Goal: Contribute content: Contribute content

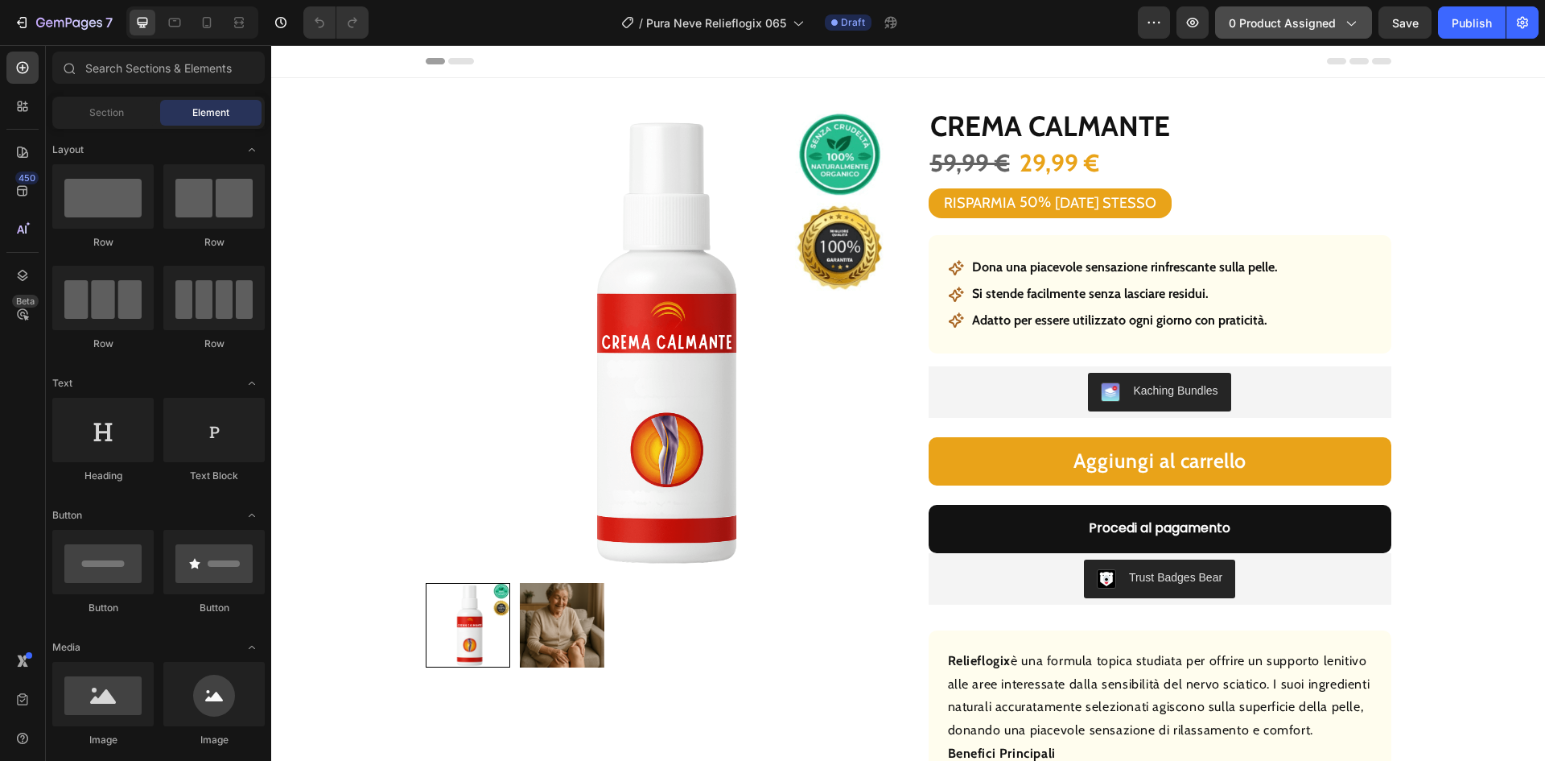
click at [1264, 19] on span "0 product assigned" at bounding box center [1282, 22] width 107 height 17
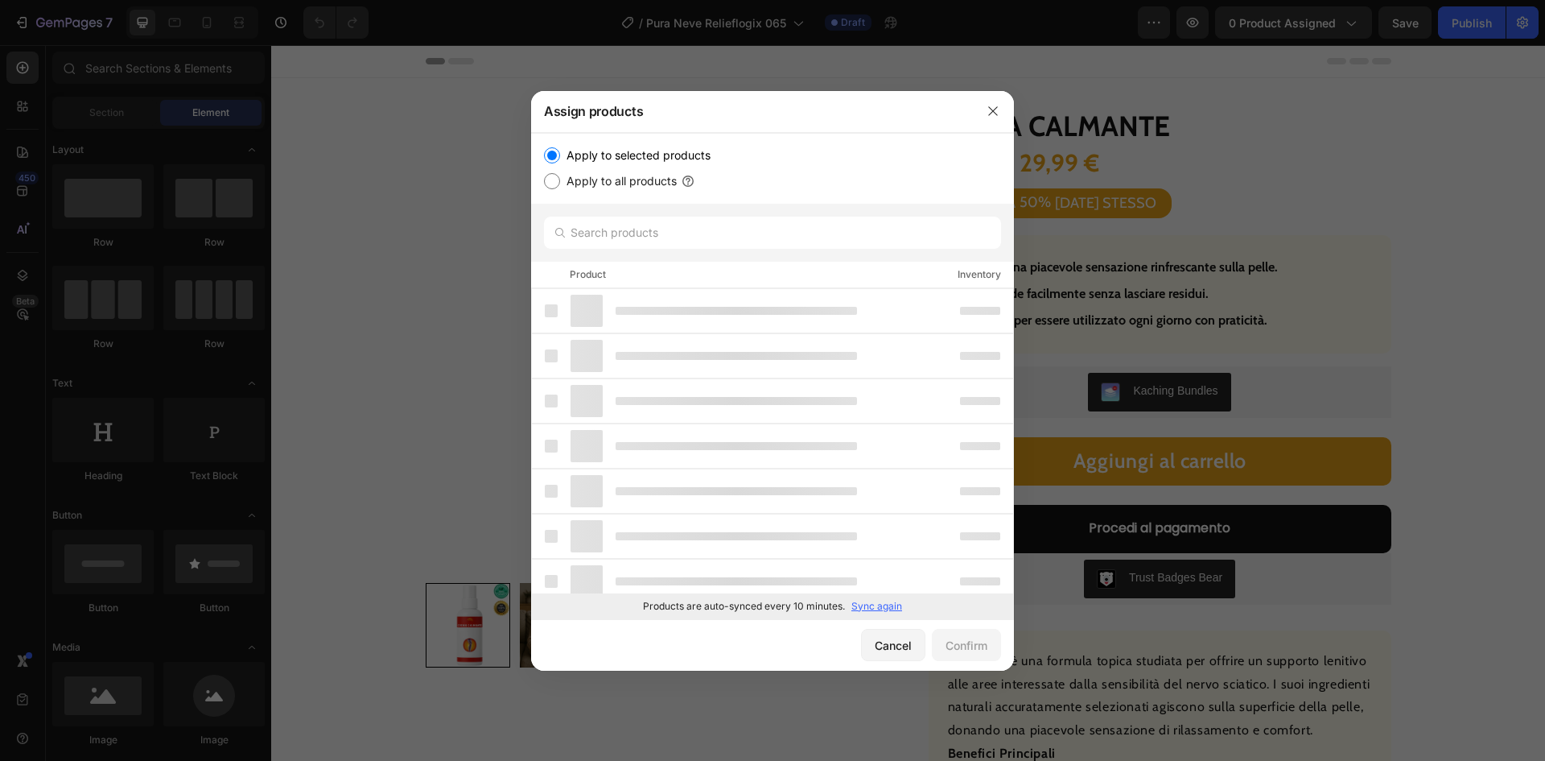
click at [872, 601] on p "Sync again" at bounding box center [876, 606] width 51 height 14
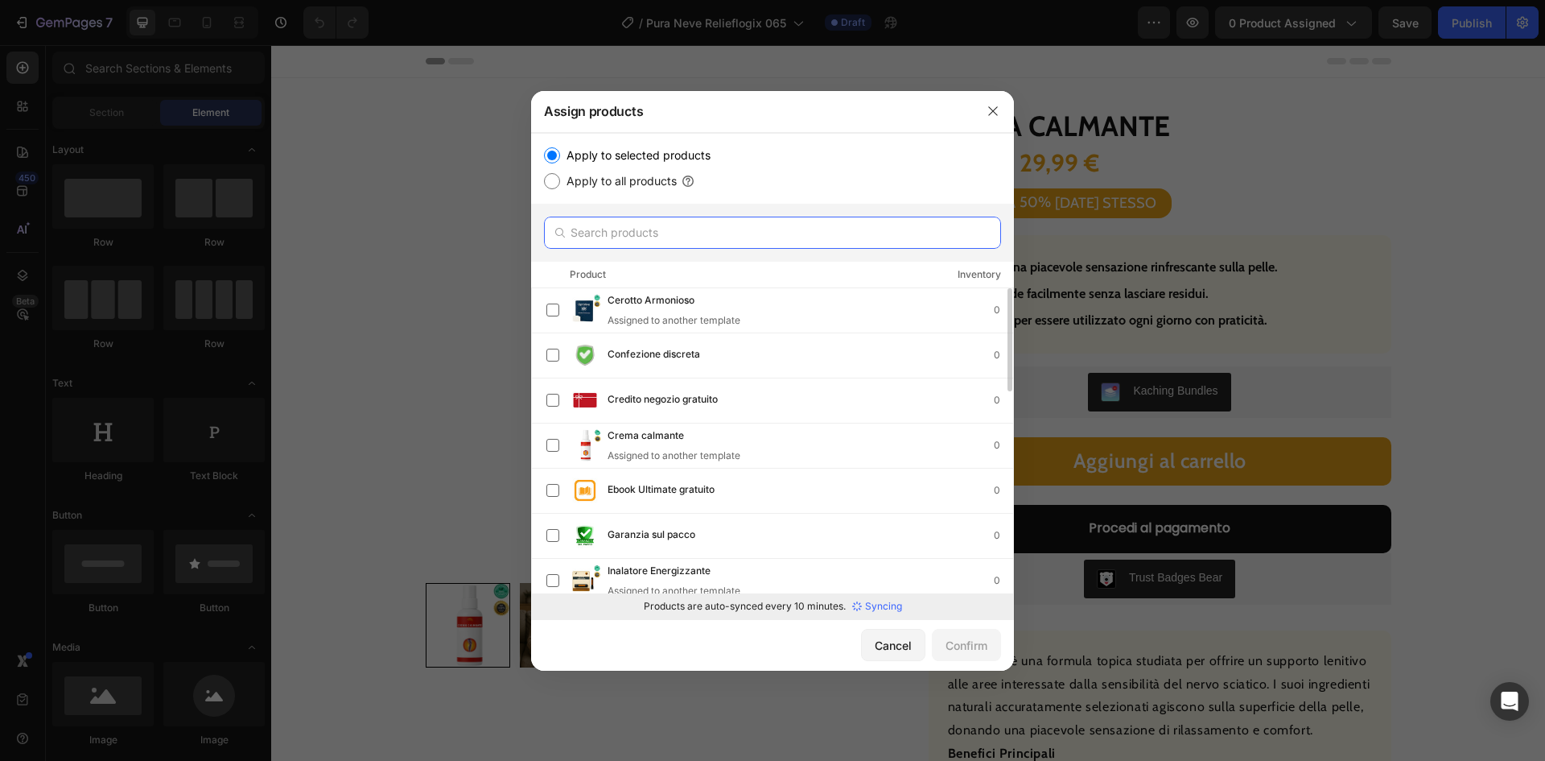
click at [638, 229] on input "text" at bounding box center [772, 232] width 457 height 32
paste input "Vitalità Perline"
type input "Vitalità Perline"
click at [637, 233] on input "text" at bounding box center [772, 232] width 457 height 32
paste input "Vitalità Perline"
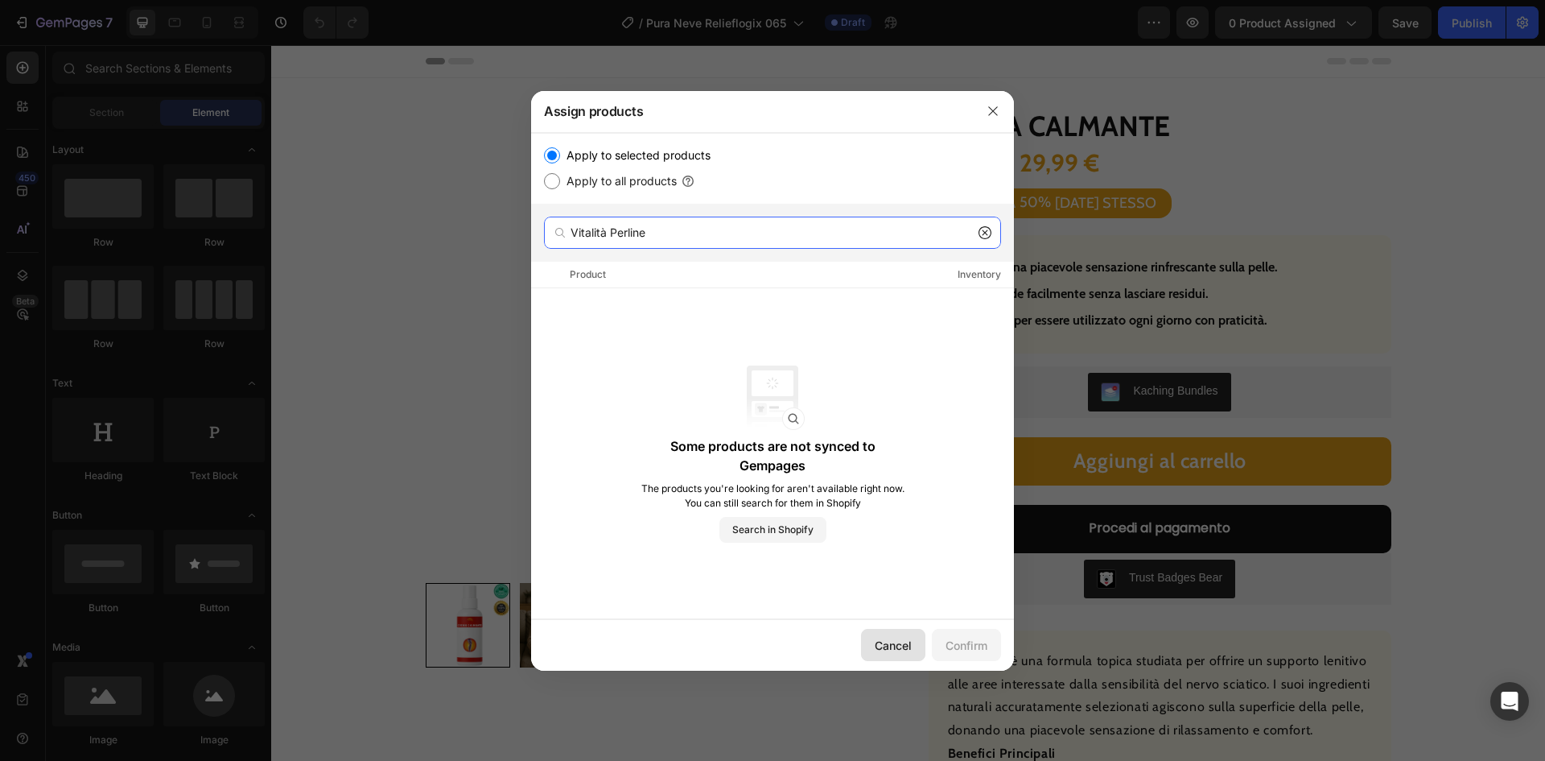
type input "Vitalità Perline"
click at [876, 639] on div "Cancel" at bounding box center [893, 645] width 37 height 17
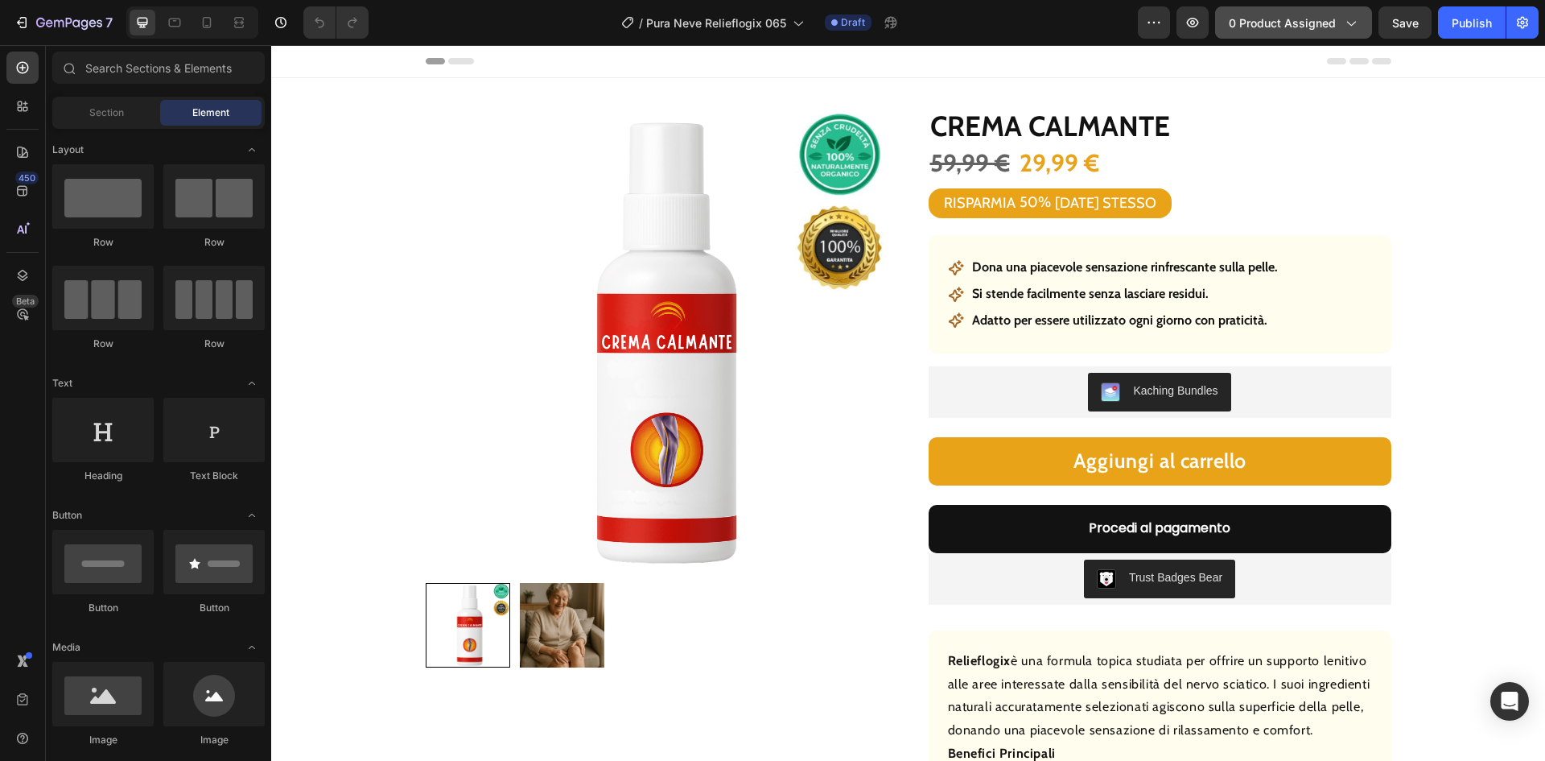
click at [1262, 22] on span "0 product assigned" at bounding box center [1282, 22] width 107 height 17
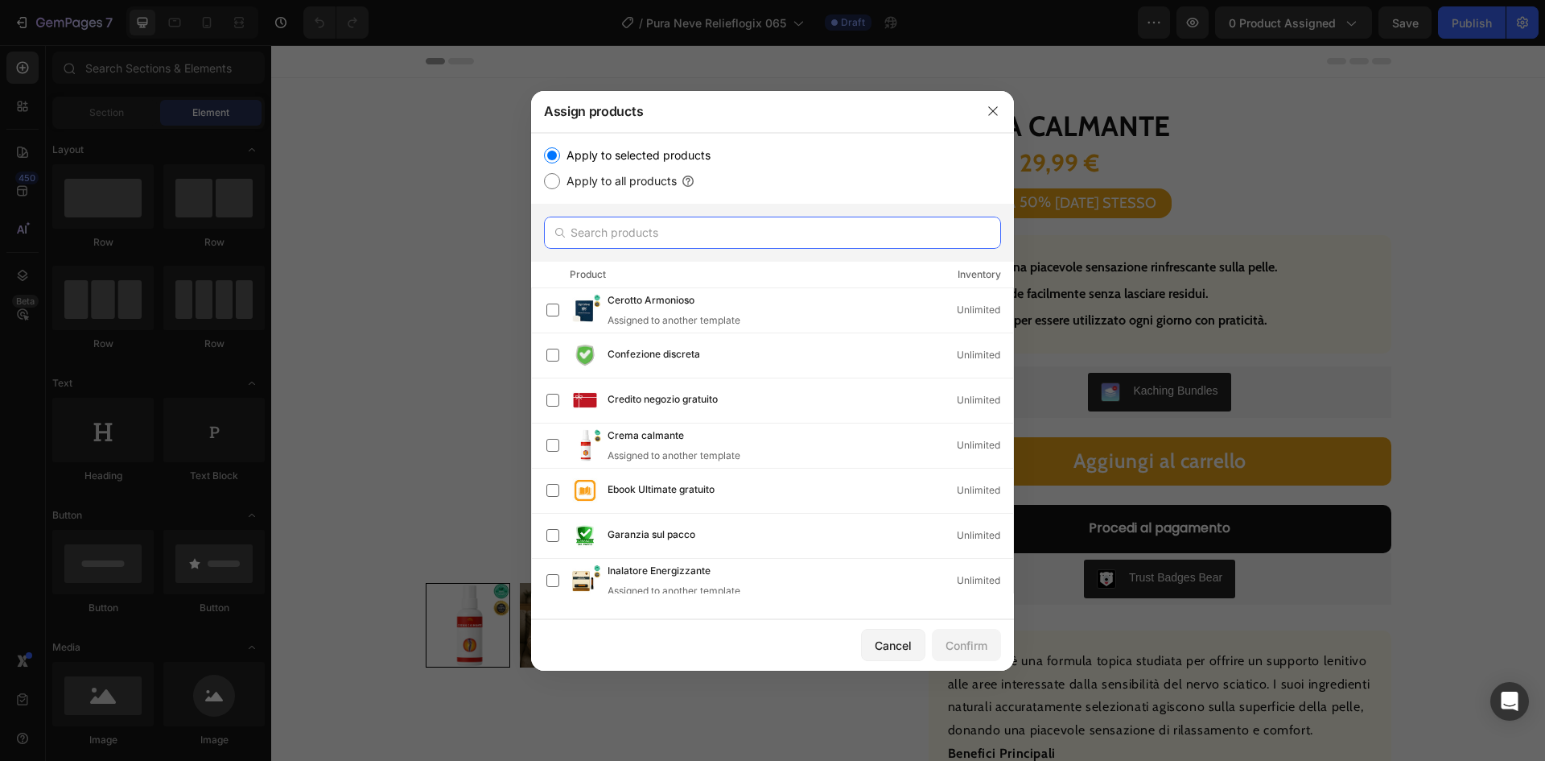
click at [604, 233] on input "text" at bounding box center [772, 232] width 457 height 32
paste input "Vitalità Perline"
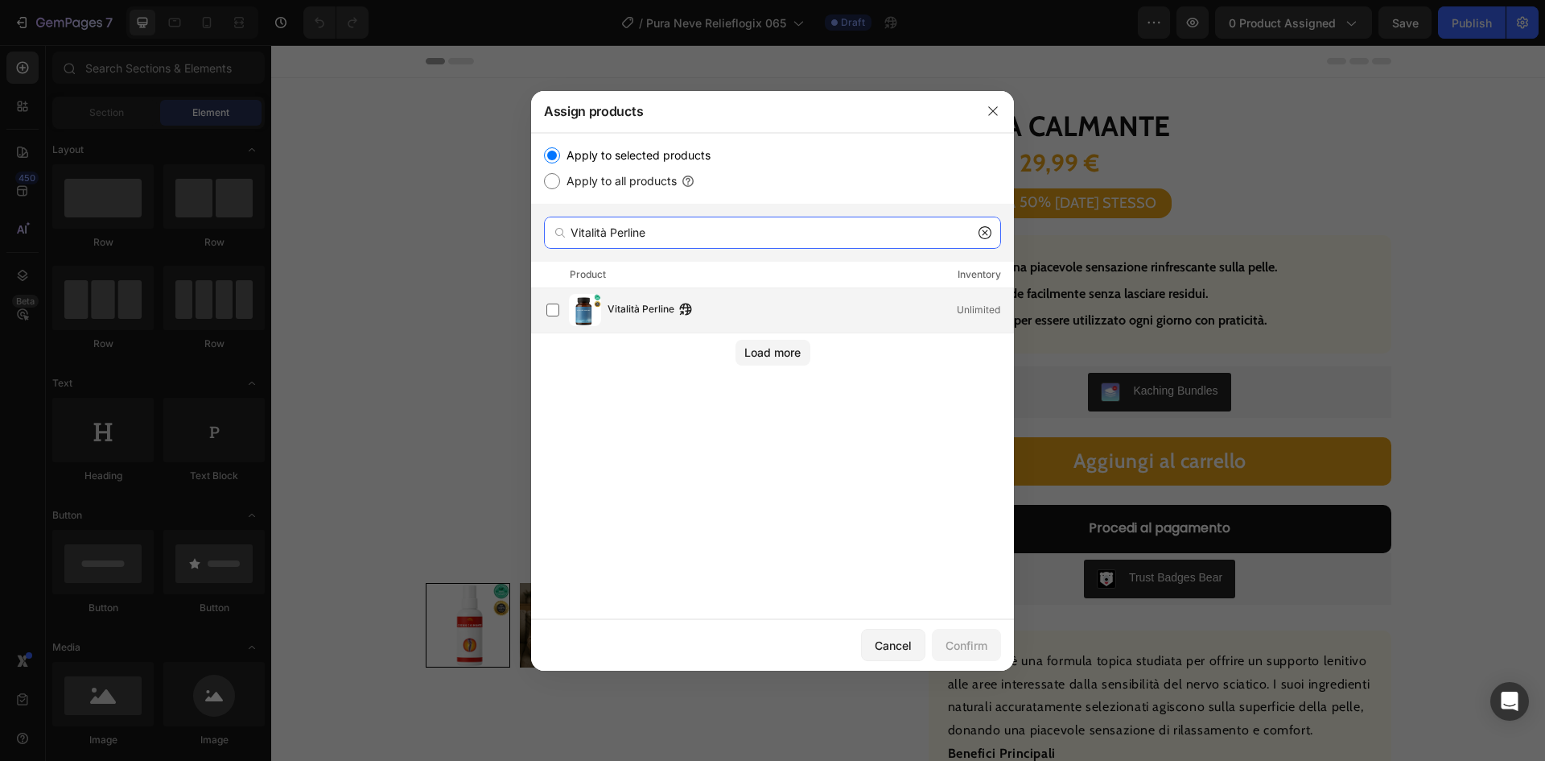
type input "Vitalità Perline"
click at [637, 308] on span "Vitalità Perline" at bounding box center [641, 310] width 67 height 18
click at [963, 641] on div "Confirm" at bounding box center [967, 645] width 42 height 17
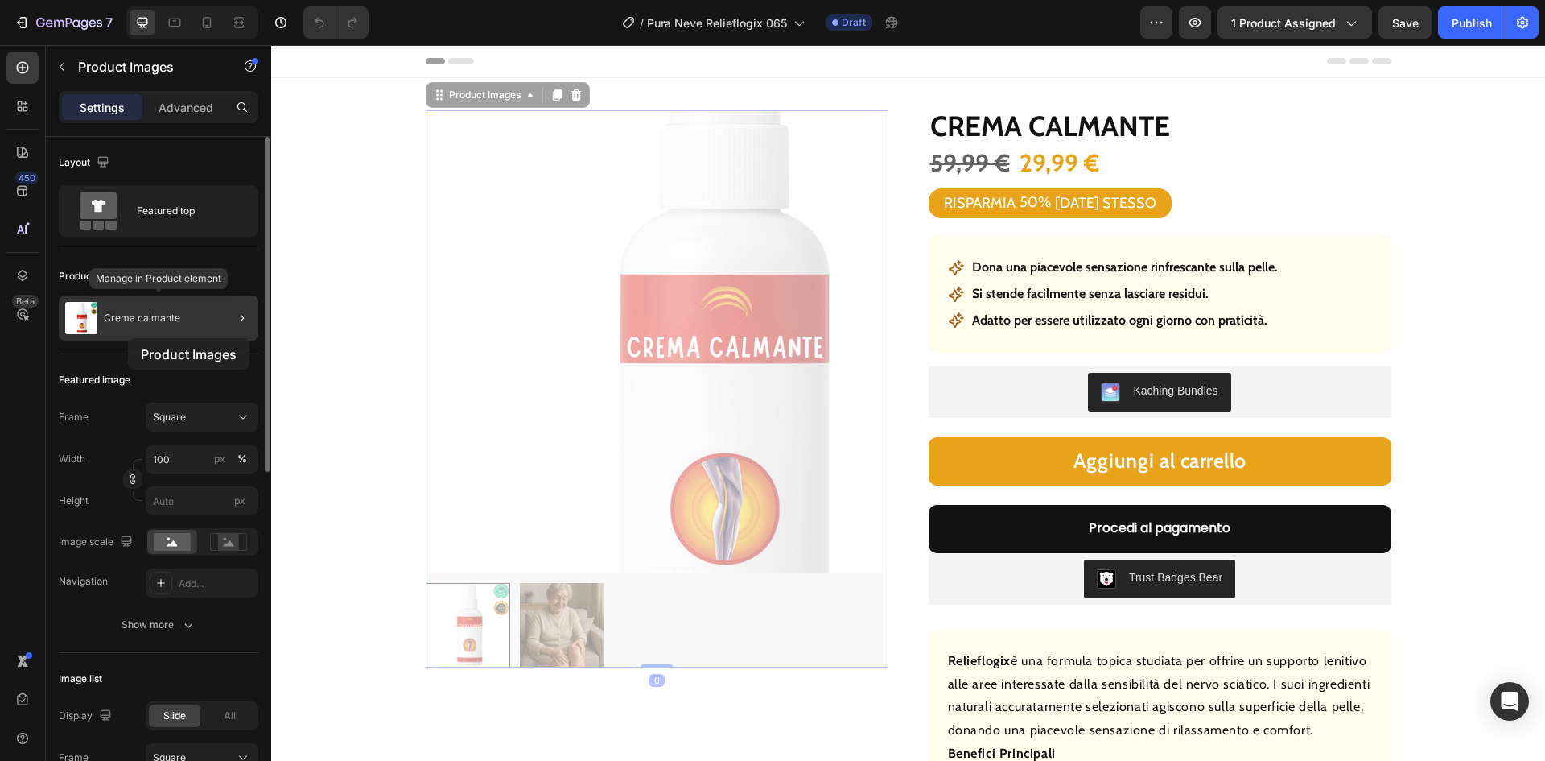
click at [108, 326] on div "Crema calmante" at bounding box center [159, 317] width 200 height 45
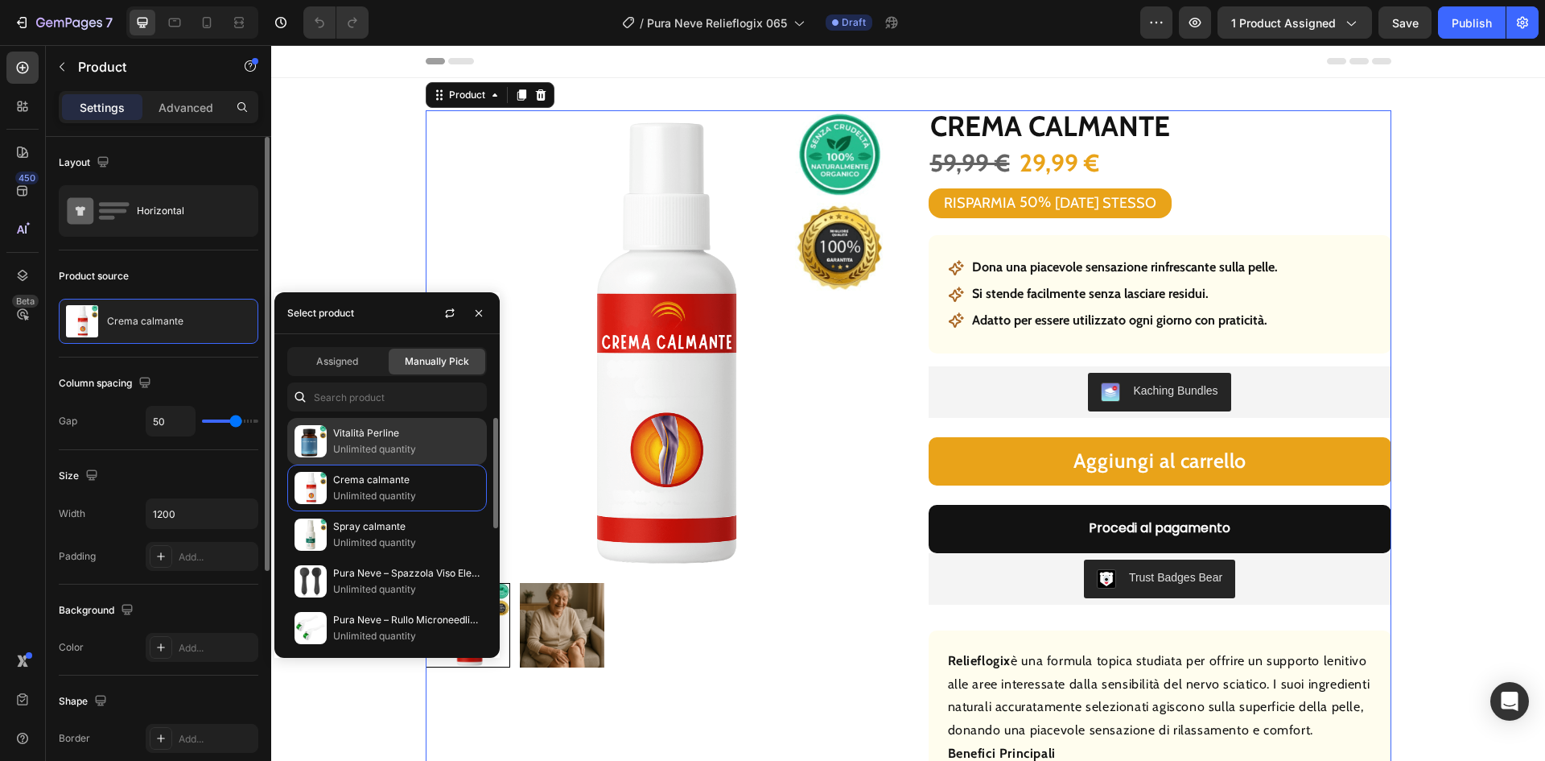
click at [352, 440] on p "Vitalità Perline" at bounding box center [406, 433] width 146 height 16
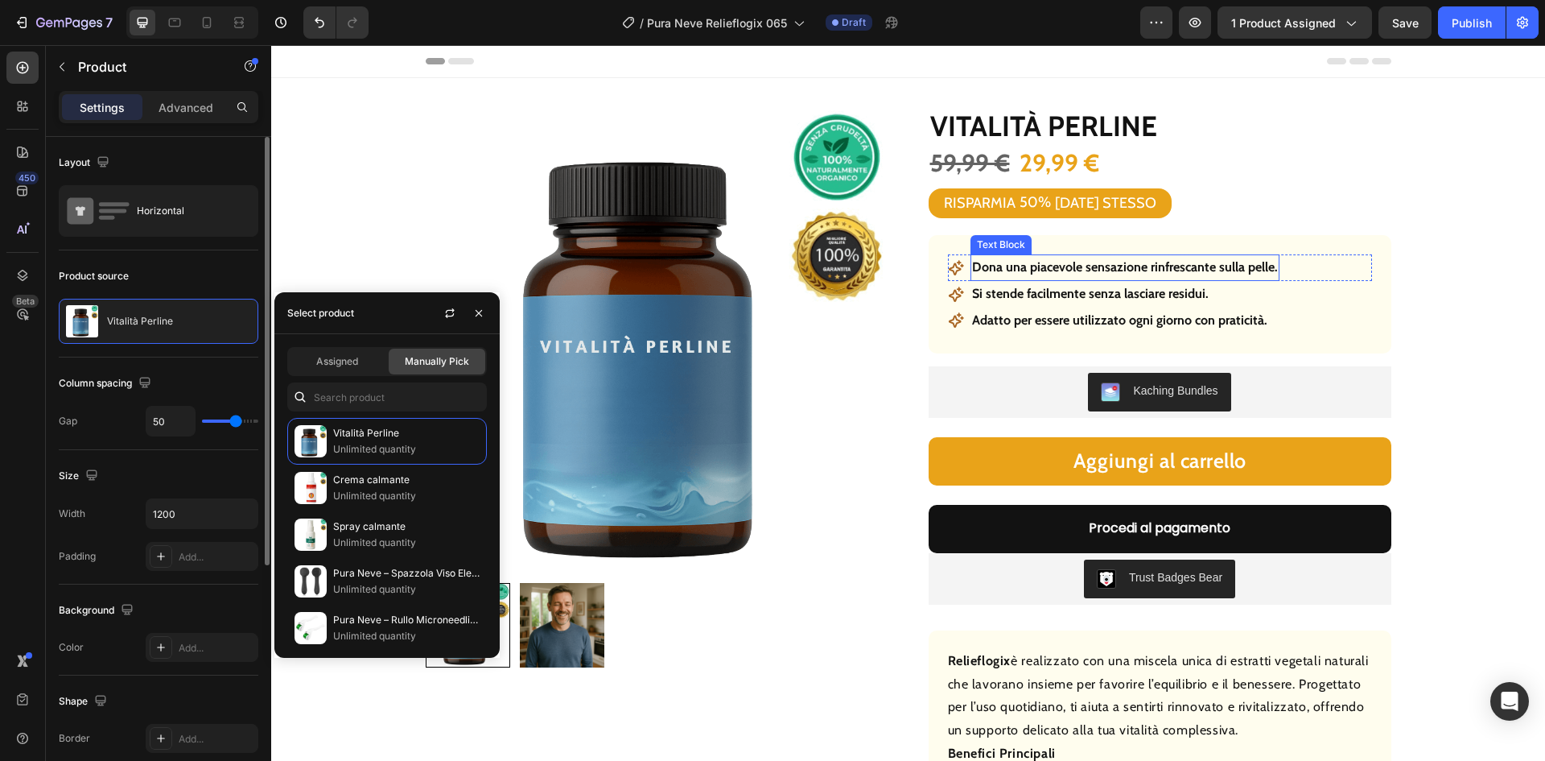
click at [1099, 266] on p "Dona una piacevole sensazione rinfrescante sulla pelle." at bounding box center [1125, 267] width 306 height 23
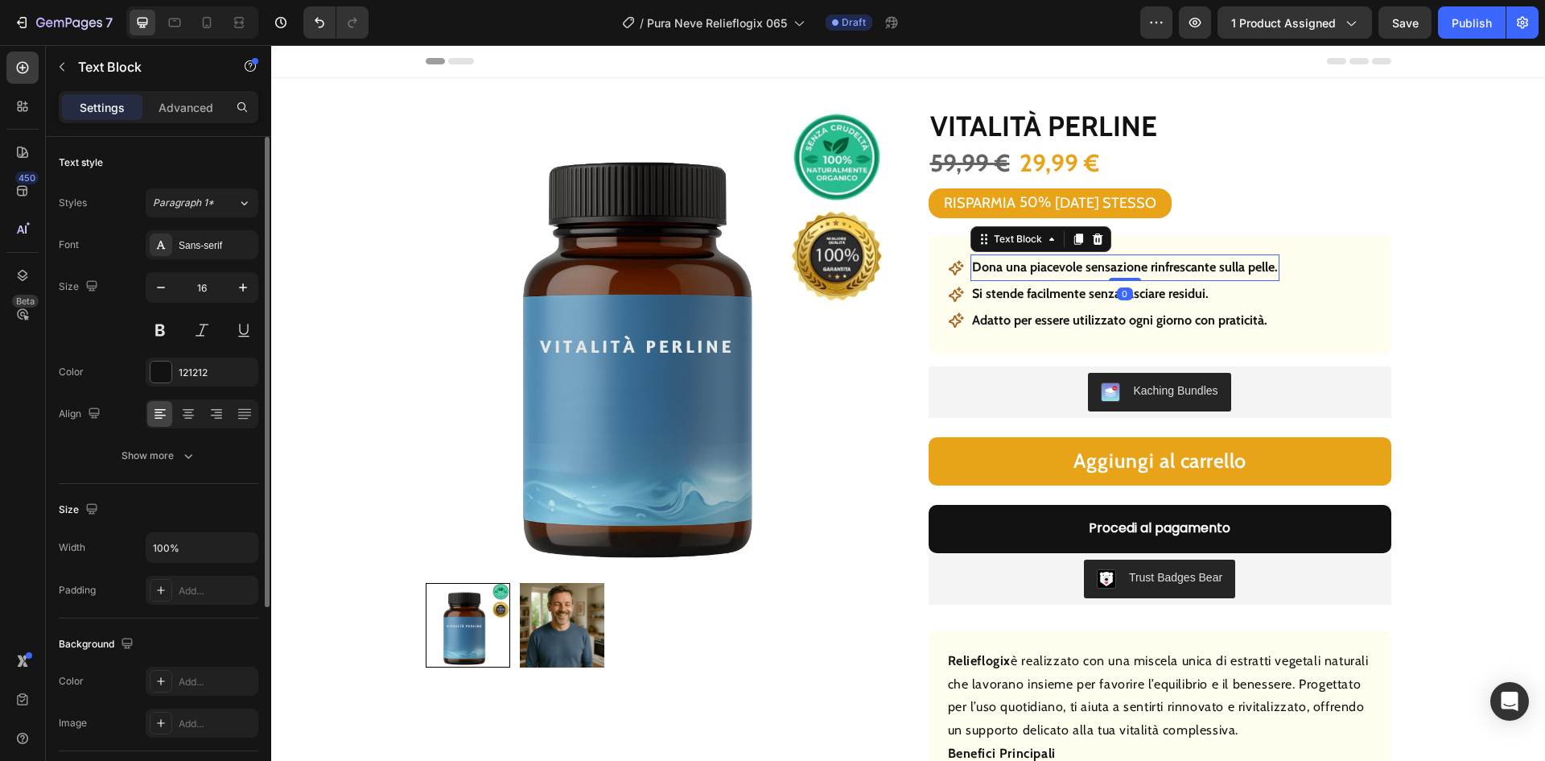
click at [1099, 266] on p "Dona una piacevole sensazione rinfrescante sulla pelle." at bounding box center [1125, 267] width 306 height 23
click at [1059, 299] on p "Si stende facilmente senza lasciare residui." at bounding box center [1090, 293] width 237 height 23
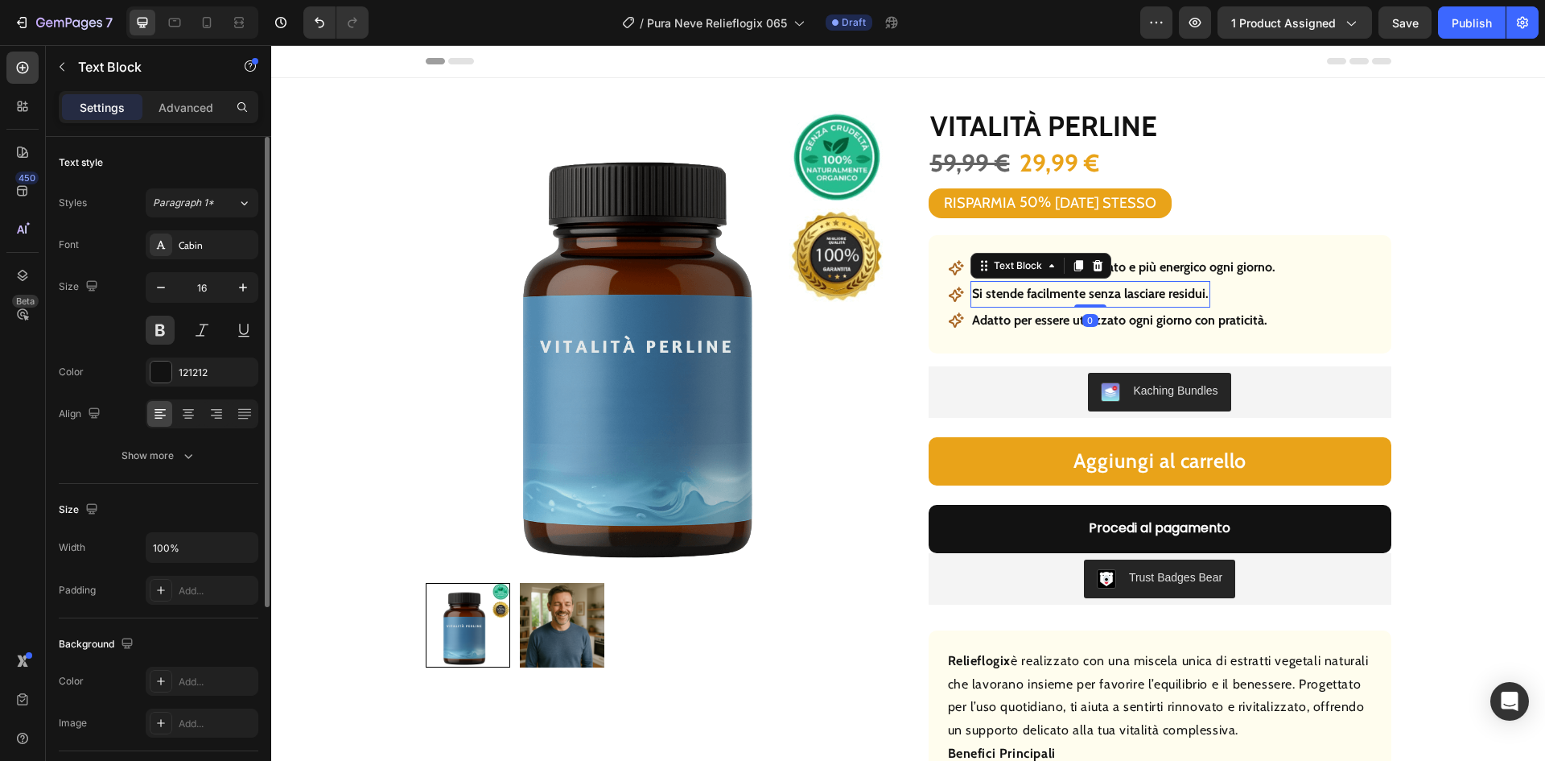
click at [1061, 296] on p "Si stende facilmente senza lasciare residui." at bounding box center [1090, 293] width 237 height 23
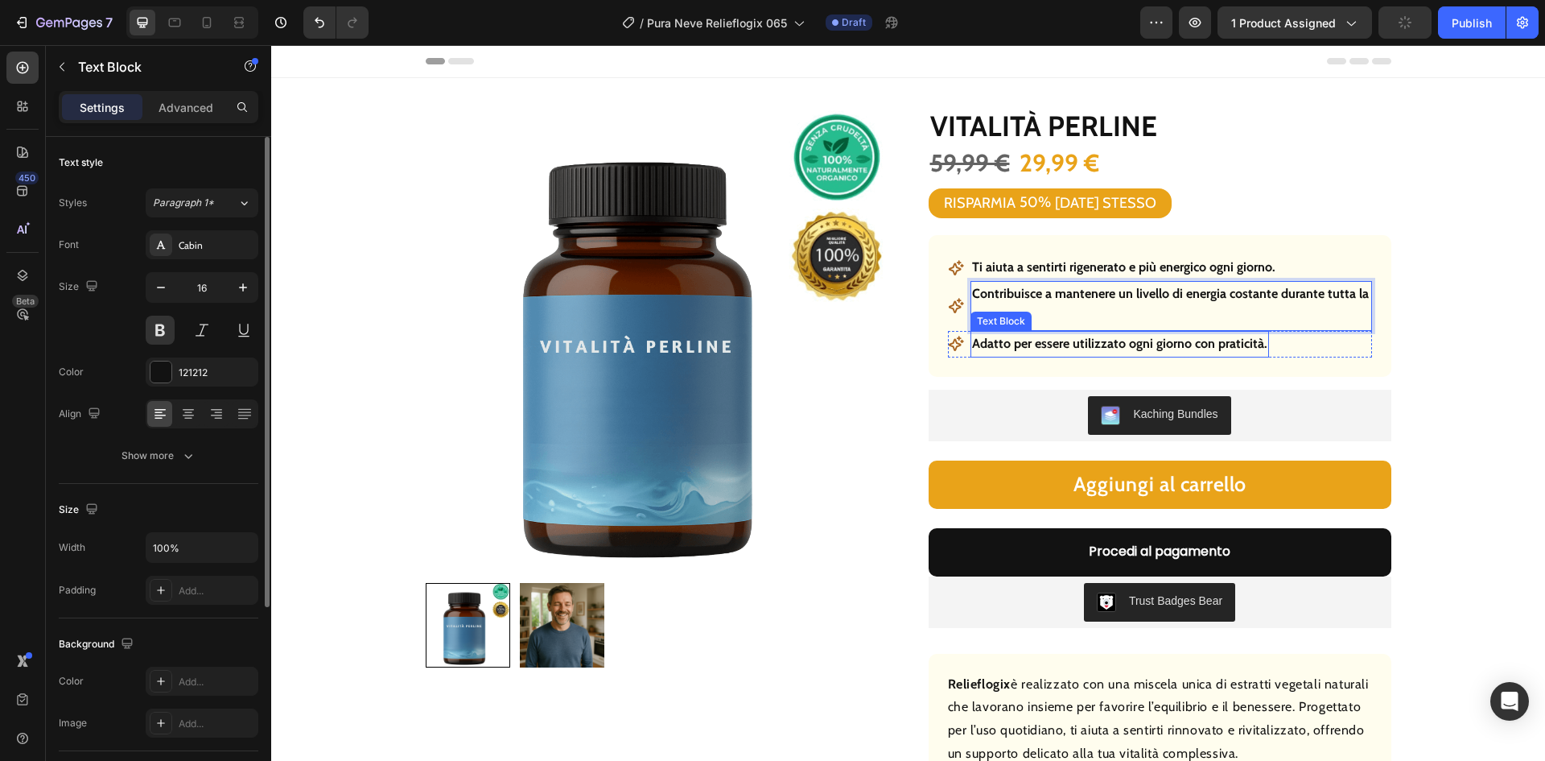
click at [1051, 344] on p "Adatto per essere utilizzato ogni giorno con praticità." at bounding box center [1119, 343] width 295 height 23
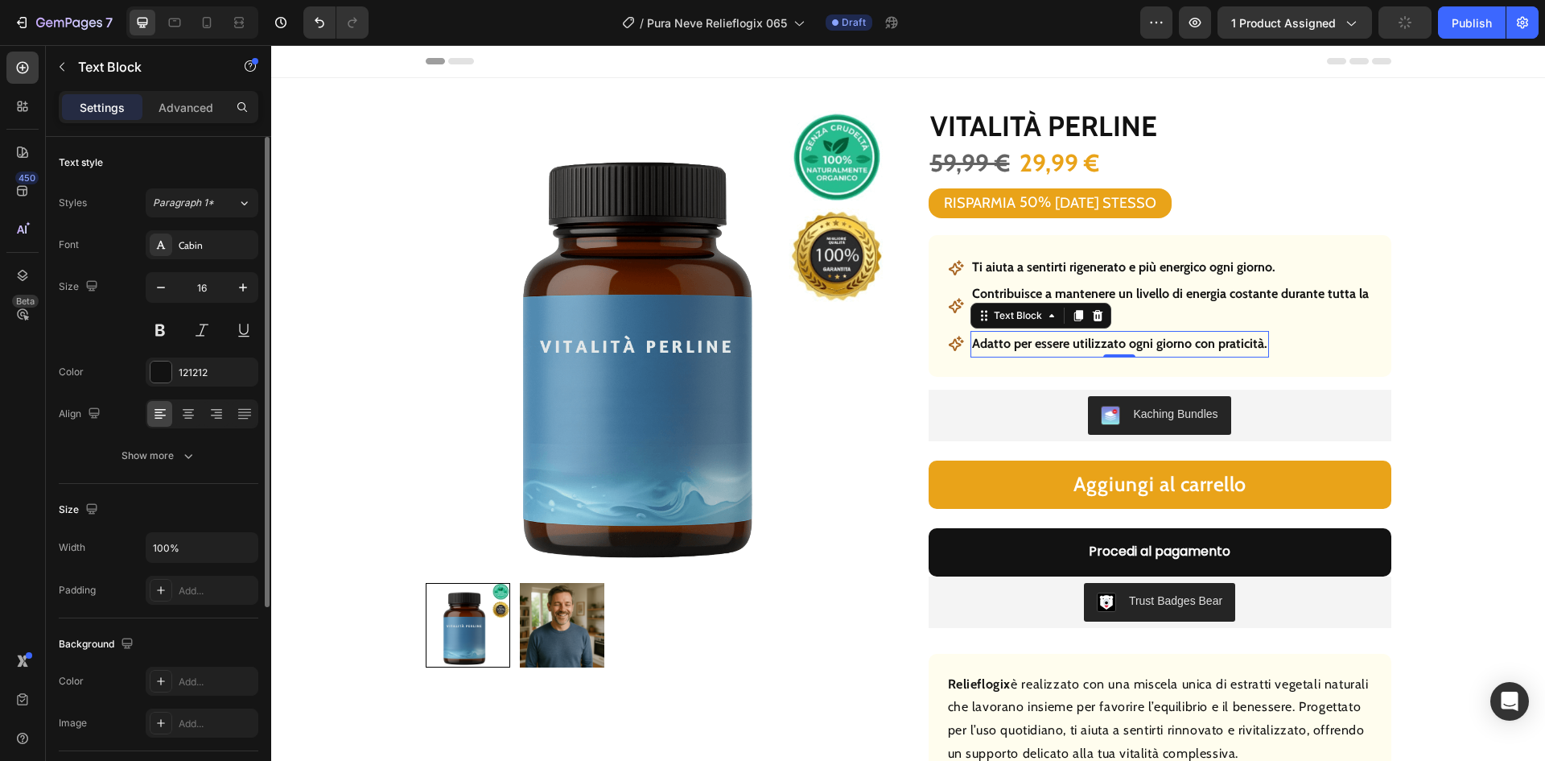
click at [1051, 344] on p "Adatto per essere utilizzato ogni giorno con praticità." at bounding box center [1119, 343] width 295 height 23
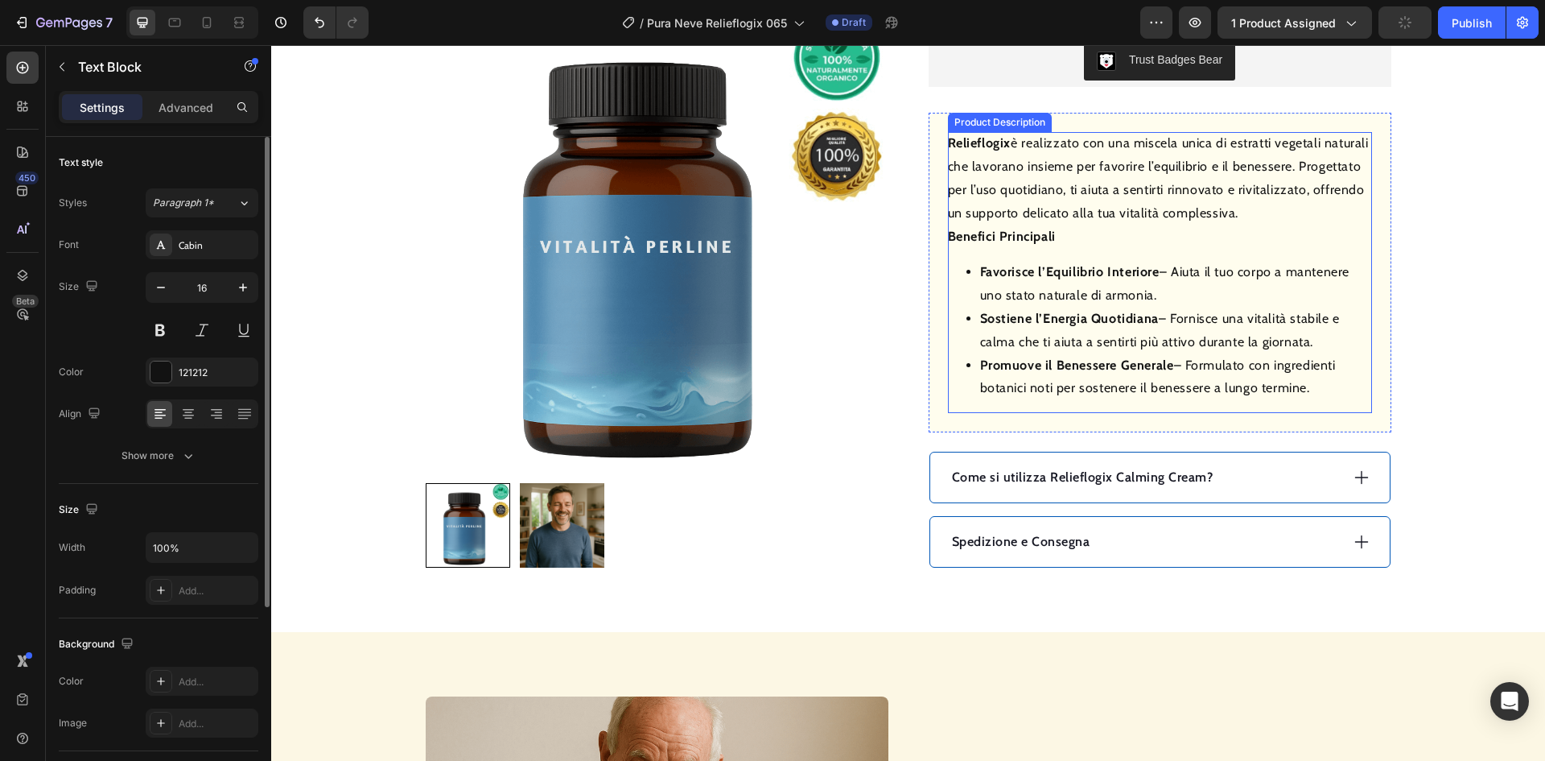
scroll to position [644, 0]
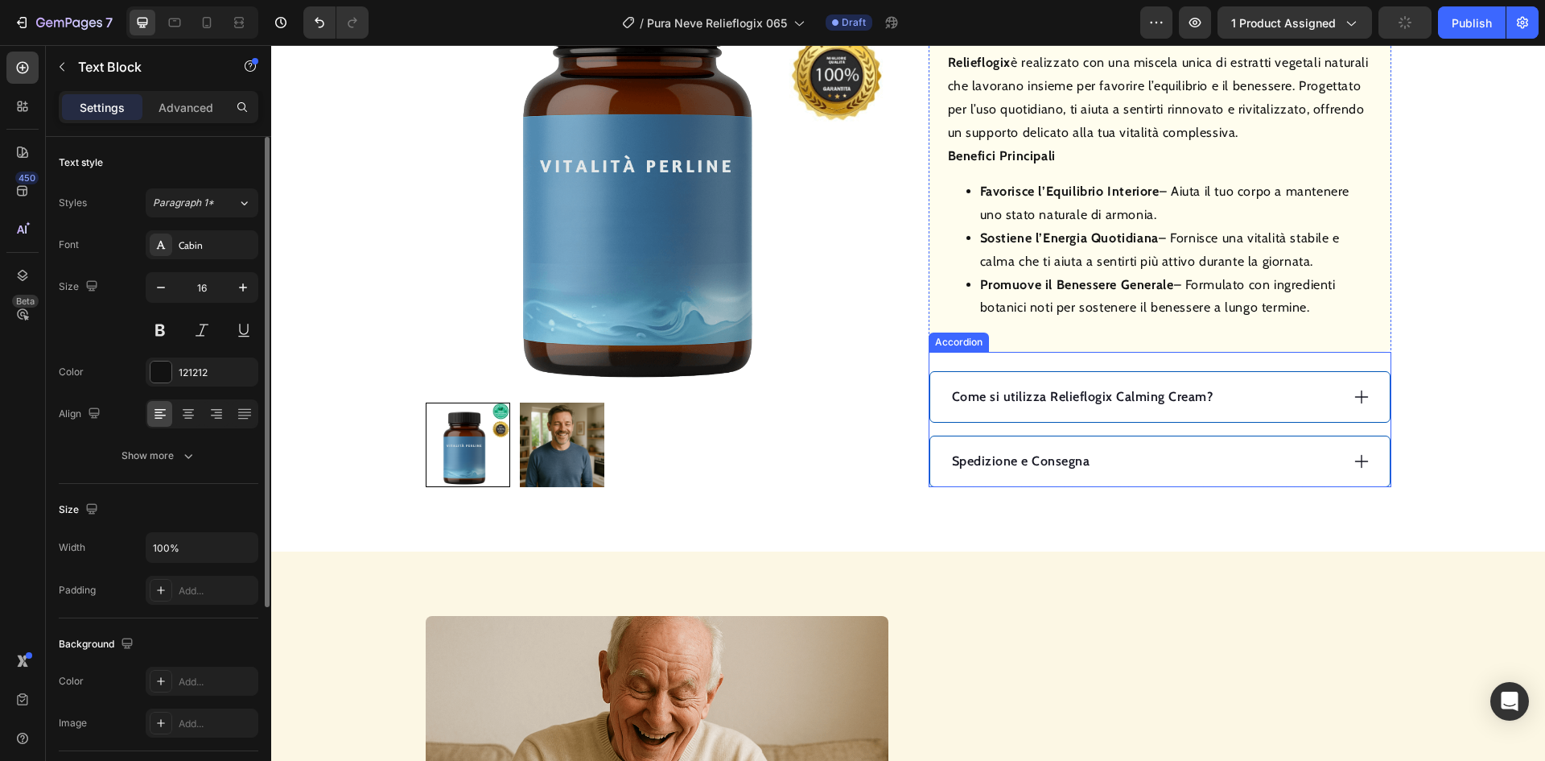
click at [1136, 465] on div "Spedizione e Consegna" at bounding box center [1145, 461] width 390 height 24
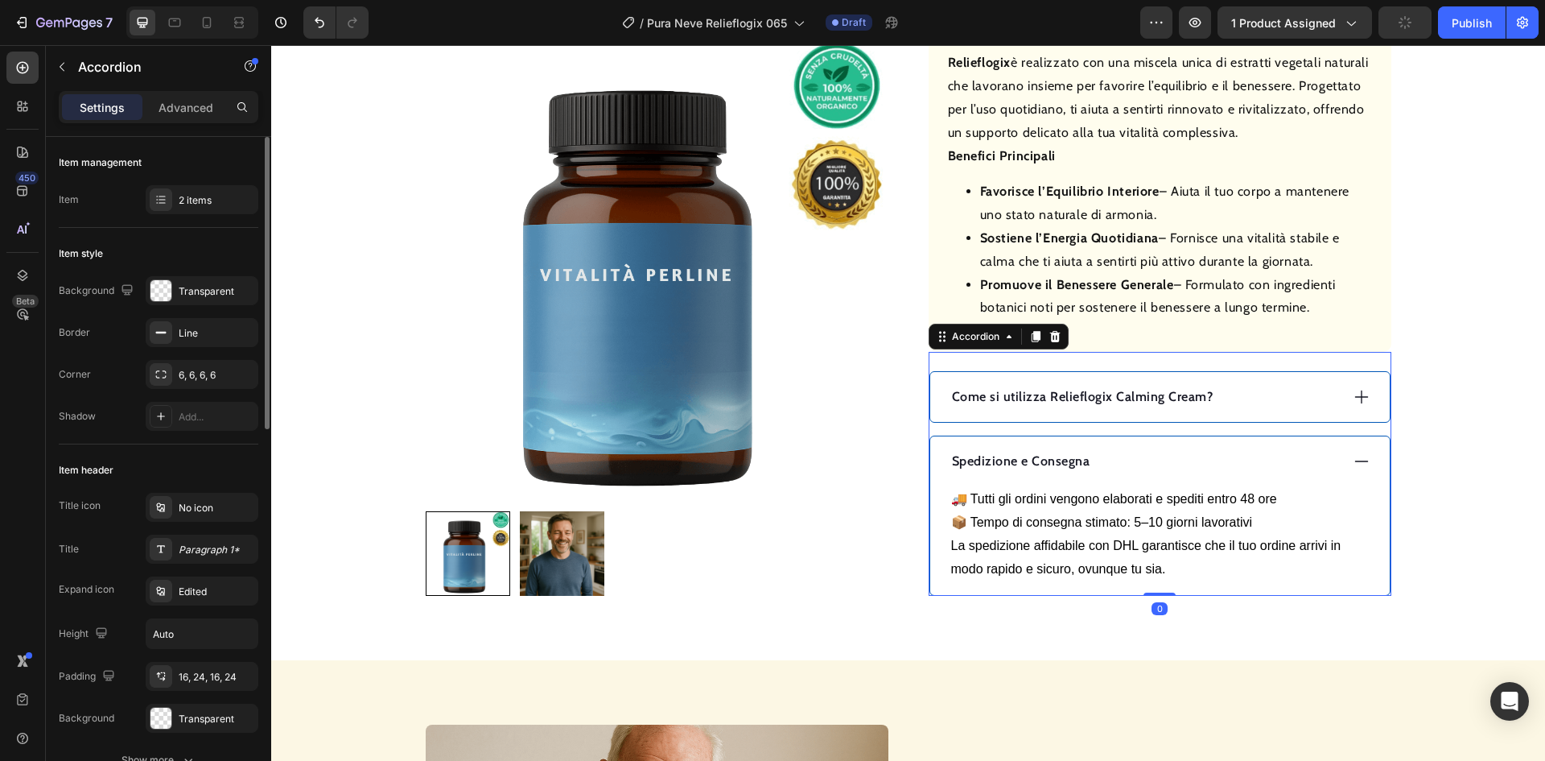
click at [1137, 458] on div "Spedizione e Consegna" at bounding box center [1145, 461] width 390 height 24
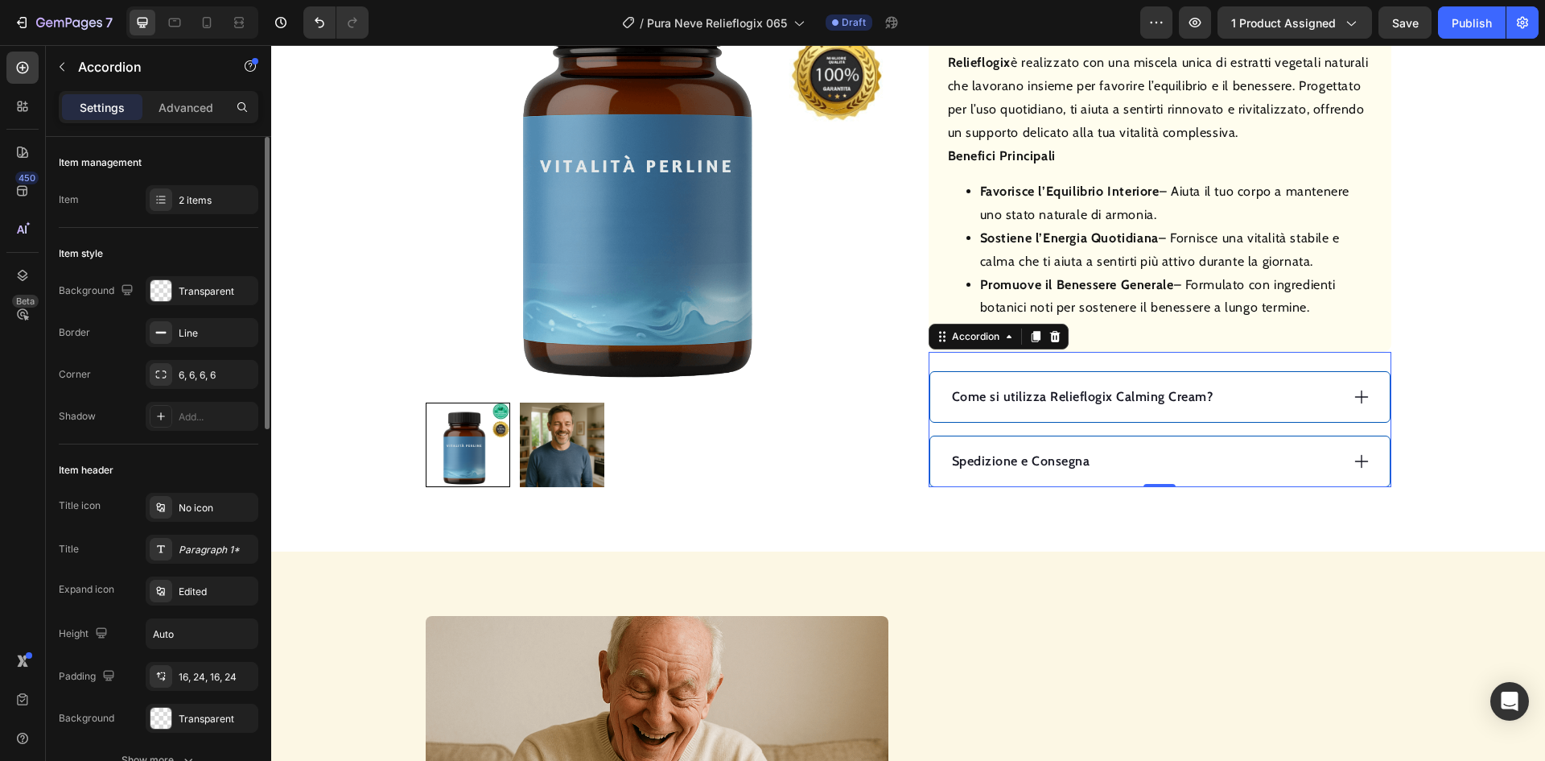
click at [1280, 394] on div "Come si utilizza Relieflogix Calming Cream?" at bounding box center [1145, 397] width 390 height 24
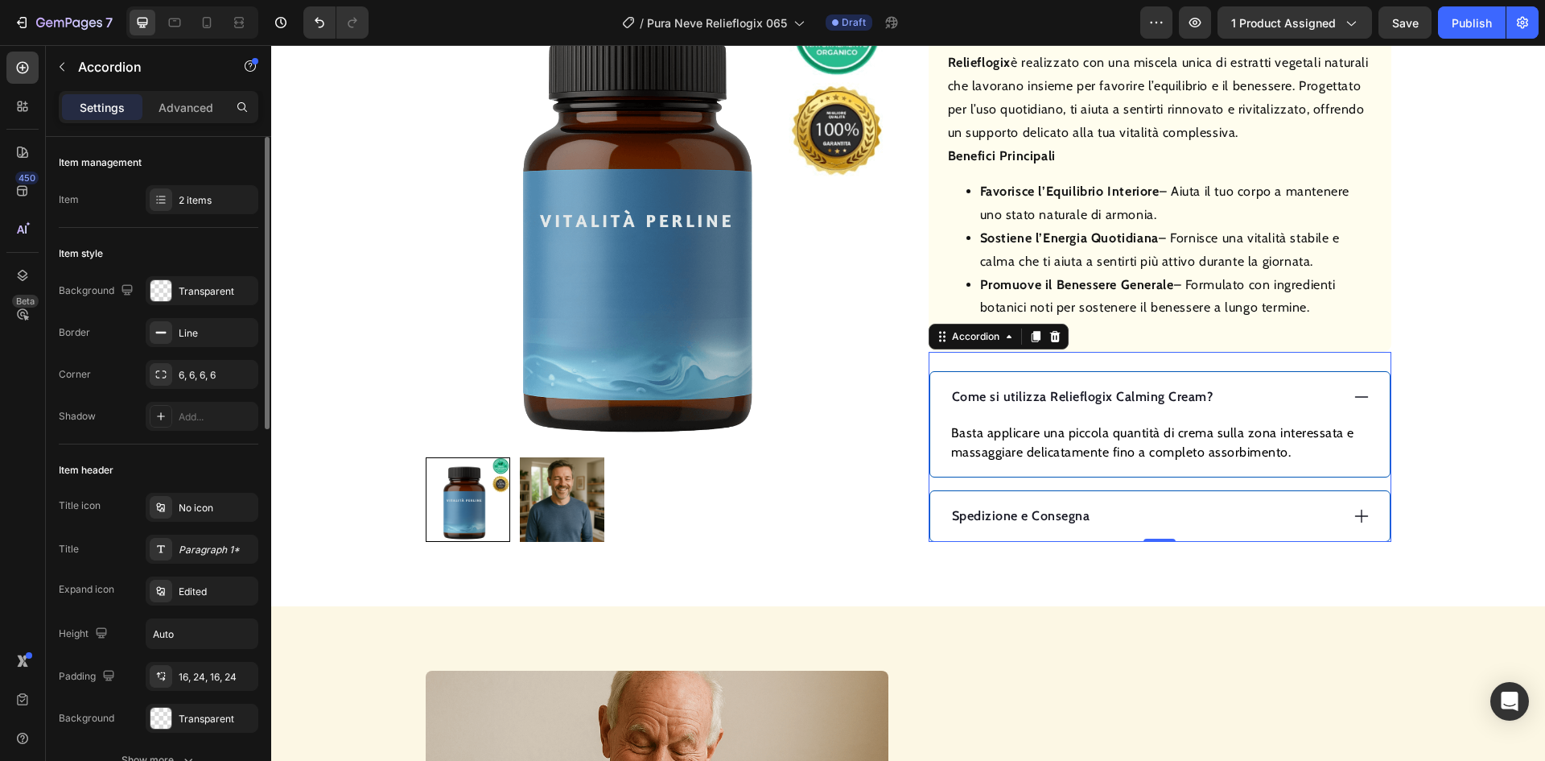
click at [1140, 398] on p "Come si utilizza Relieflogix Calming Cream?" at bounding box center [1083, 396] width 262 height 19
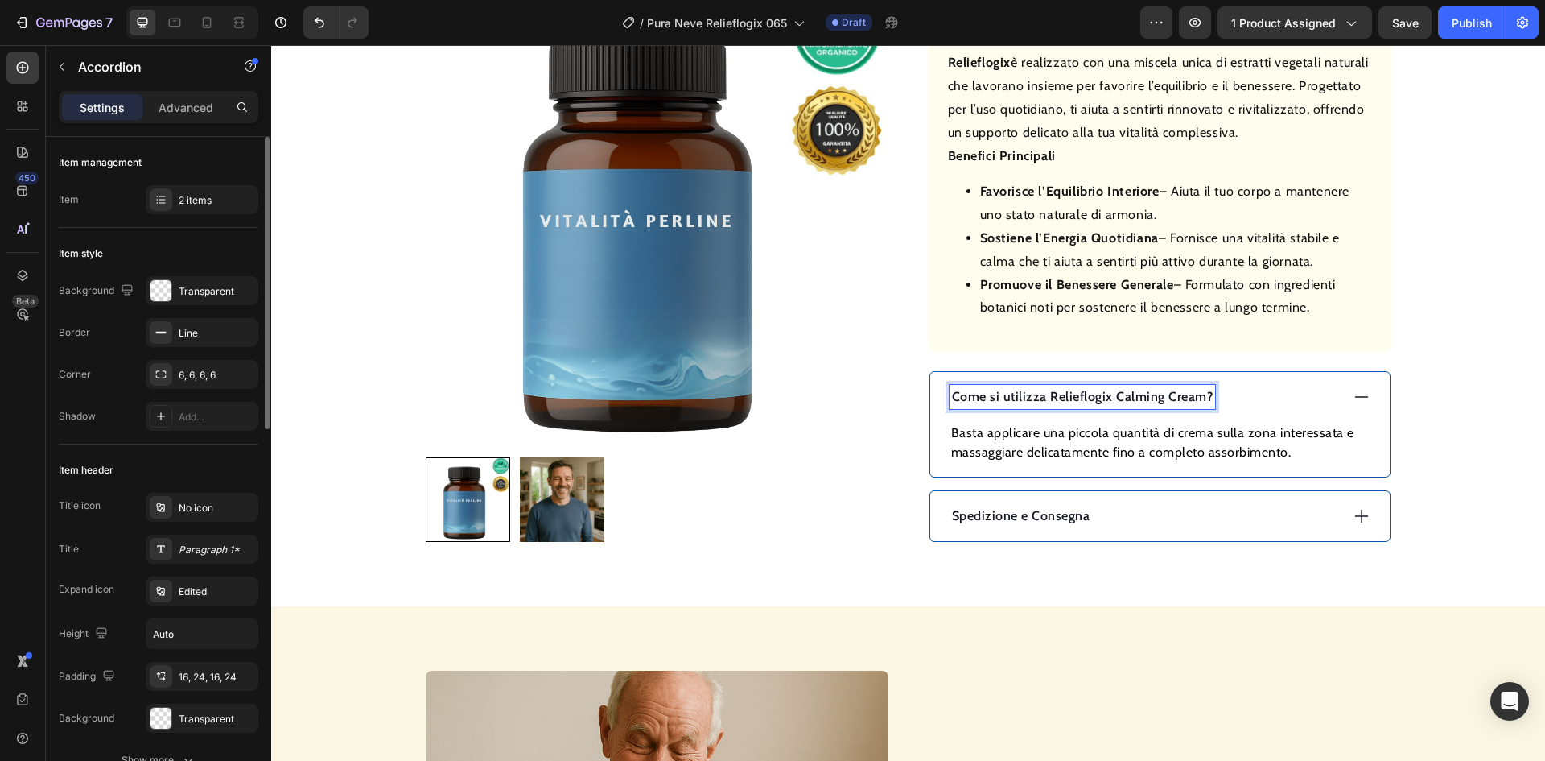
click at [1140, 398] on p "Come si utilizza Relieflogix Calming Cream?" at bounding box center [1083, 396] width 262 height 19
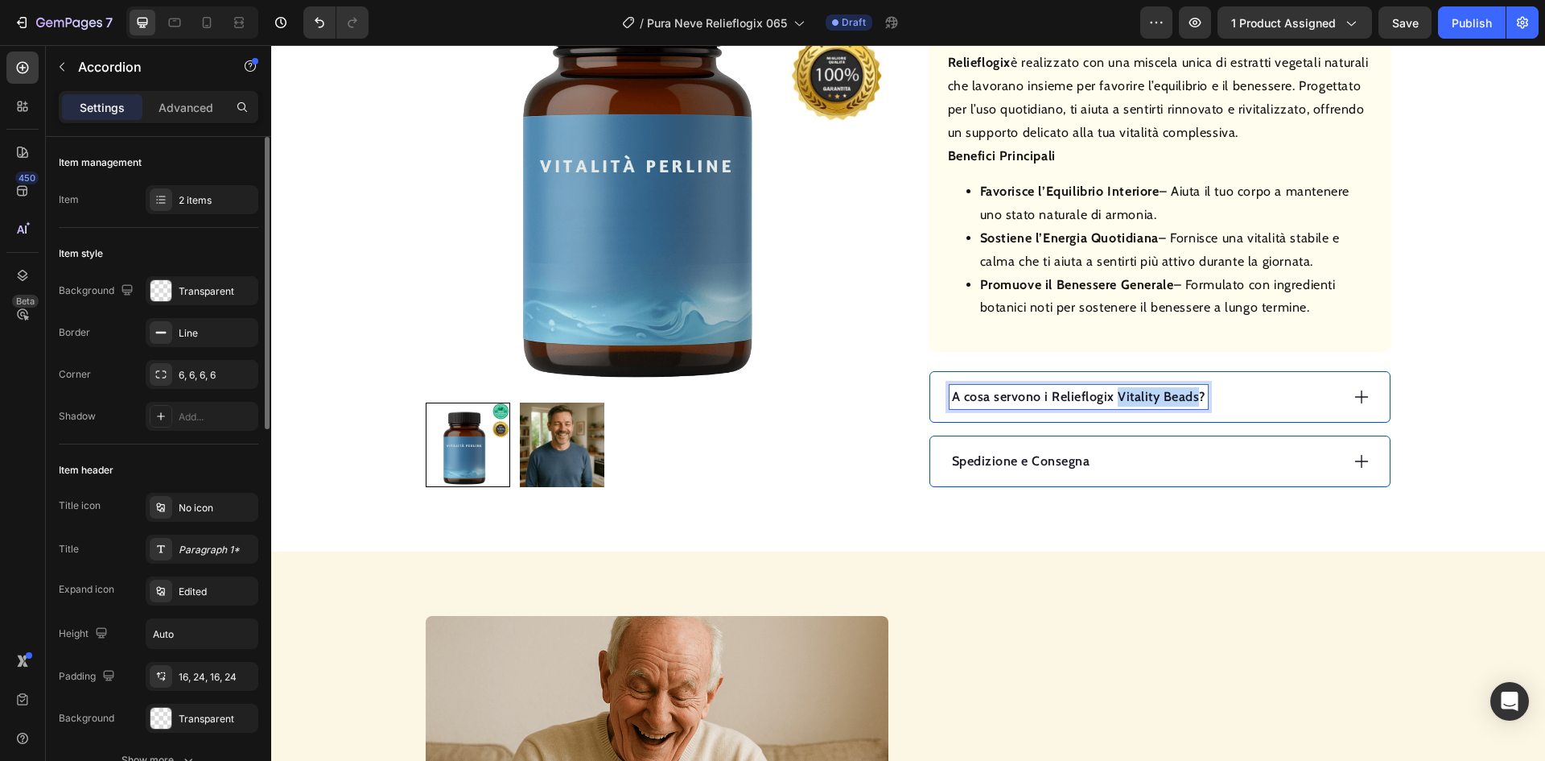
drag, startPoint x: 1189, startPoint y: 398, endPoint x: 1112, endPoint y: 404, distance: 76.7
click at [1110, 404] on p "A cosa servono i Relieflogix Vitality Beads?" at bounding box center [1079, 396] width 254 height 19
click at [1206, 397] on div "A cosa servono i Relieflogix?" at bounding box center [1145, 397] width 390 height 24
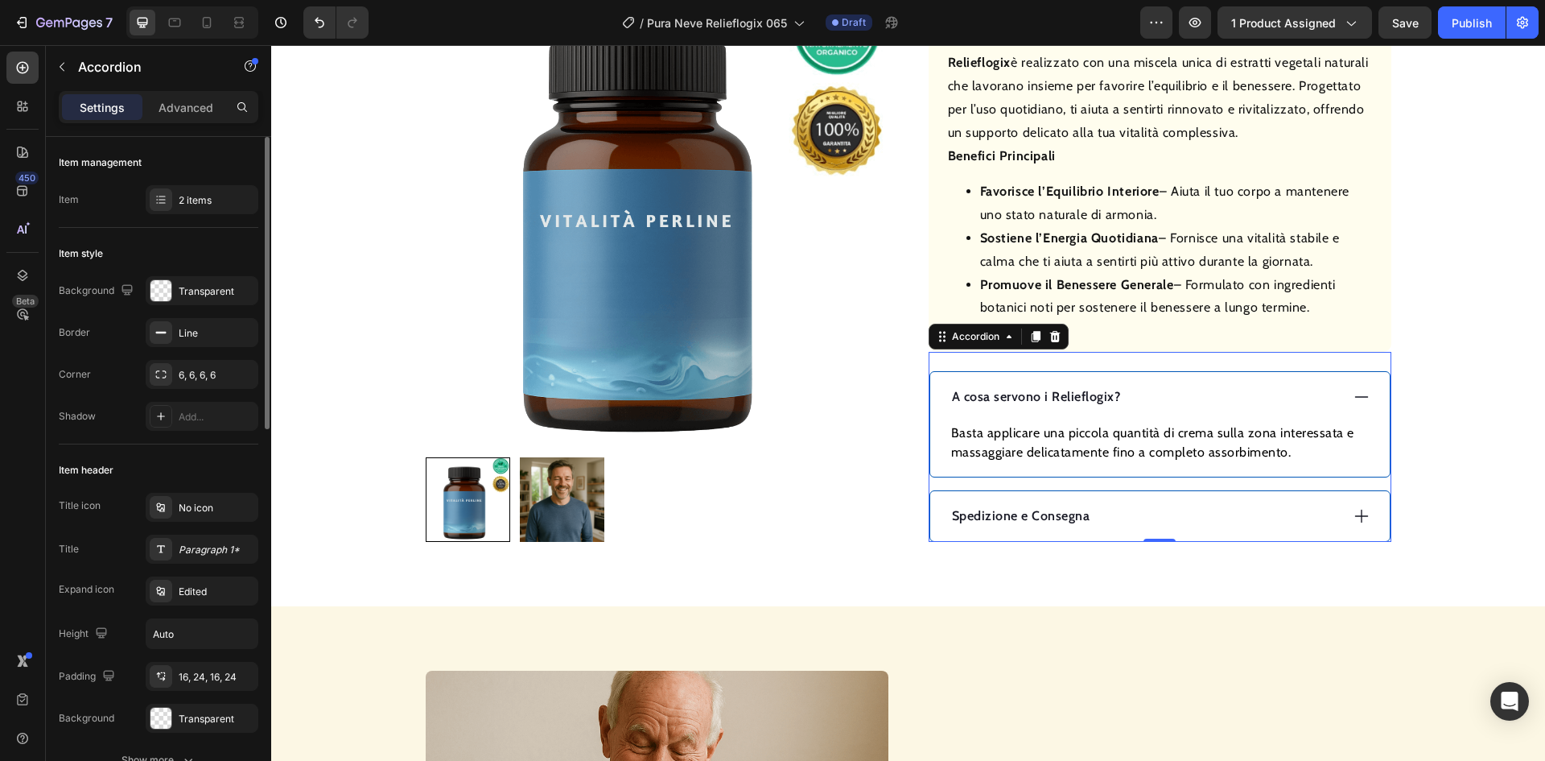
click at [1156, 434] on p "Basta applicare una piccola quantità di crema sulla zona interessata e massaggi…" at bounding box center [1160, 442] width 418 height 39
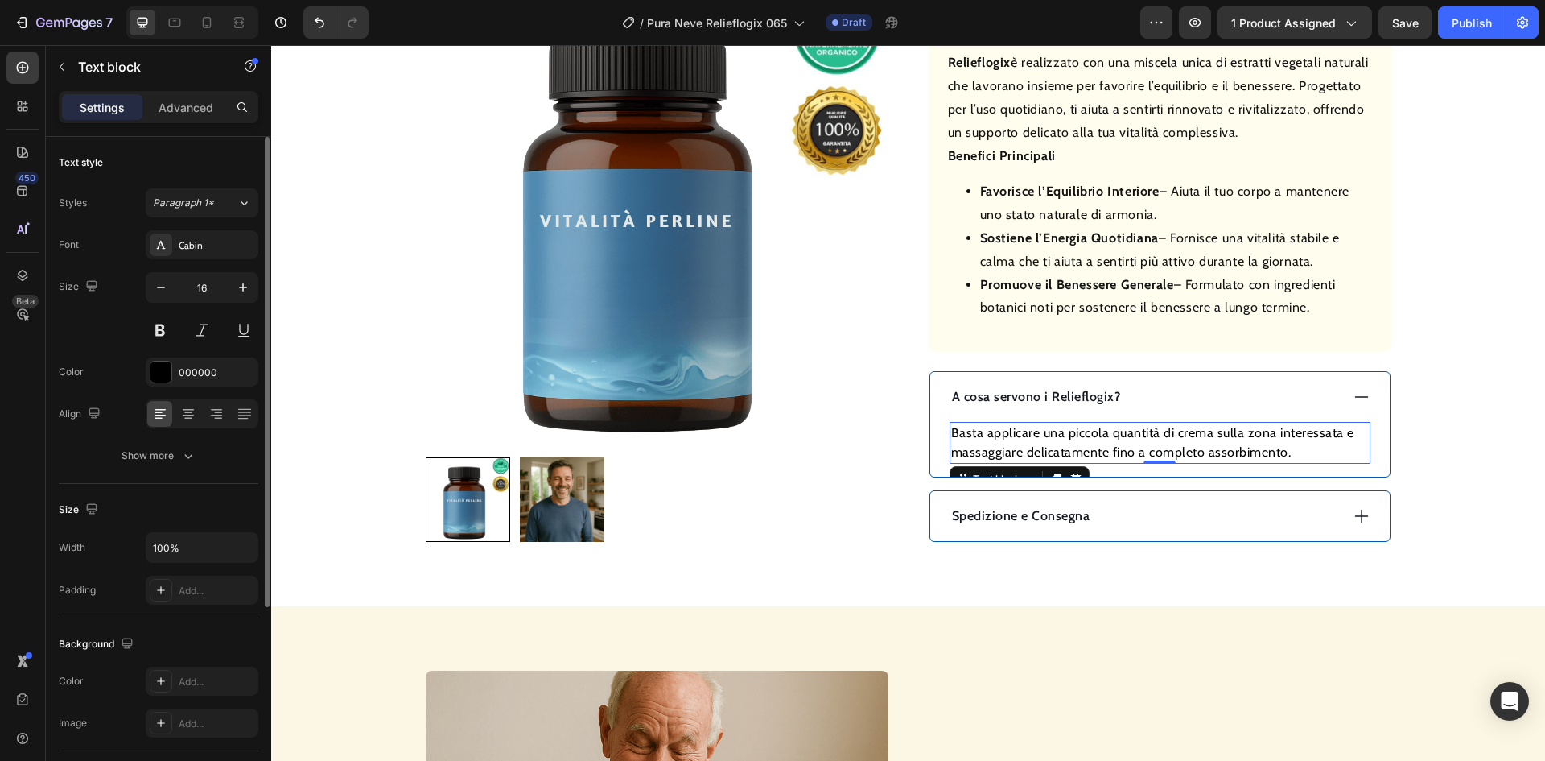
click at [1155, 434] on p "Basta applicare una piccola quantità di crema sulla zona interessata e massaggi…" at bounding box center [1160, 442] width 418 height 39
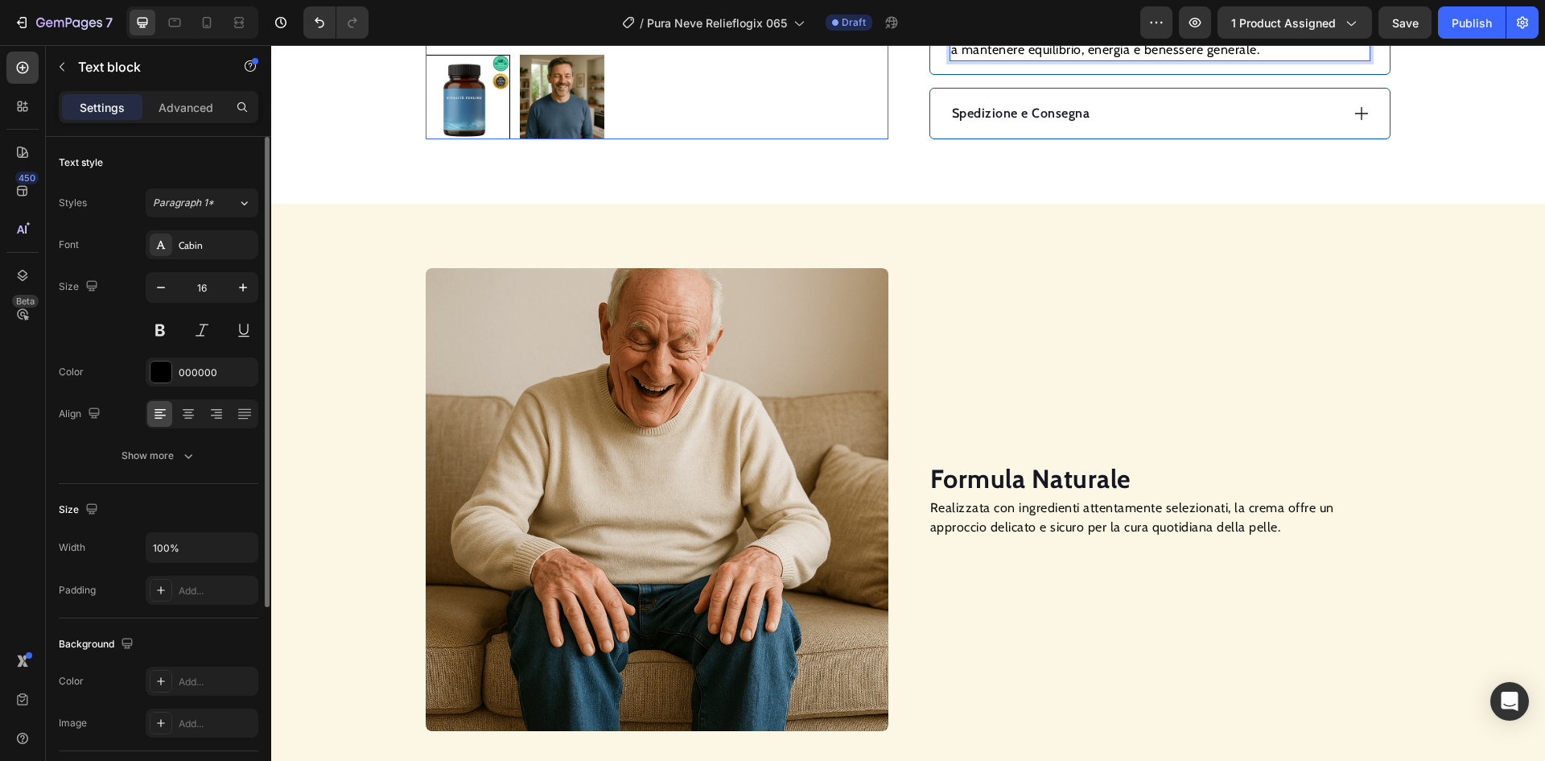
scroll to position [1127, 0]
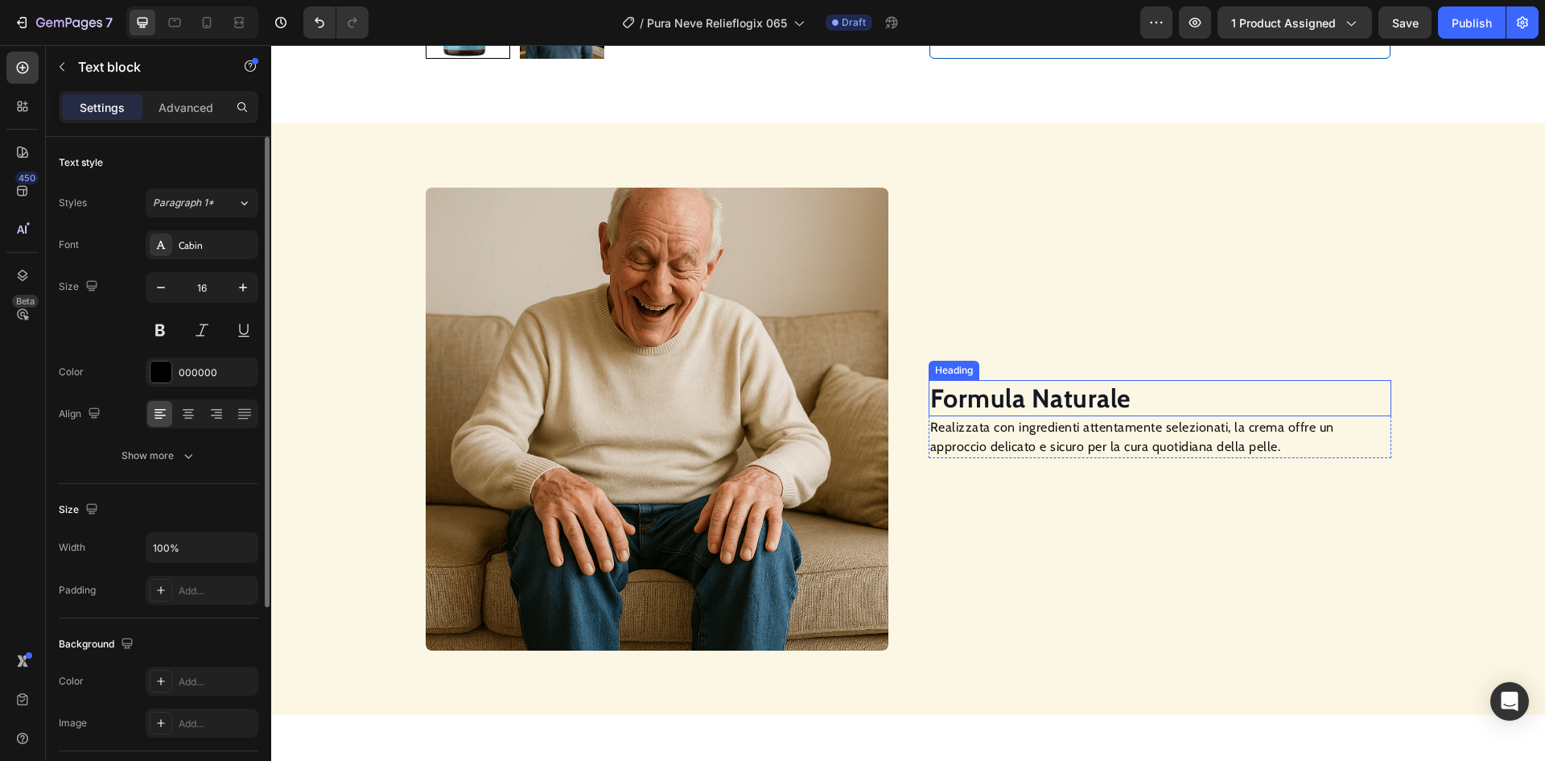
click at [979, 394] on strong "Formula Naturale" at bounding box center [1030, 397] width 200 height 31
click at [1051, 428] on p "Realizzata con ingredienti attentamente selezionati, la crema offre un approcci…" at bounding box center [1160, 437] width 460 height 39
click at [1050, 434] on p "Realizzata con ingredienti attentamente selezionati, la crema offre un approcci…" at bounding box center [1160, 437] width 460 height 39
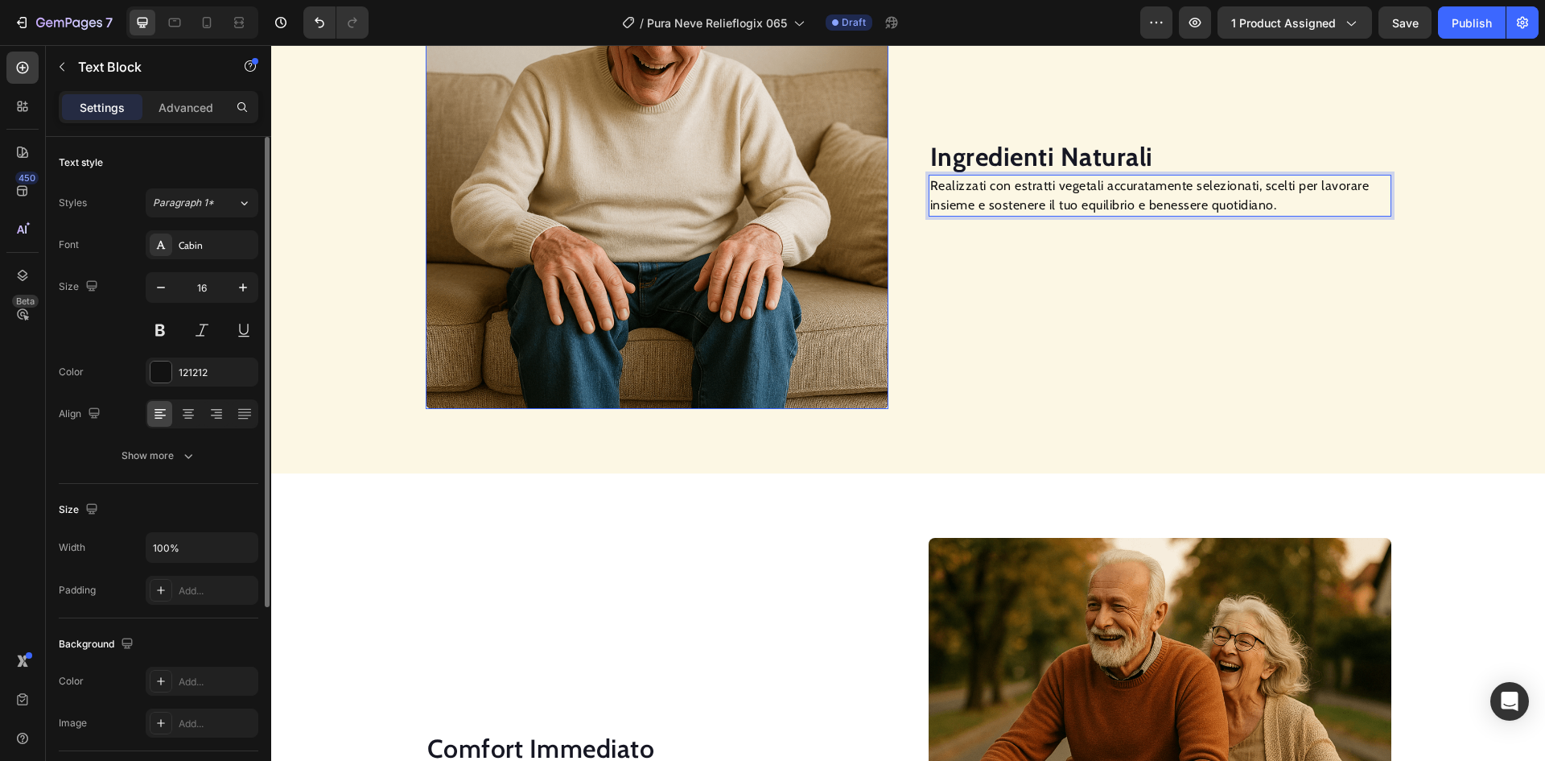
scroll to position [1529, 0]
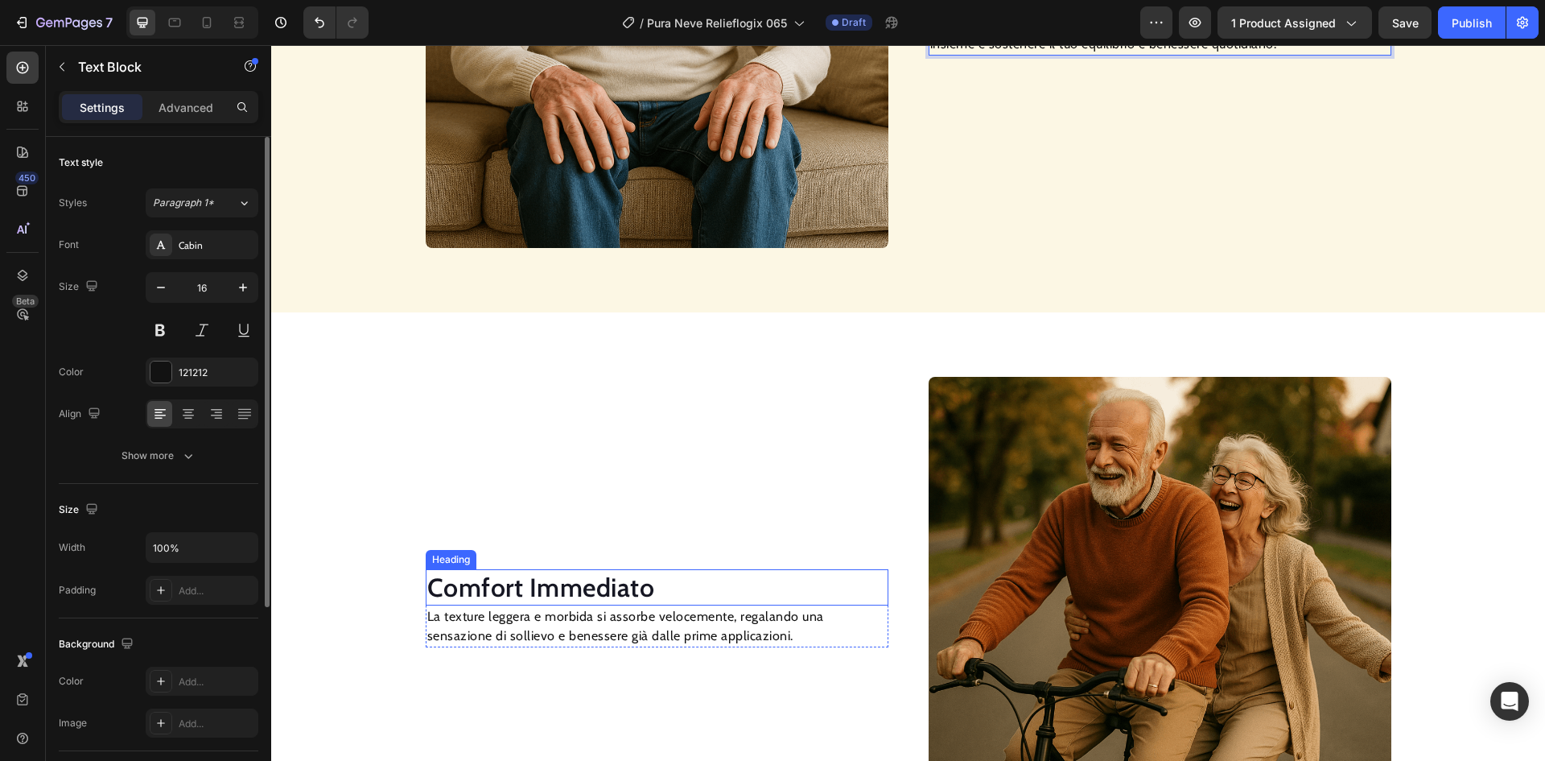
click at [549, 580] on h2 "Comfort Immediato" at bounding box center [657, 587] width 463 height 37
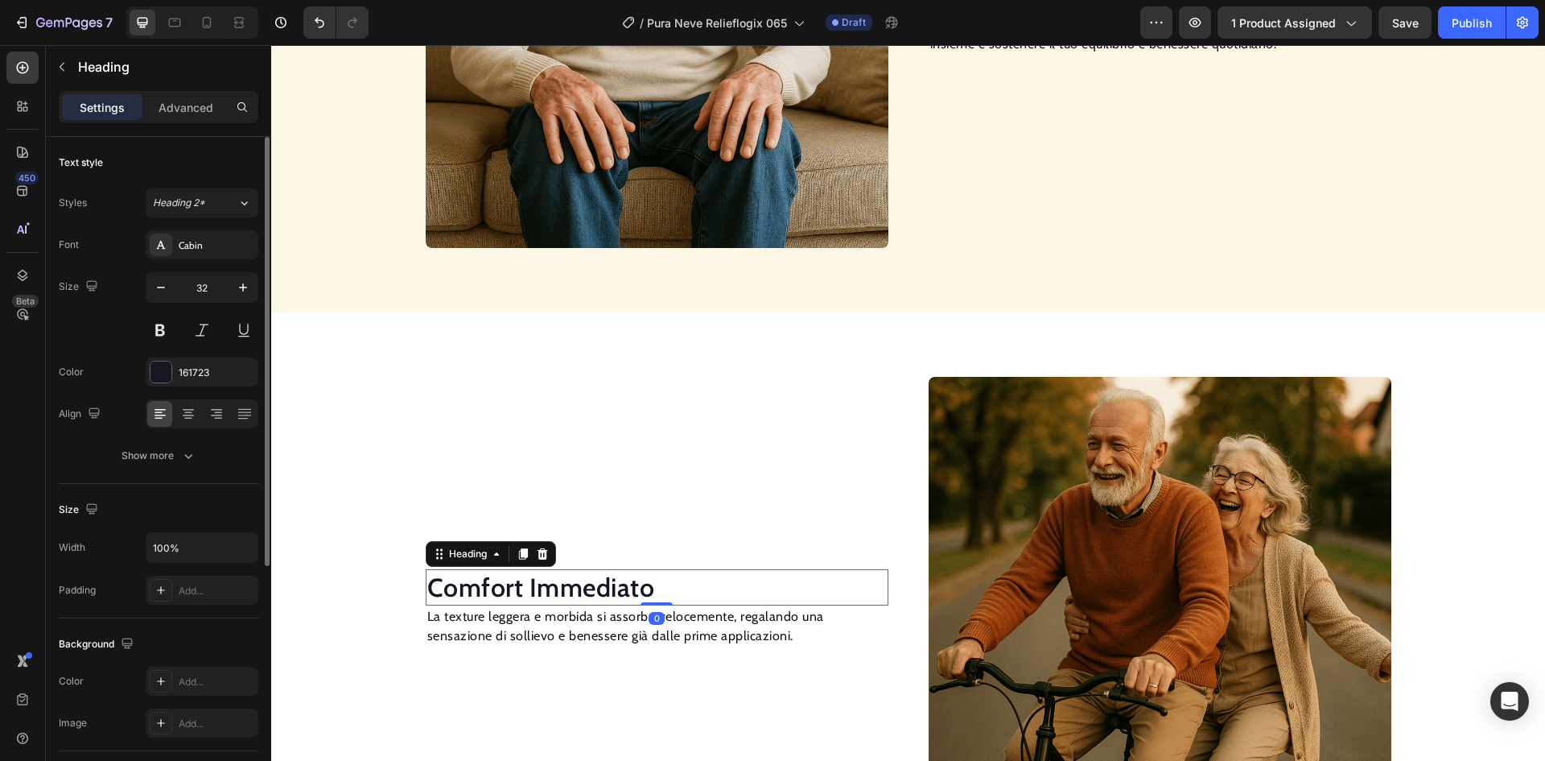
click at [546, 583] on h2 "Comfort Immediato" at bounding box center [657, 587] width 463 height 37
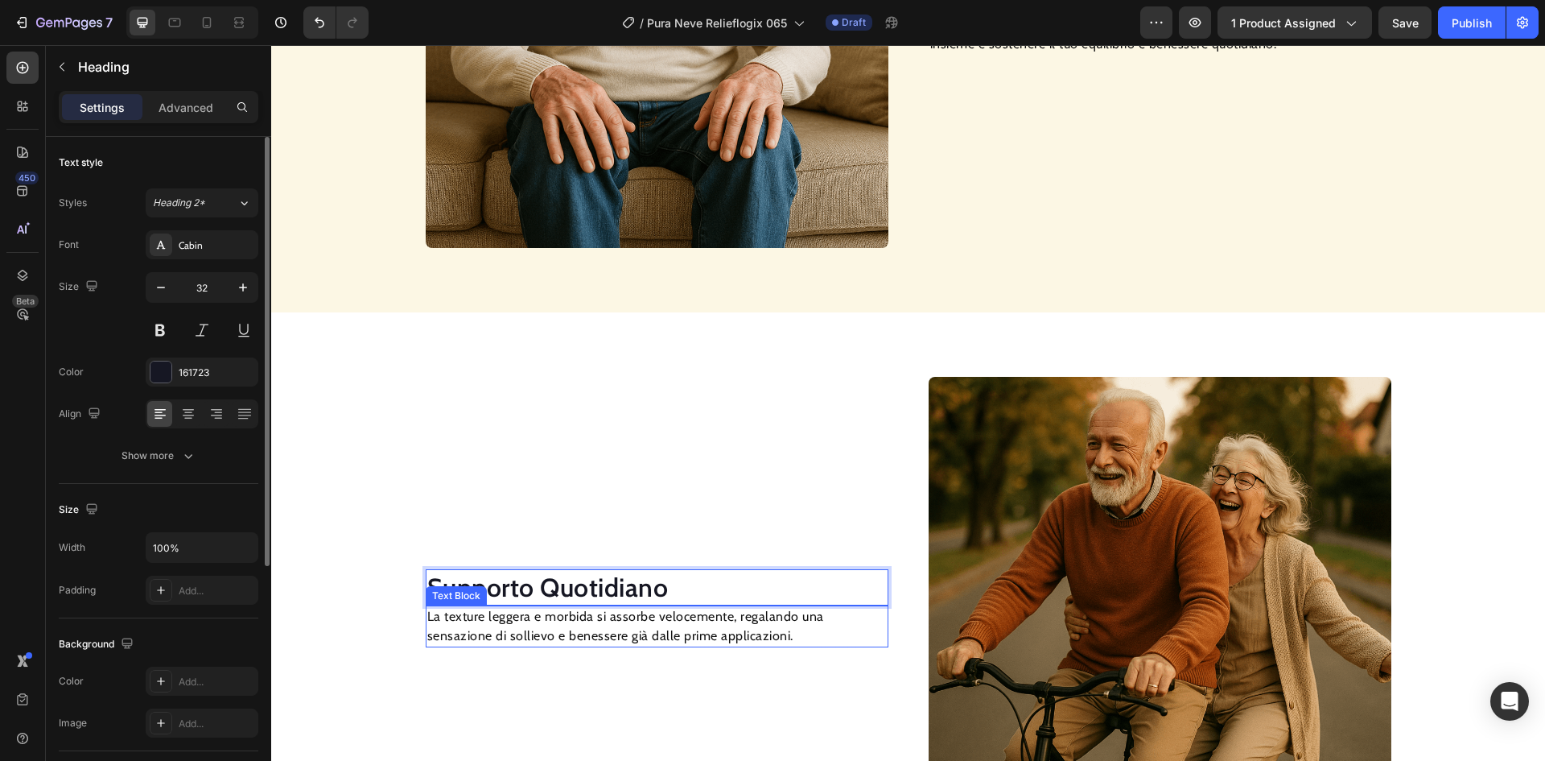
scroll to position [1690, 0]
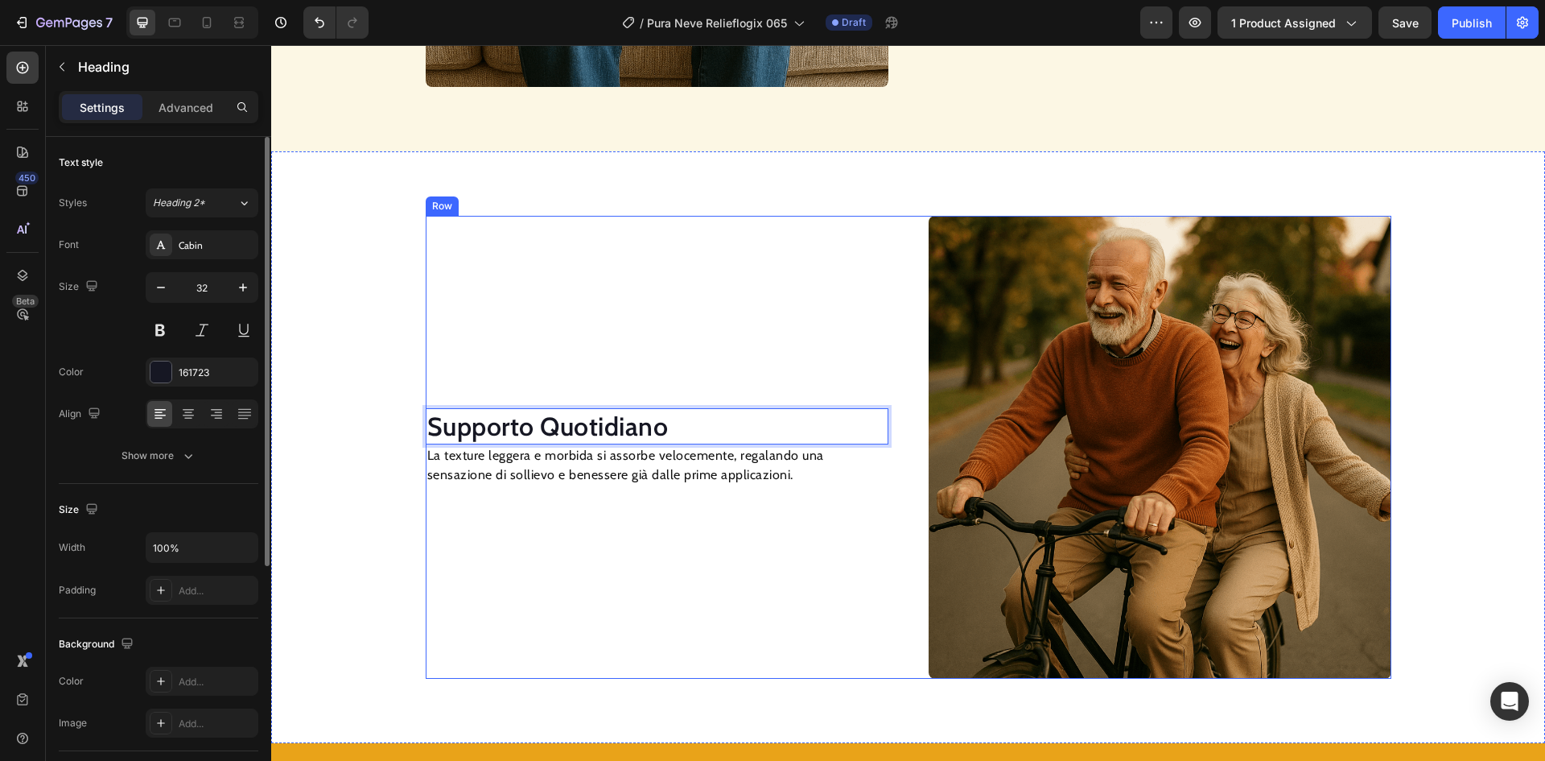
click at [615, 468] on p "La texture leggera e morbida si assorbe velocemente, regalando una sensazione d…" at bounding box center [657, 465] width 460 height 39
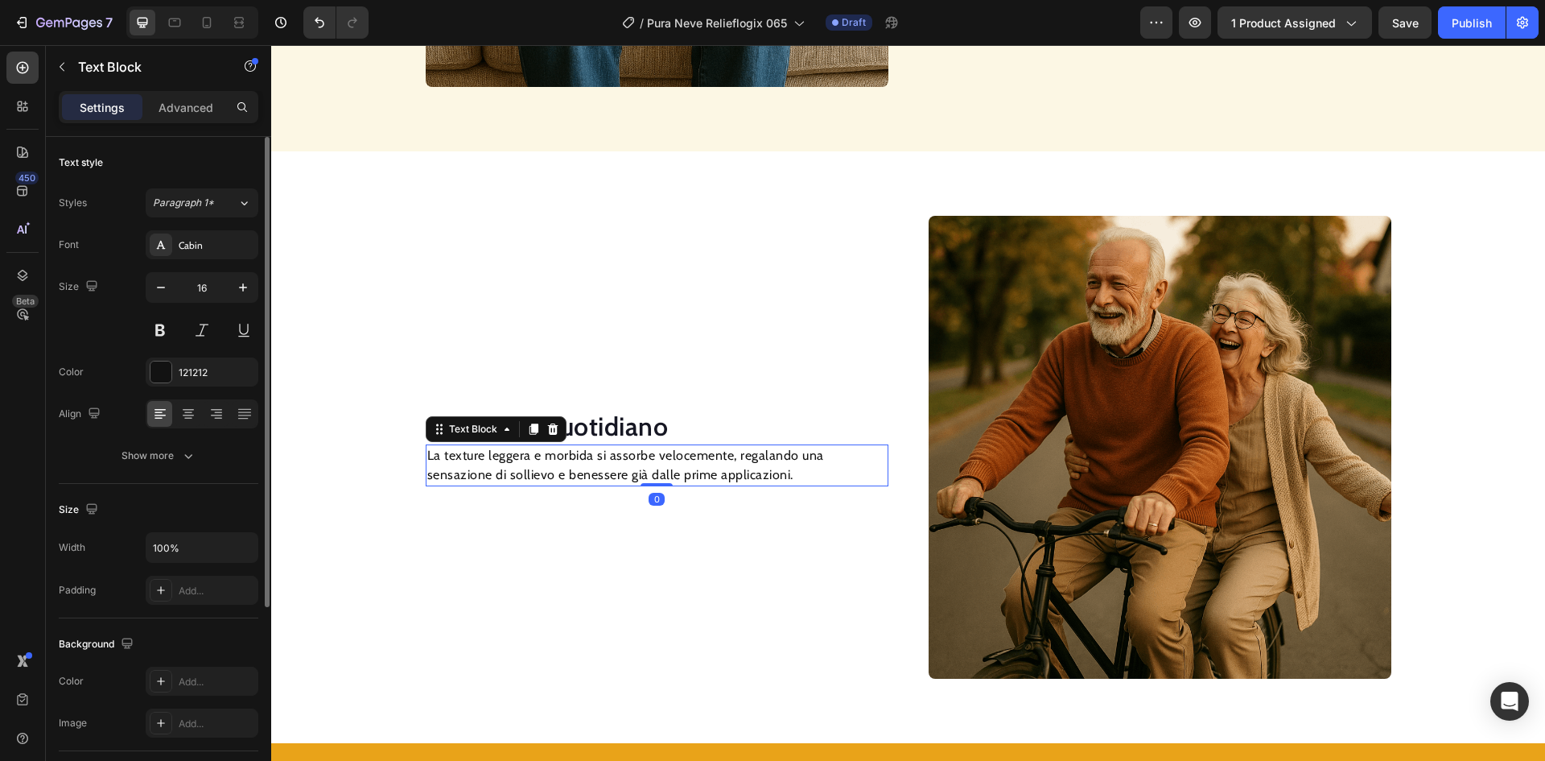
click at [615, 468] on p "La texture leggera e morbida si assorbe velocemente, regalando una sensazione d…" at bounding box center [657, 465] width 460 height 39
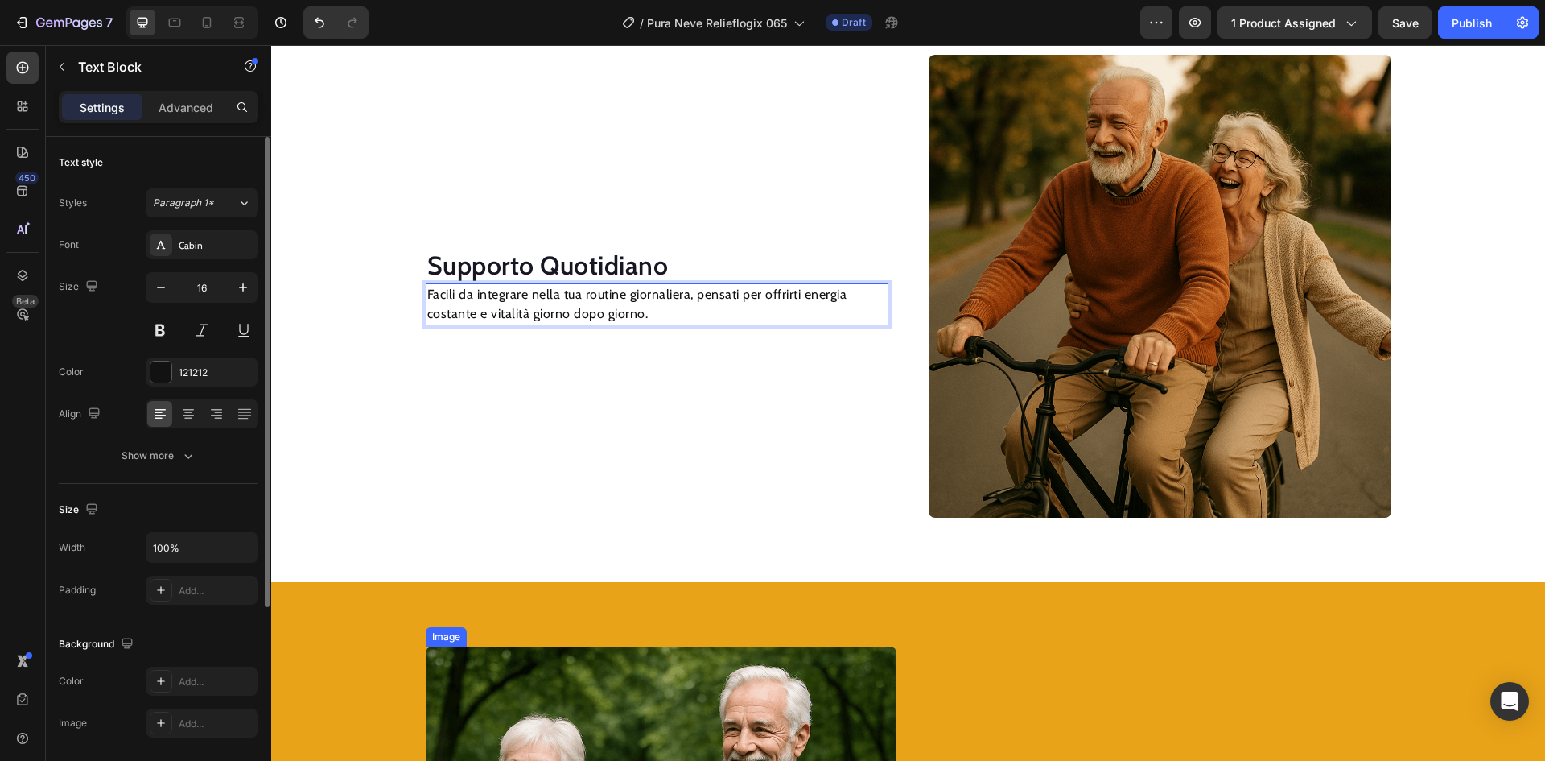
scroll to position [2253, 0]
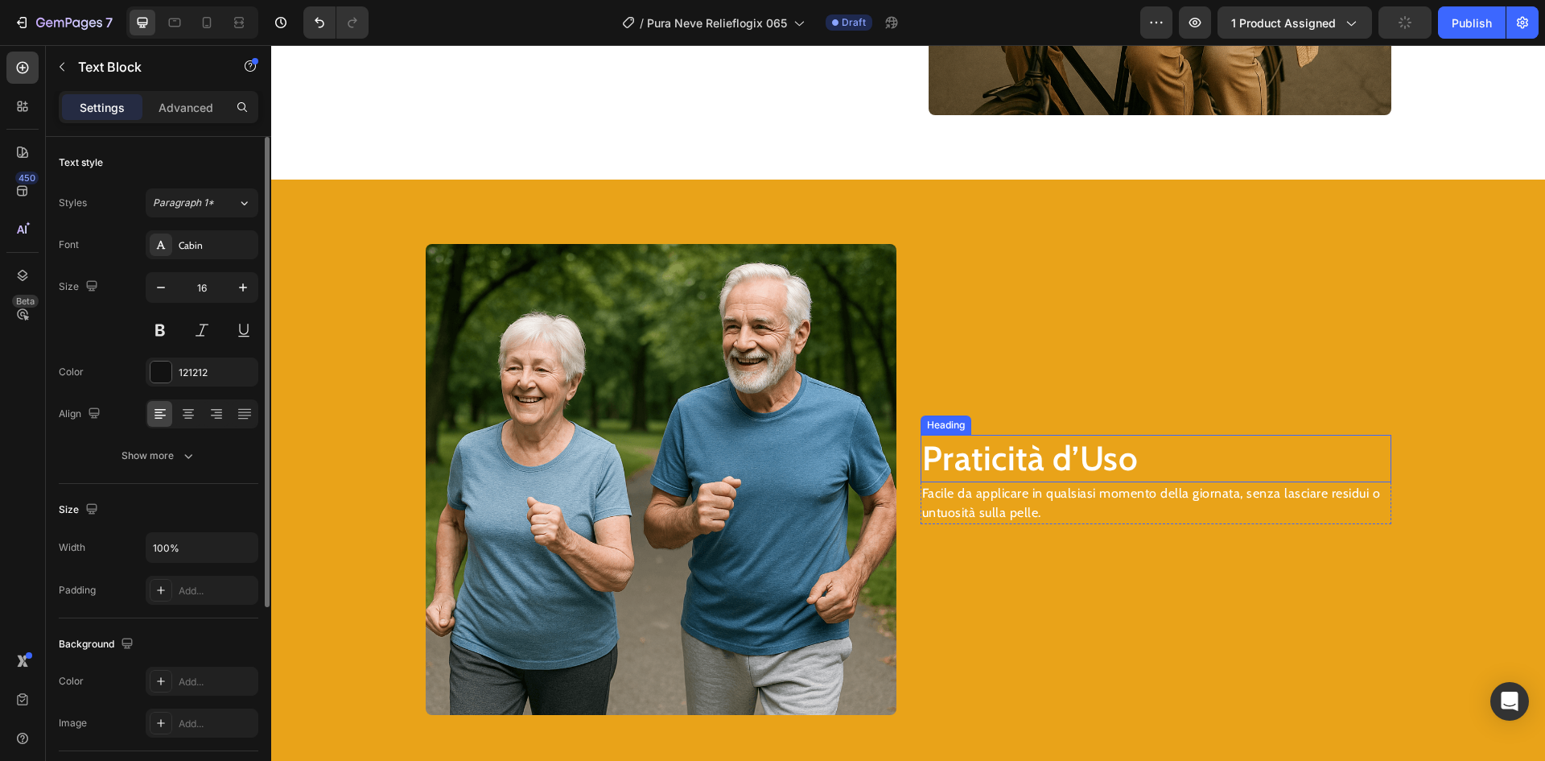
click at [995, 461] on h2 "Praticità d’Uso" at bounding box center [1156, 458] width 471 height 47
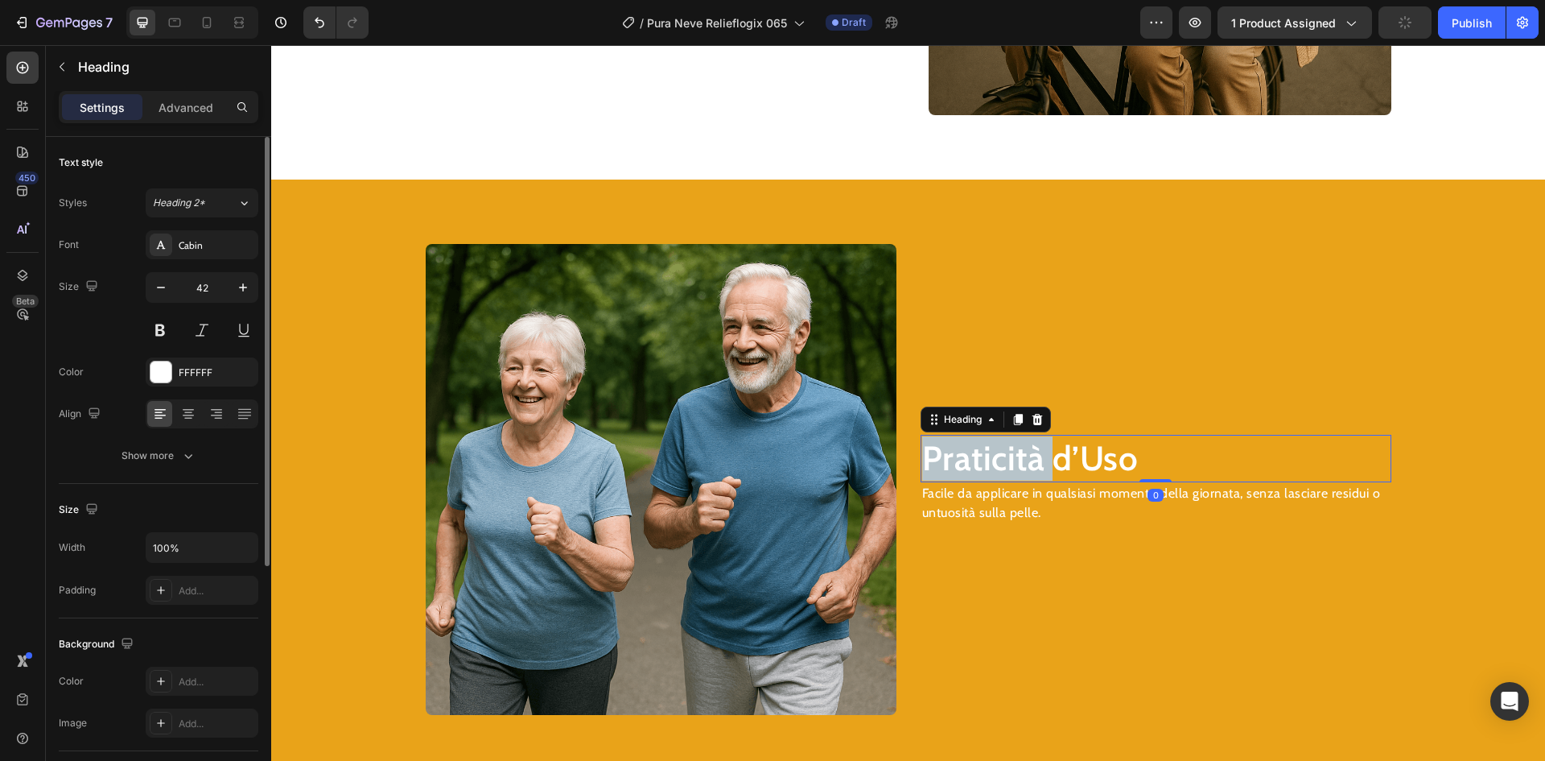
click at [995, 461] on h2 "Praticità d’Uso" at bounding box center [1156, 458] width 471 height 47
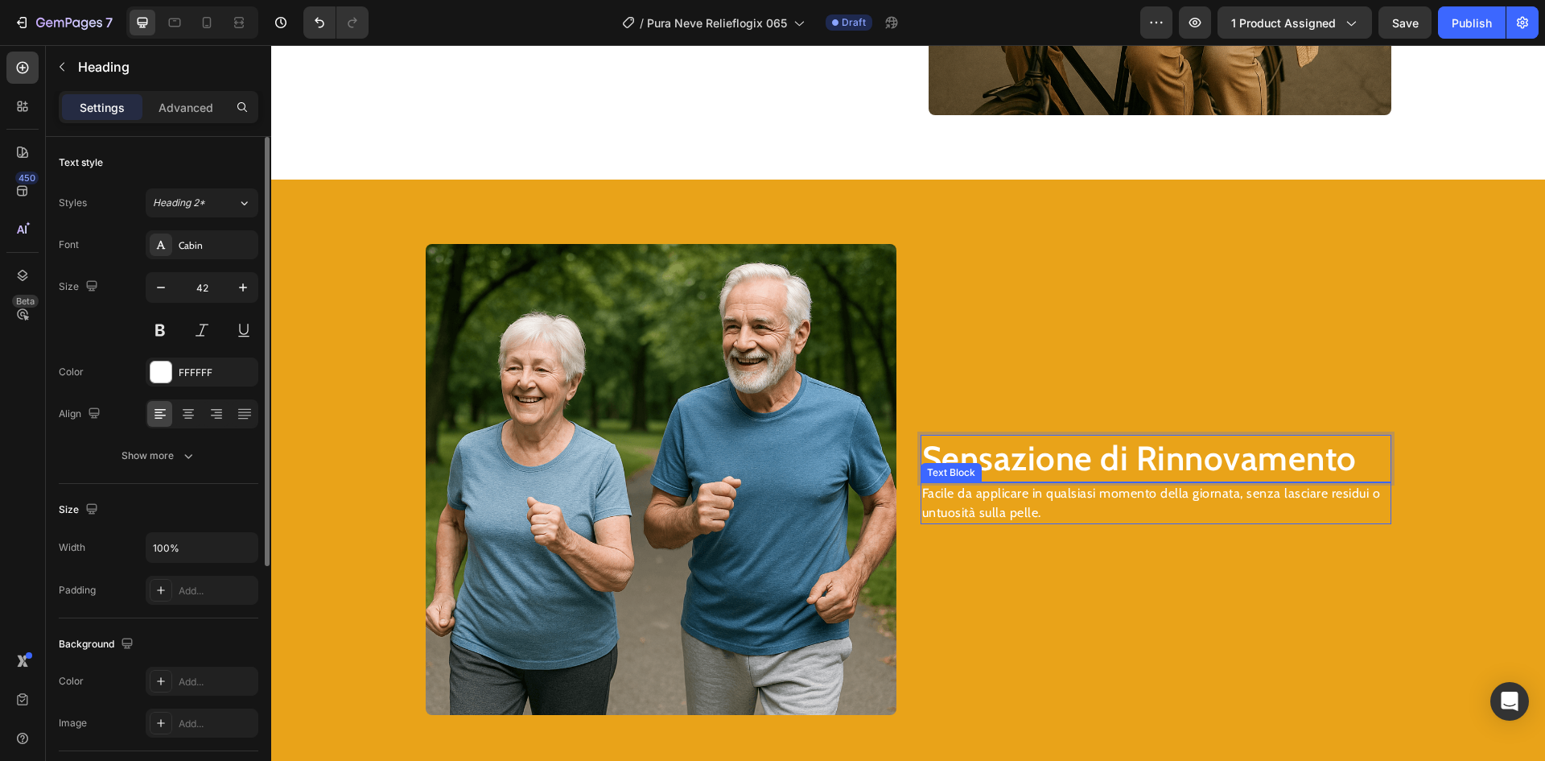
click at [1052, 491] on p "Facile da applicare in qualsiasi momento della giornata, senza lasciare residui…" at bounding box center [1156, 503] width 468 height 39
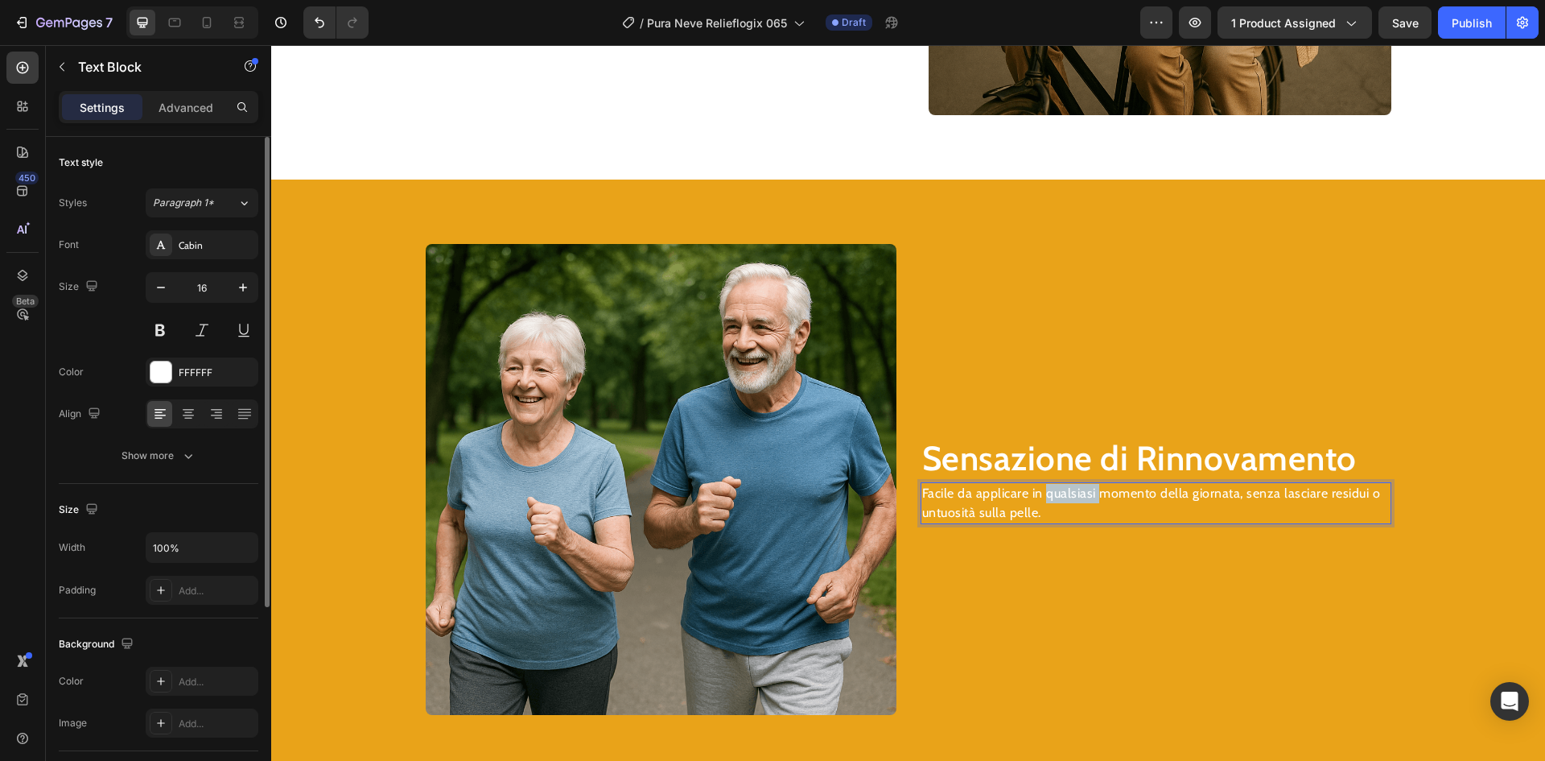
click at [1052, 491] on p "Facile da applicare in qualsiasi momento della giornata, senza lasciare residui…" at bounding box center [1156, 503] width 468 height 39
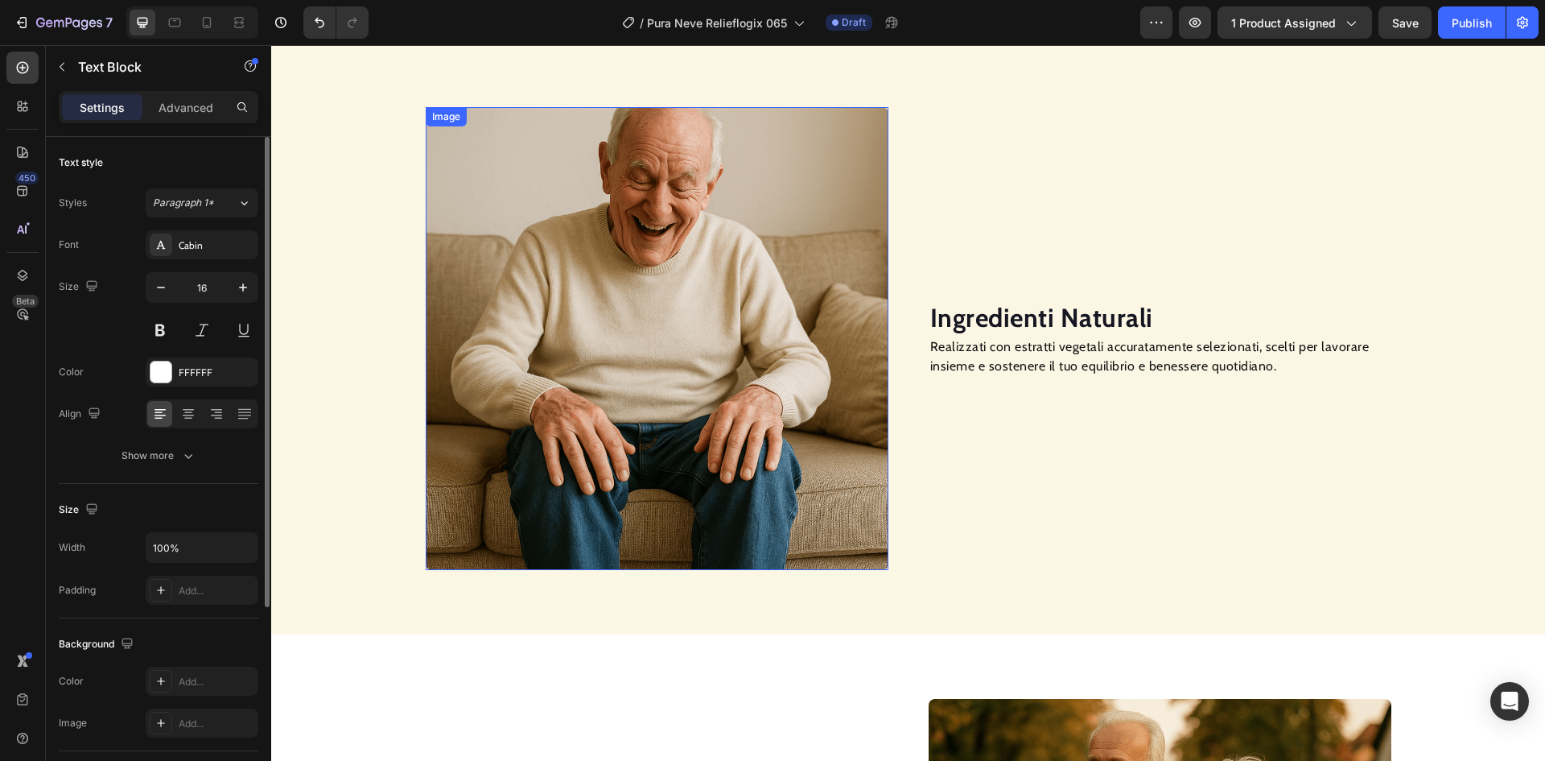
scroll to position [1046, 0]
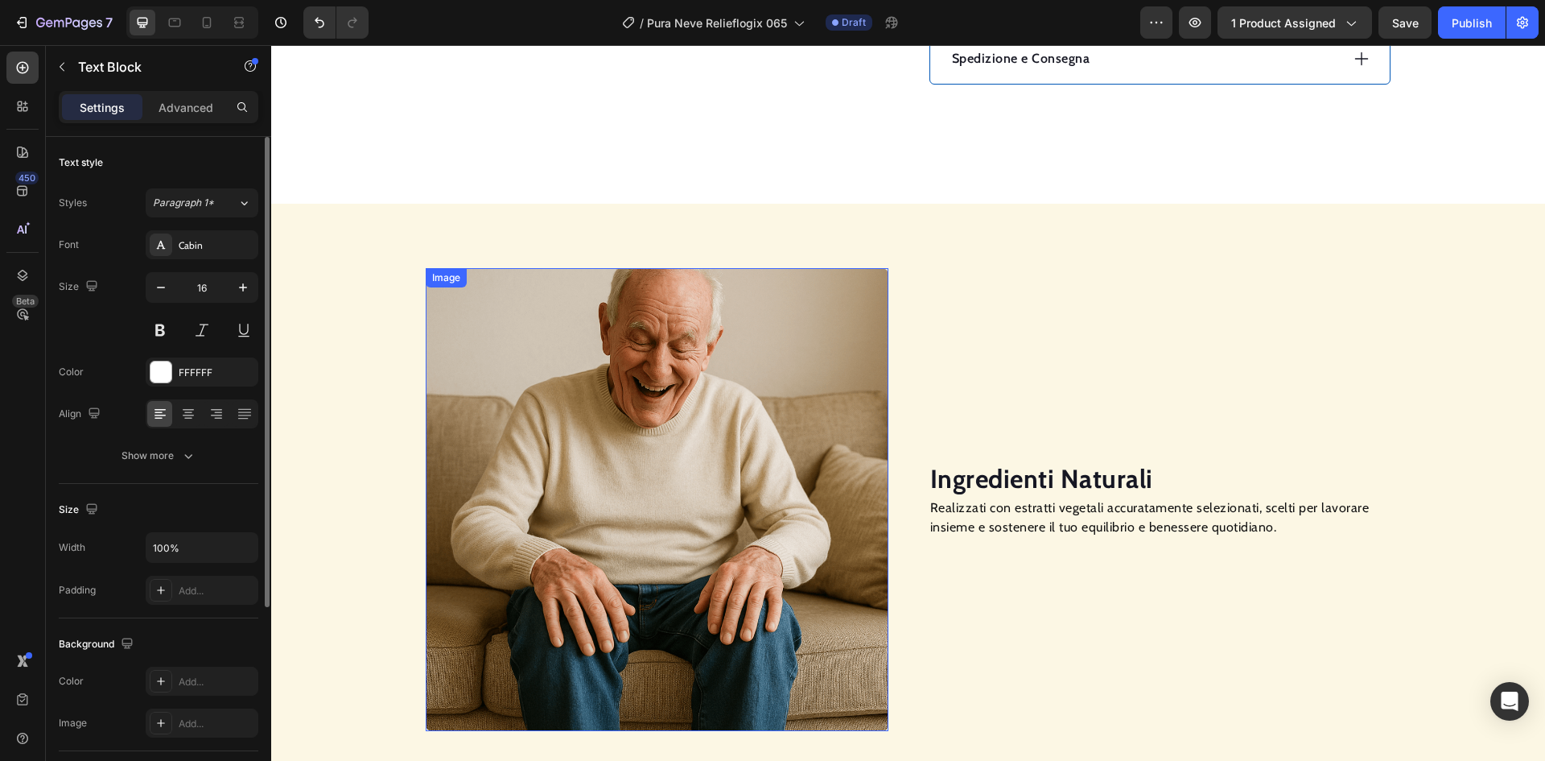
click at [642, 433] on img at bounding box center [657, 499] width 463 height 463
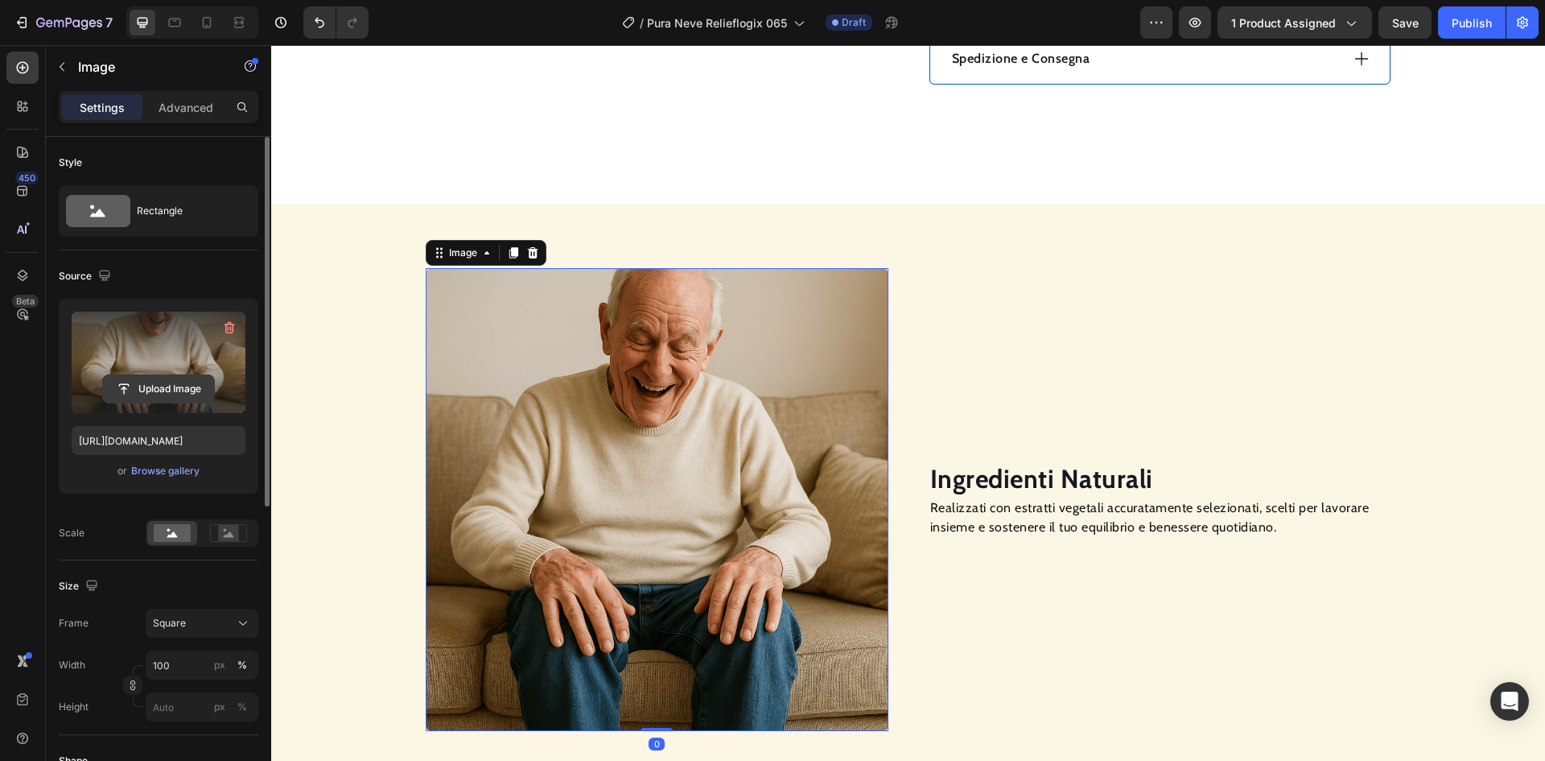
click at [141, 379] on input "file" at bounding box center [158, 388] width 111 height 27
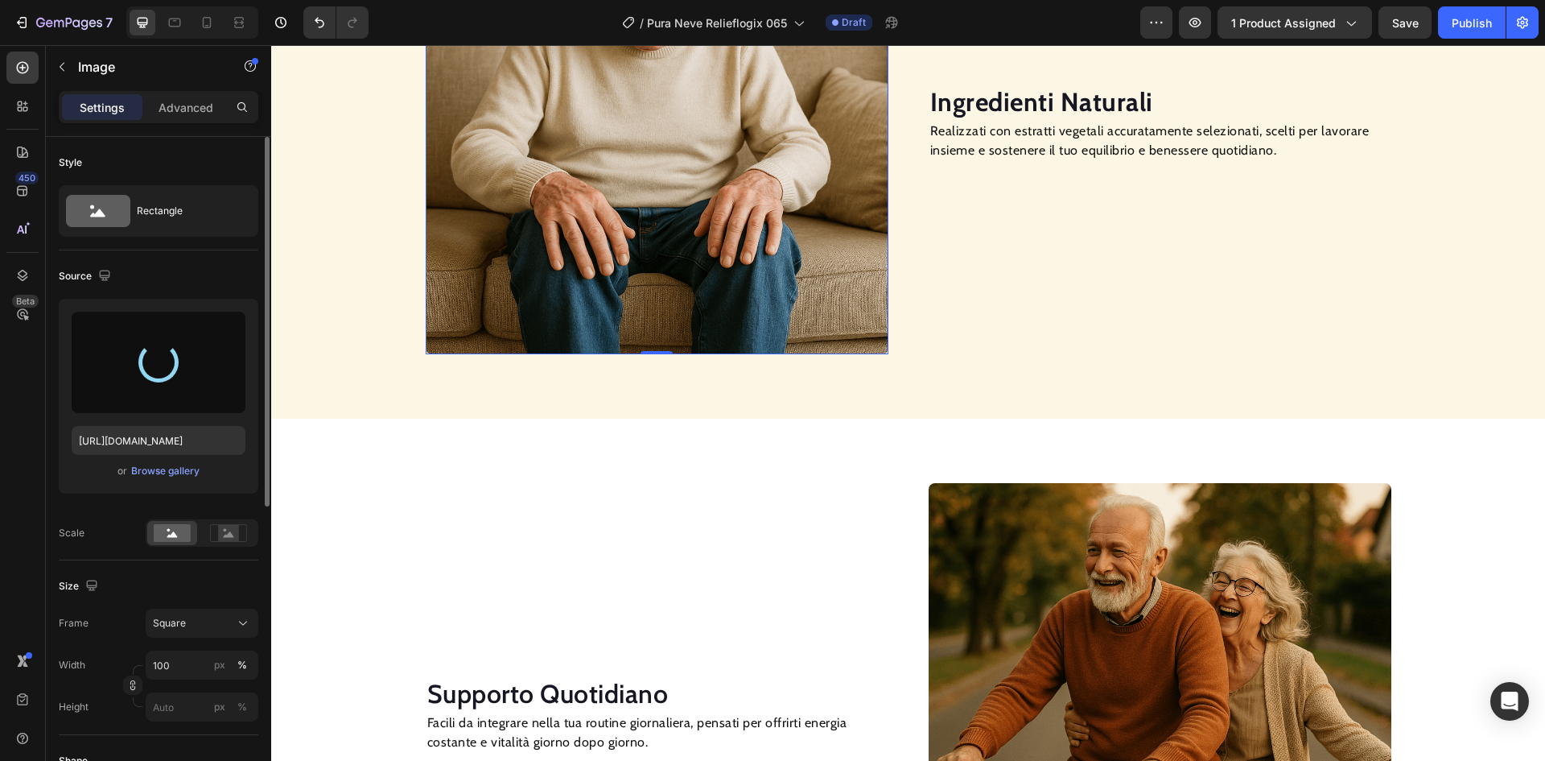
type input "[URL][DOMAIN_NAME]"
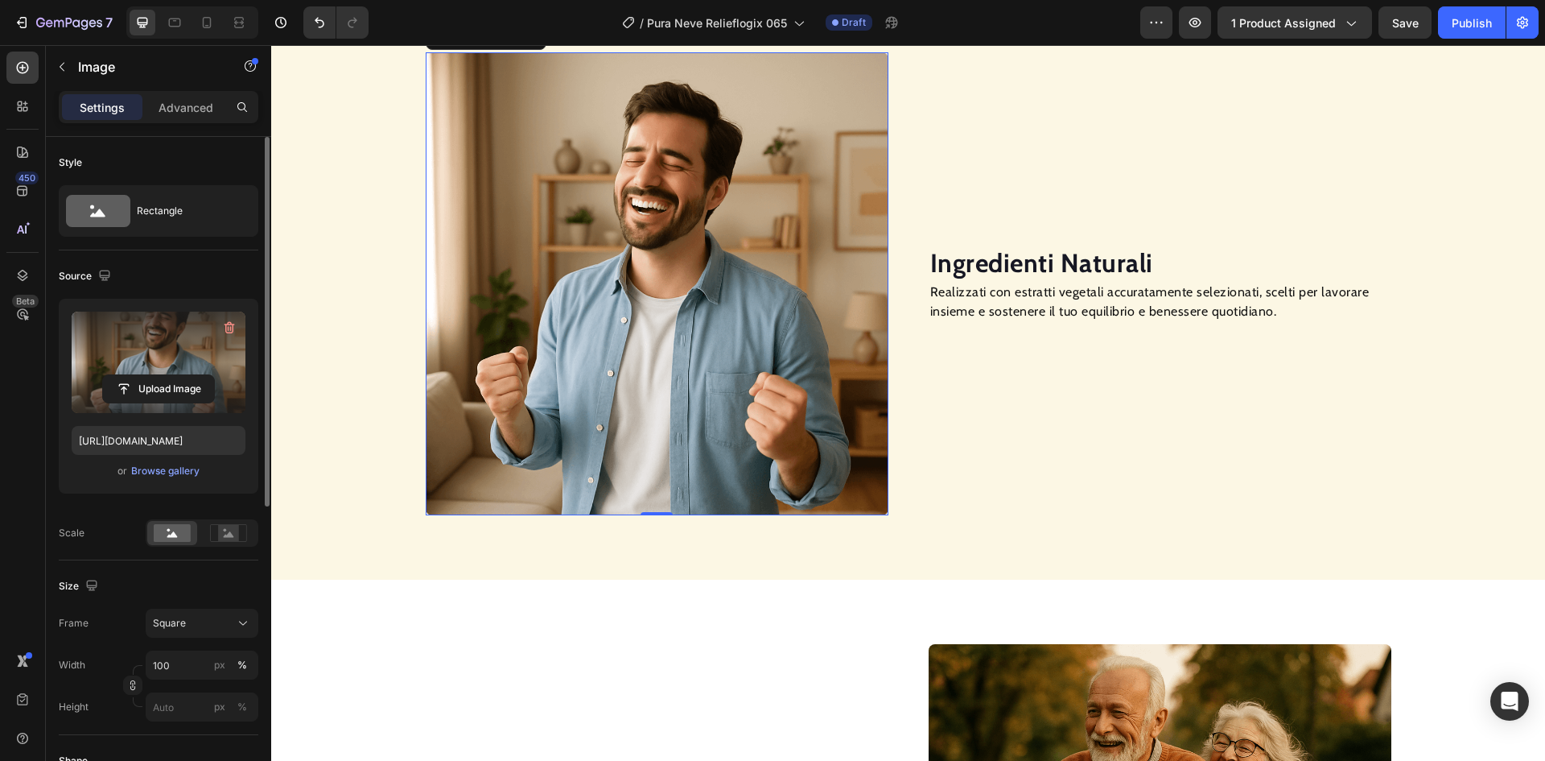
scroll to position [1449, 0]
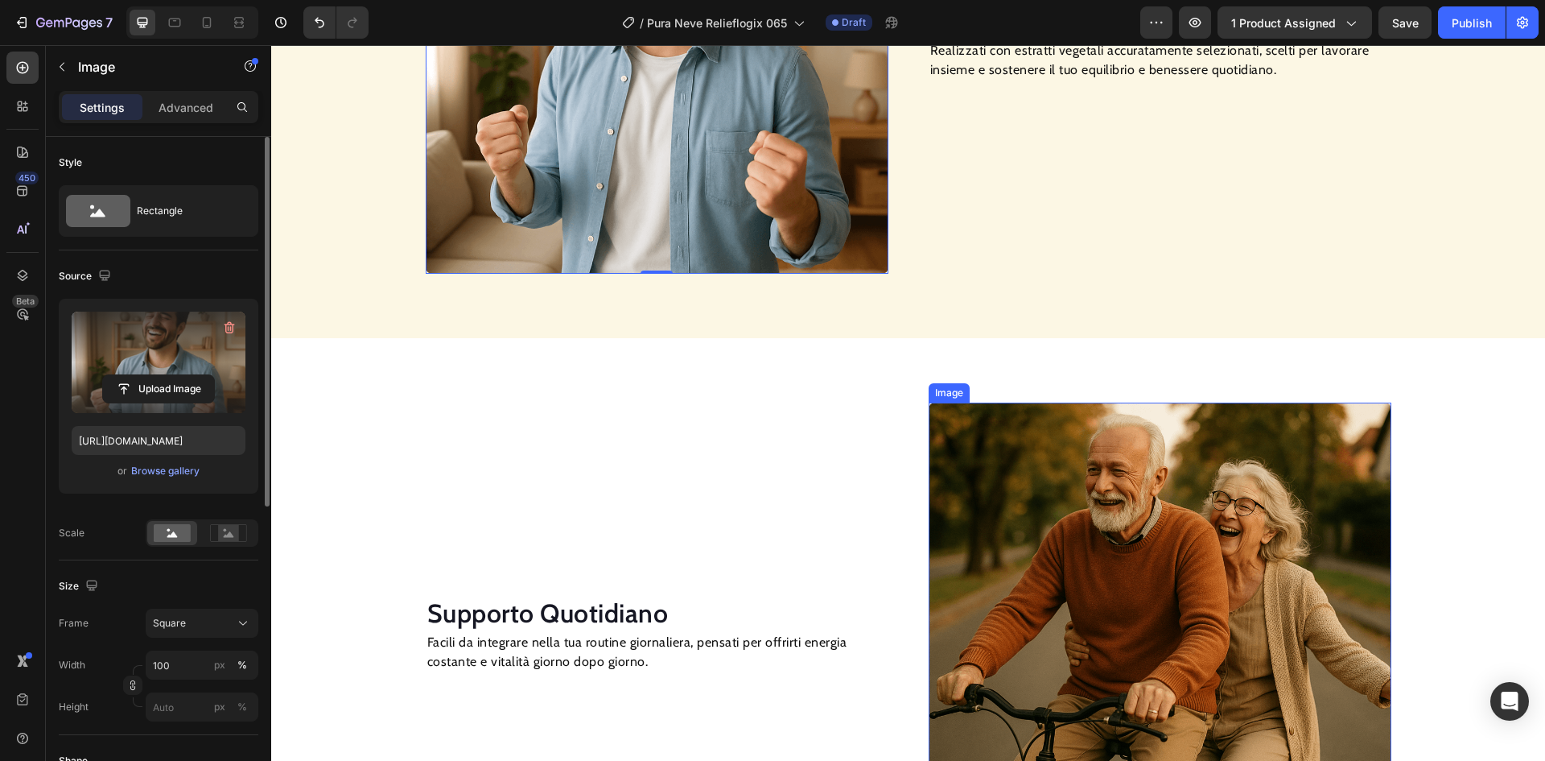
click at [1089, 472] on img at bounding box center [1160, 633] width 463 height 463
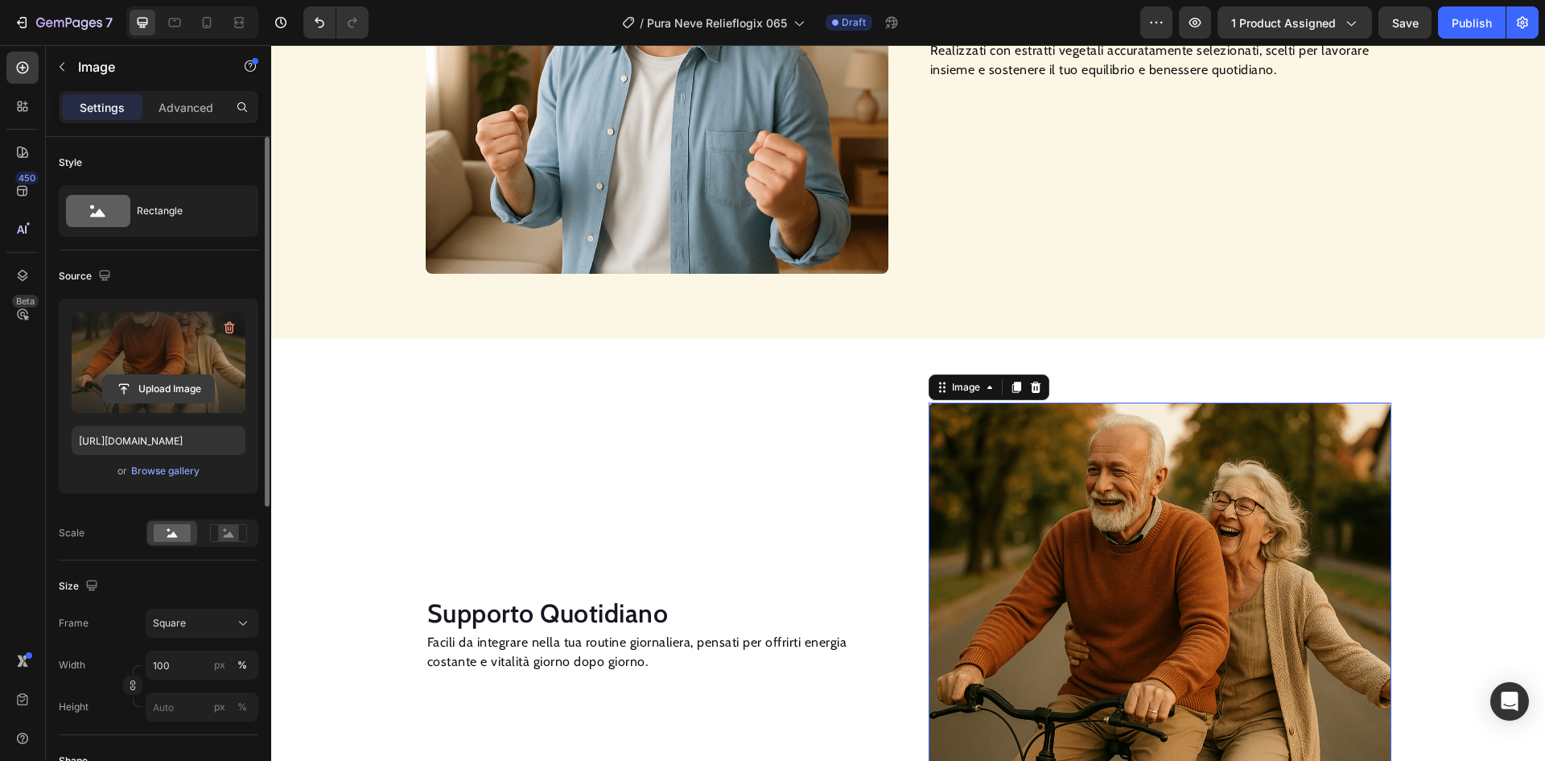
click at [134, 385] on input "file" at bounding box center [158, 388] width 111 height 27
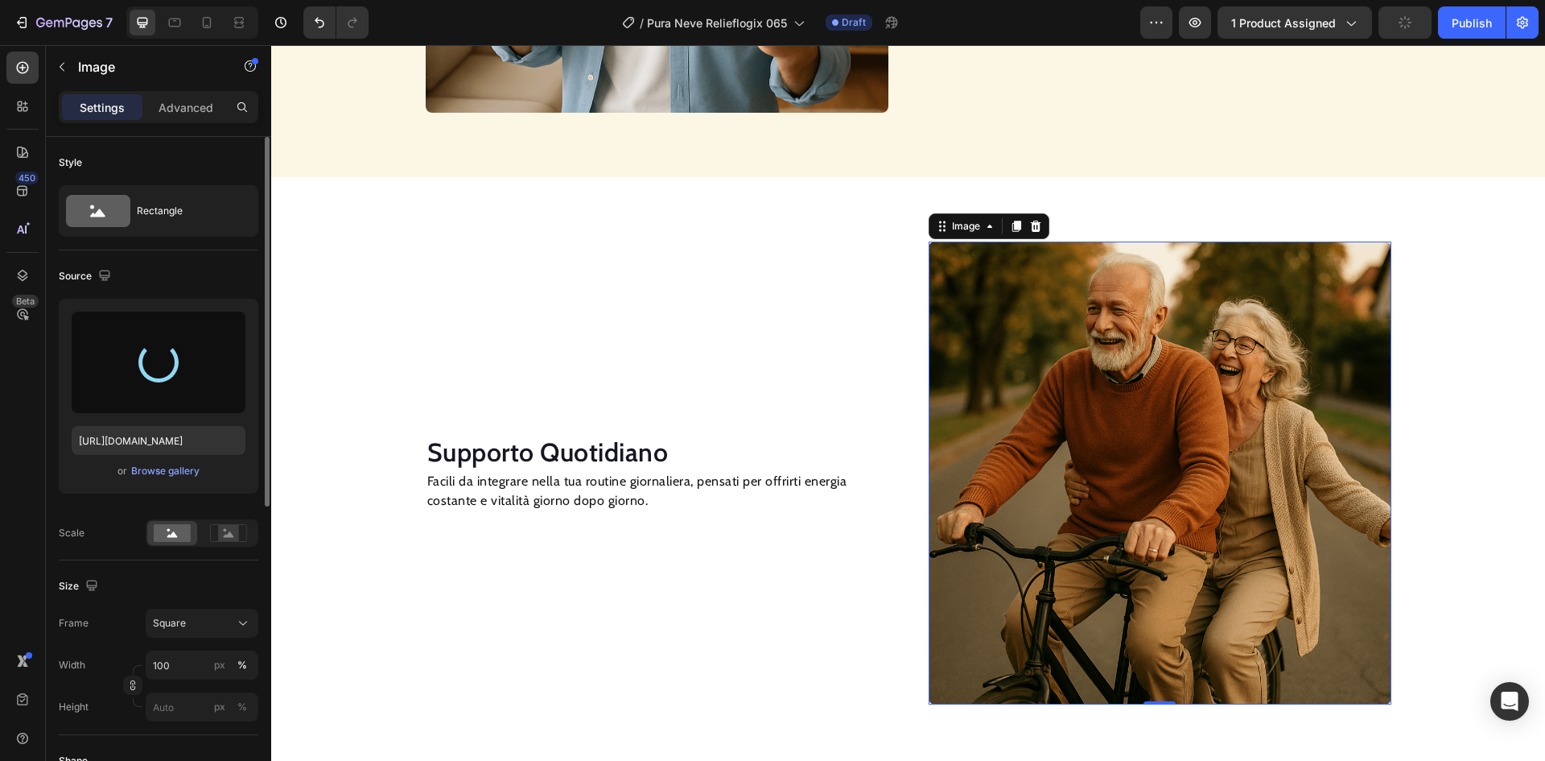
scroll to position [1690, 0]
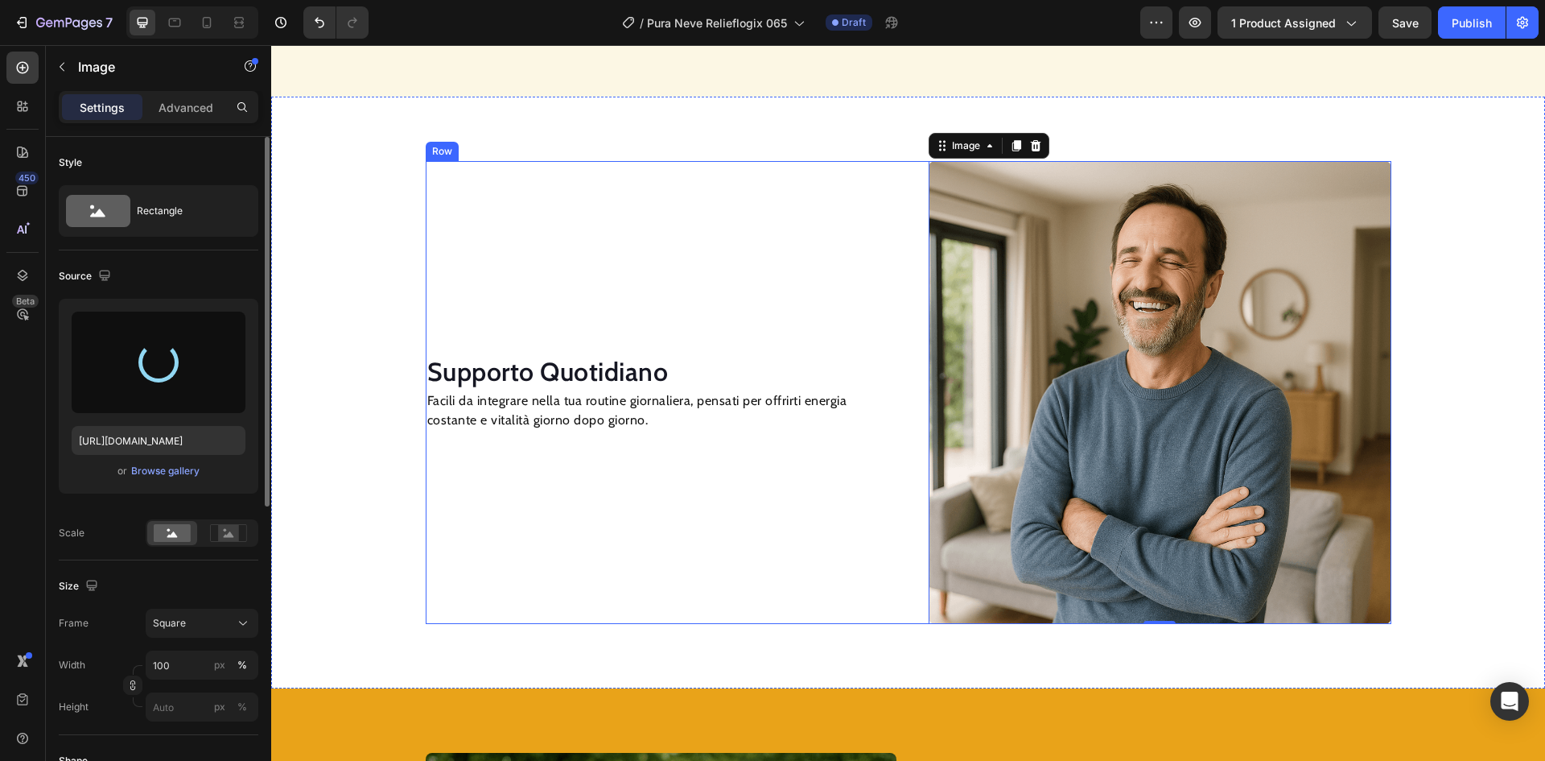
type input "[URL][DOMAIN_NAME]"
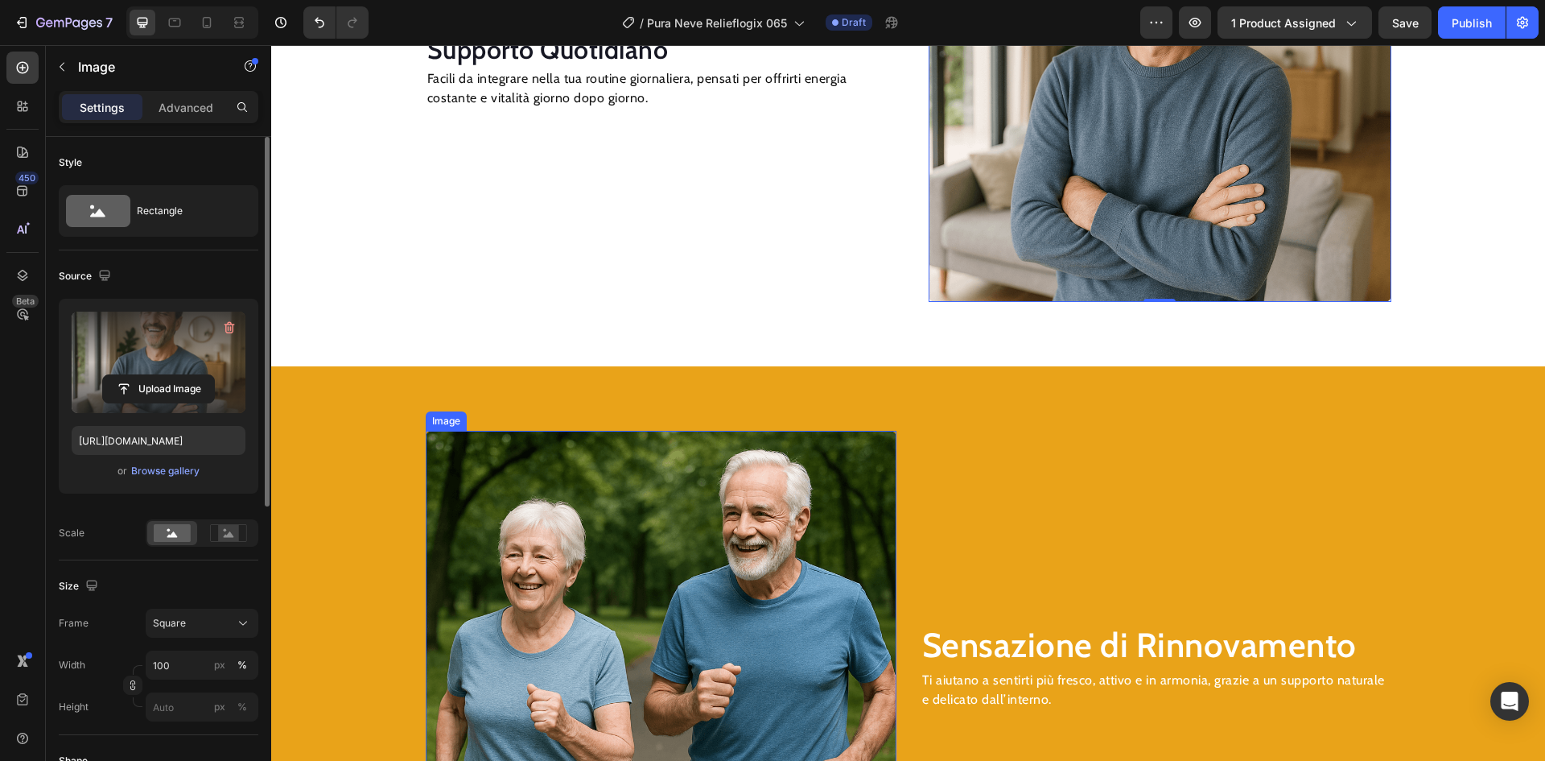
scroll to position [2253, 0]
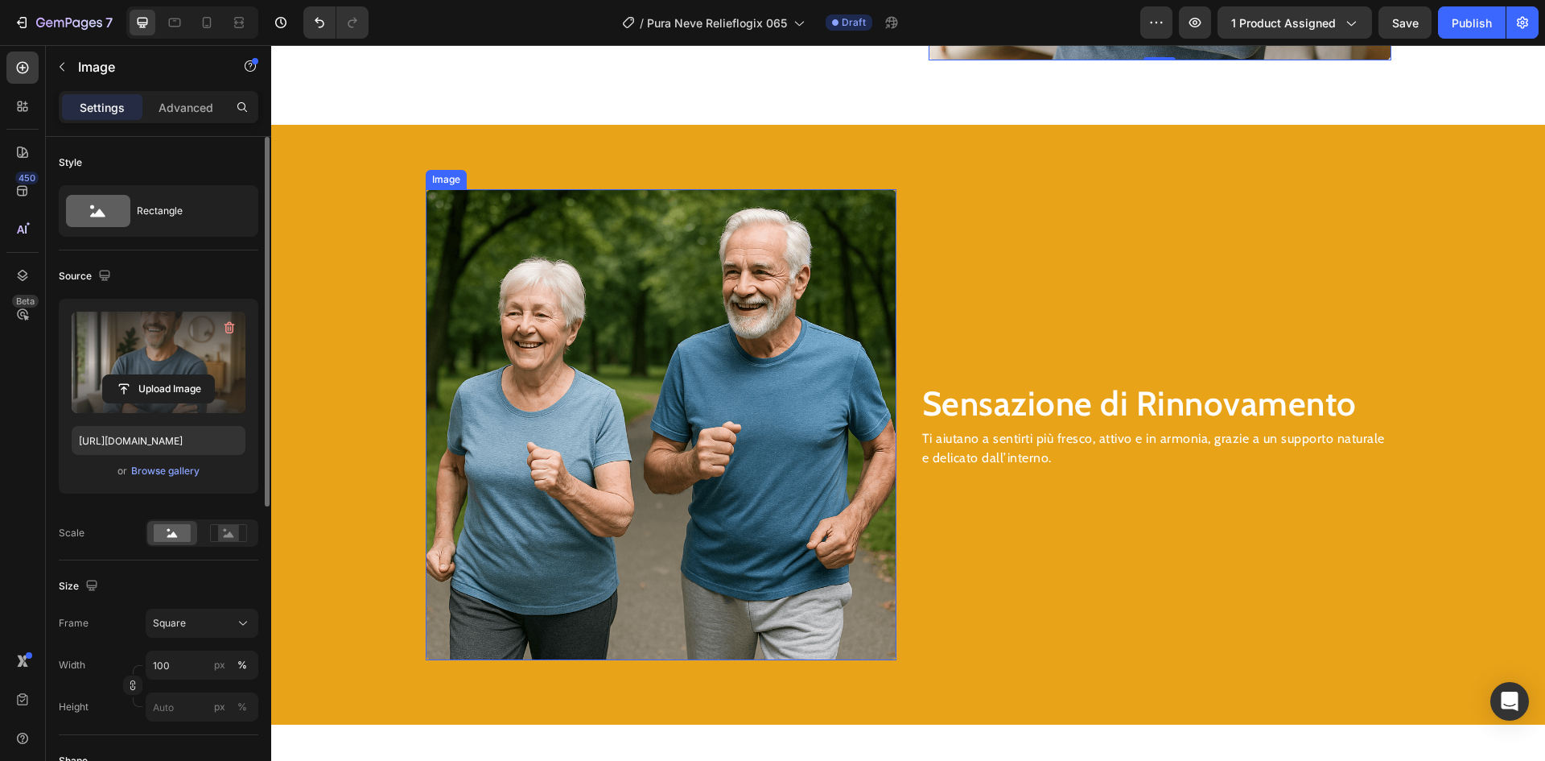
click at [560, 353] on img at bounding box center [661, 424] width 471 height 471
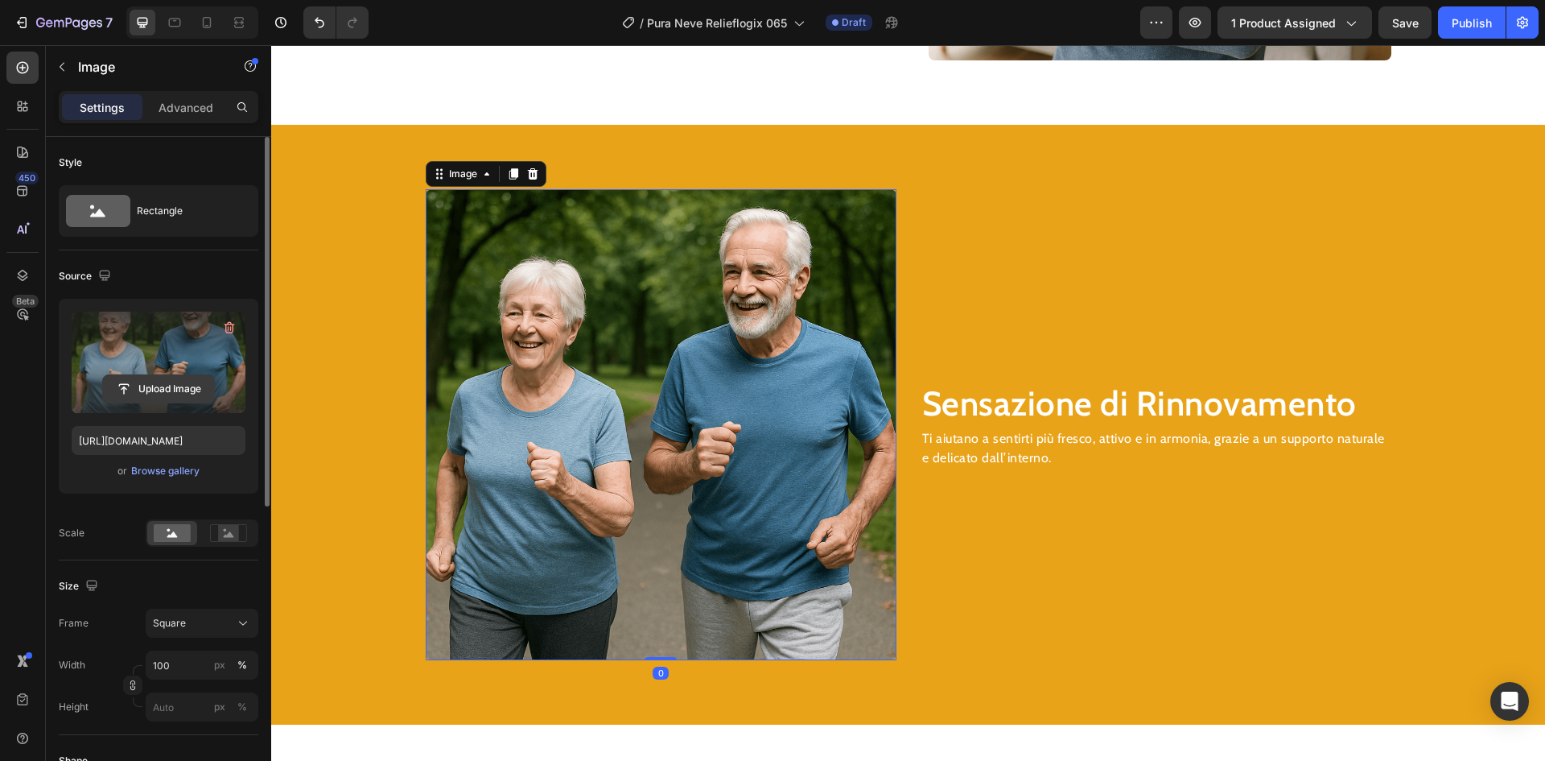
click at [146, 379] on input "file" at bounding box center [158, 388] width 111 height 27
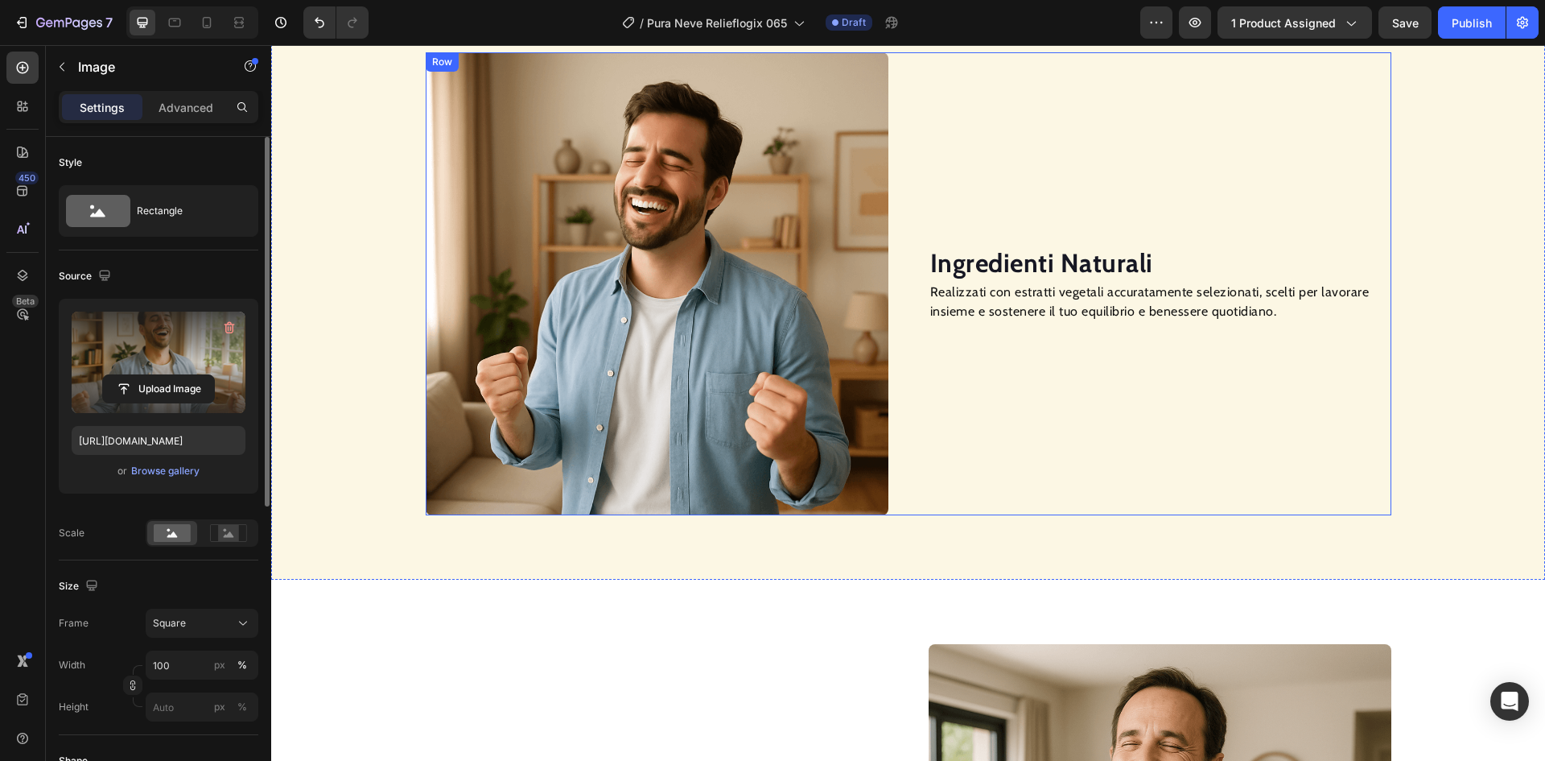
scroll to position [805, 0]
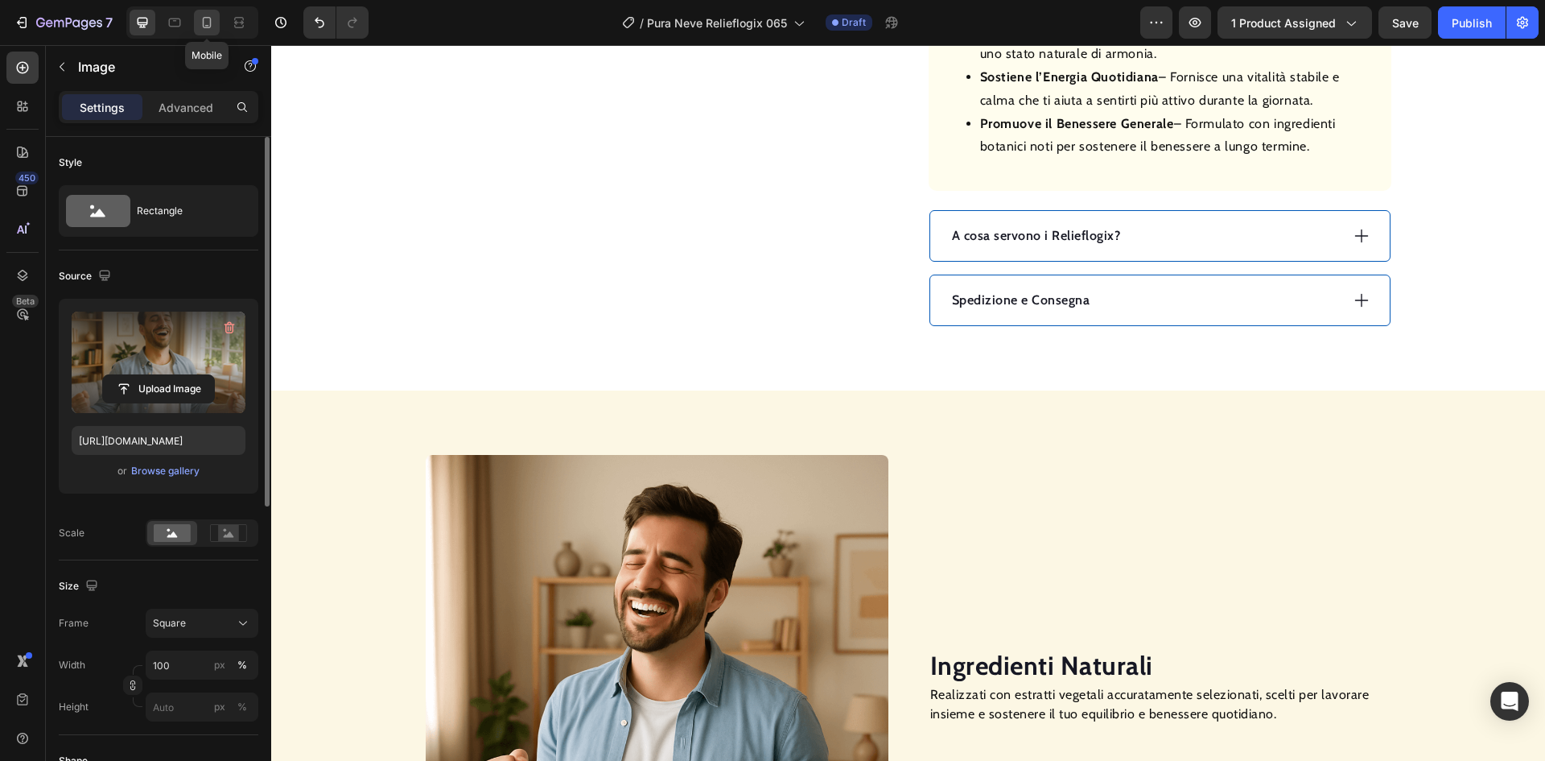
click at [204, 23] on icon at bounding box center [207, 22] width 16 height 16
type input "[URL][DOMAIN_NAME]"
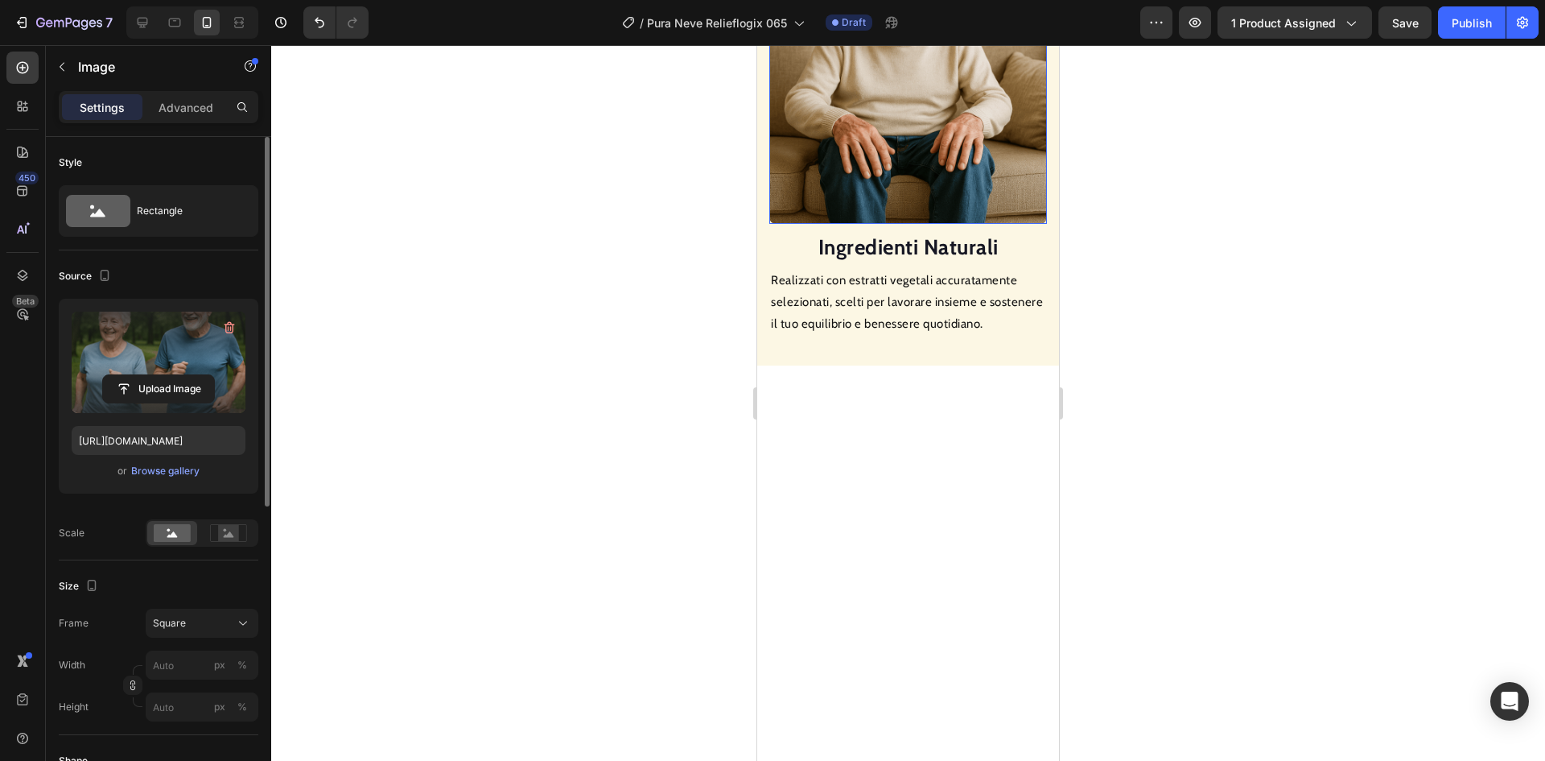
scroll to position [1185, 0]
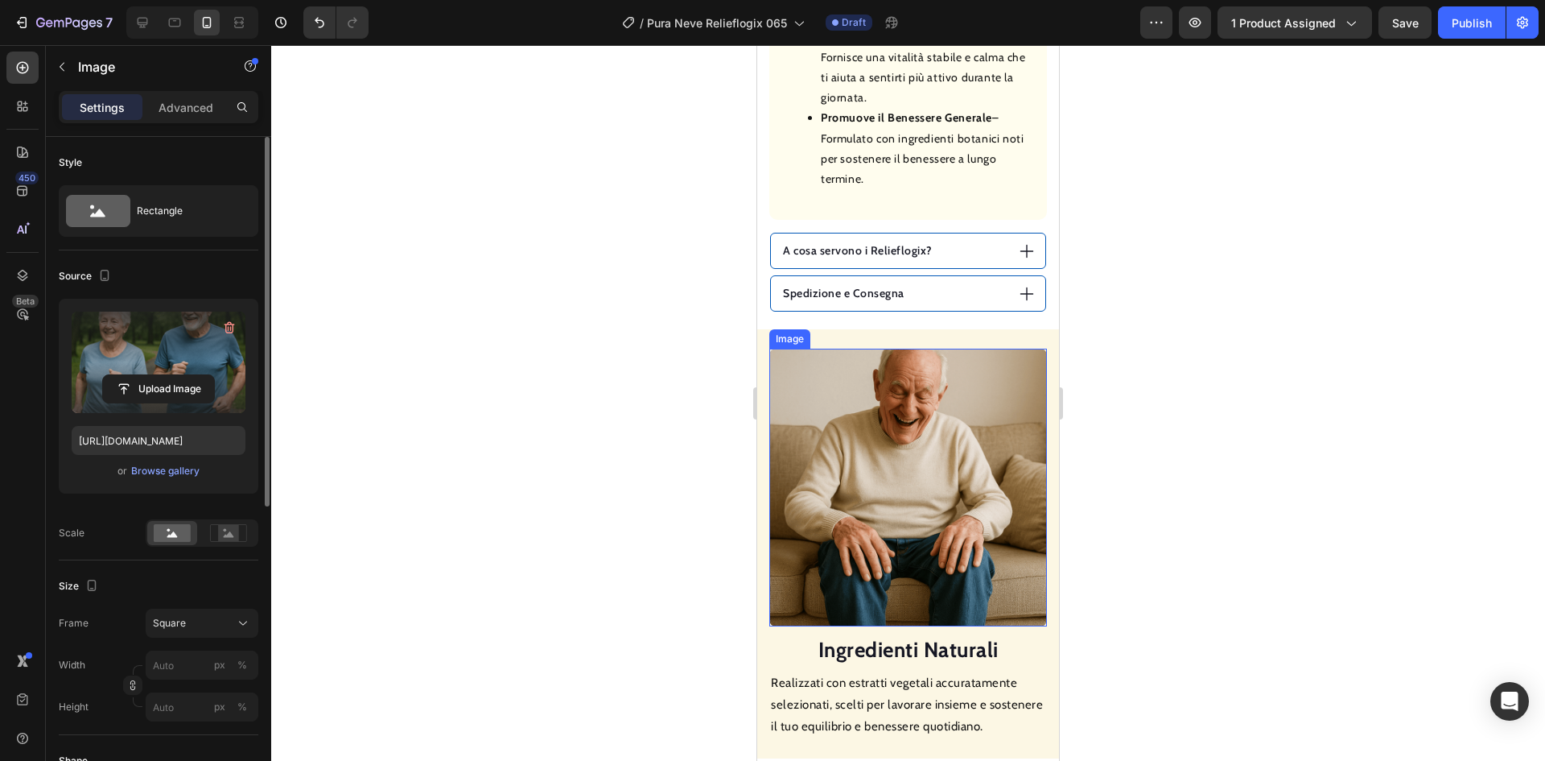
click at [983, 460] on img at bounding box center [908, 487] width 278 height 278
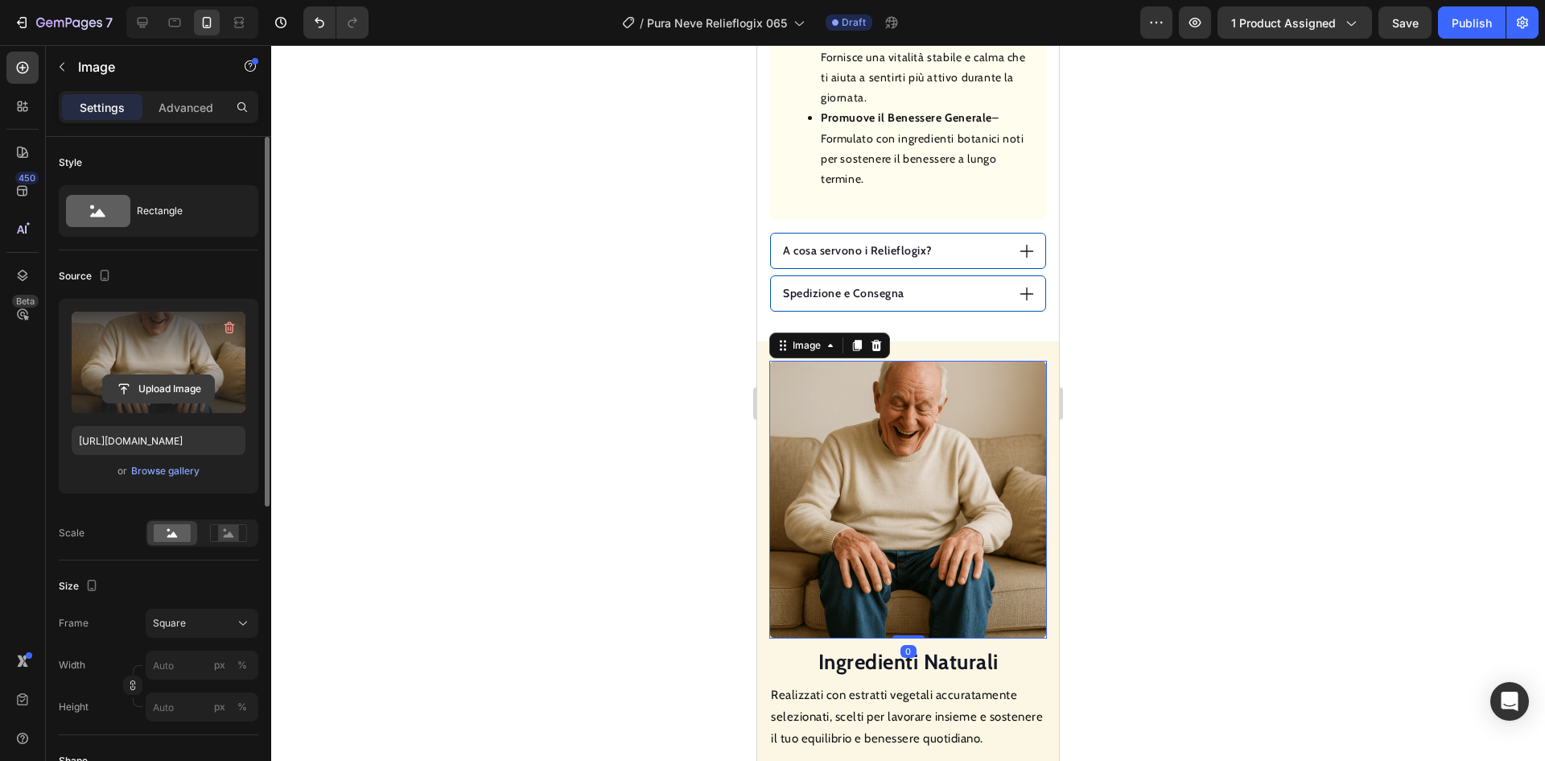
click at [190, 389] on input "file" at bounding box center [158, 388] width 111 height 27
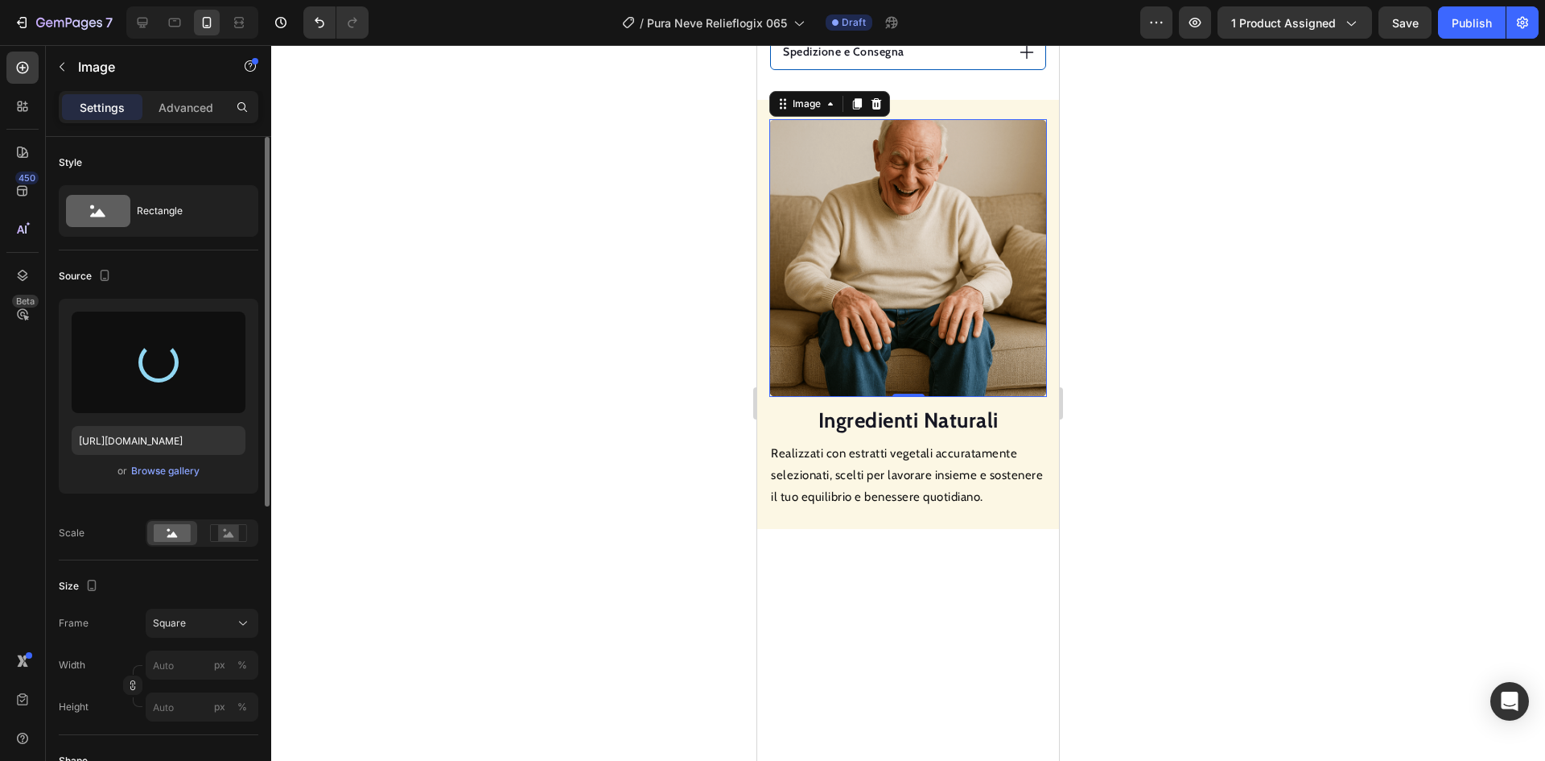
scroll to position [1507, 0]
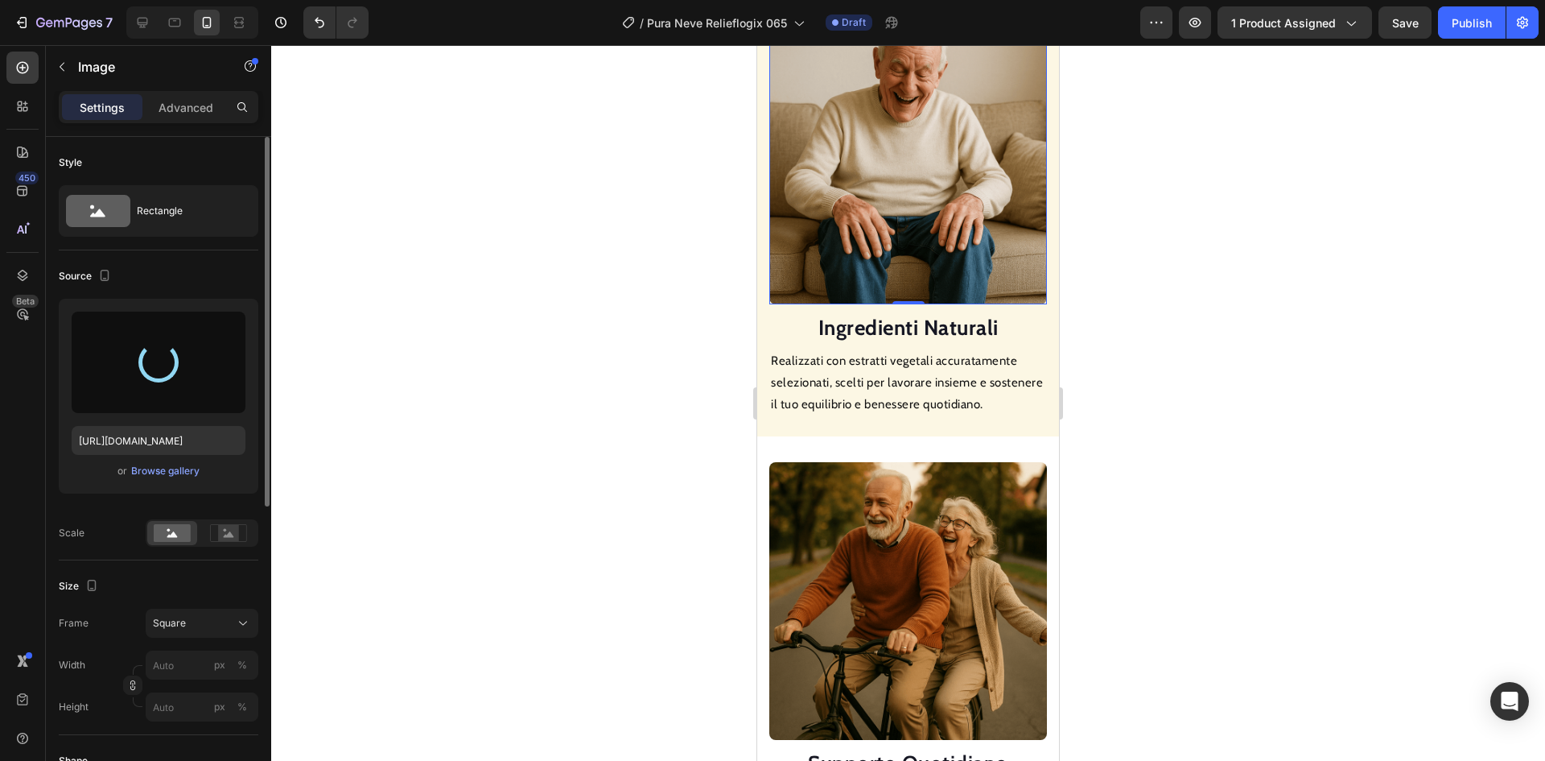
type input "[URL][DOMAIN_NAME]"
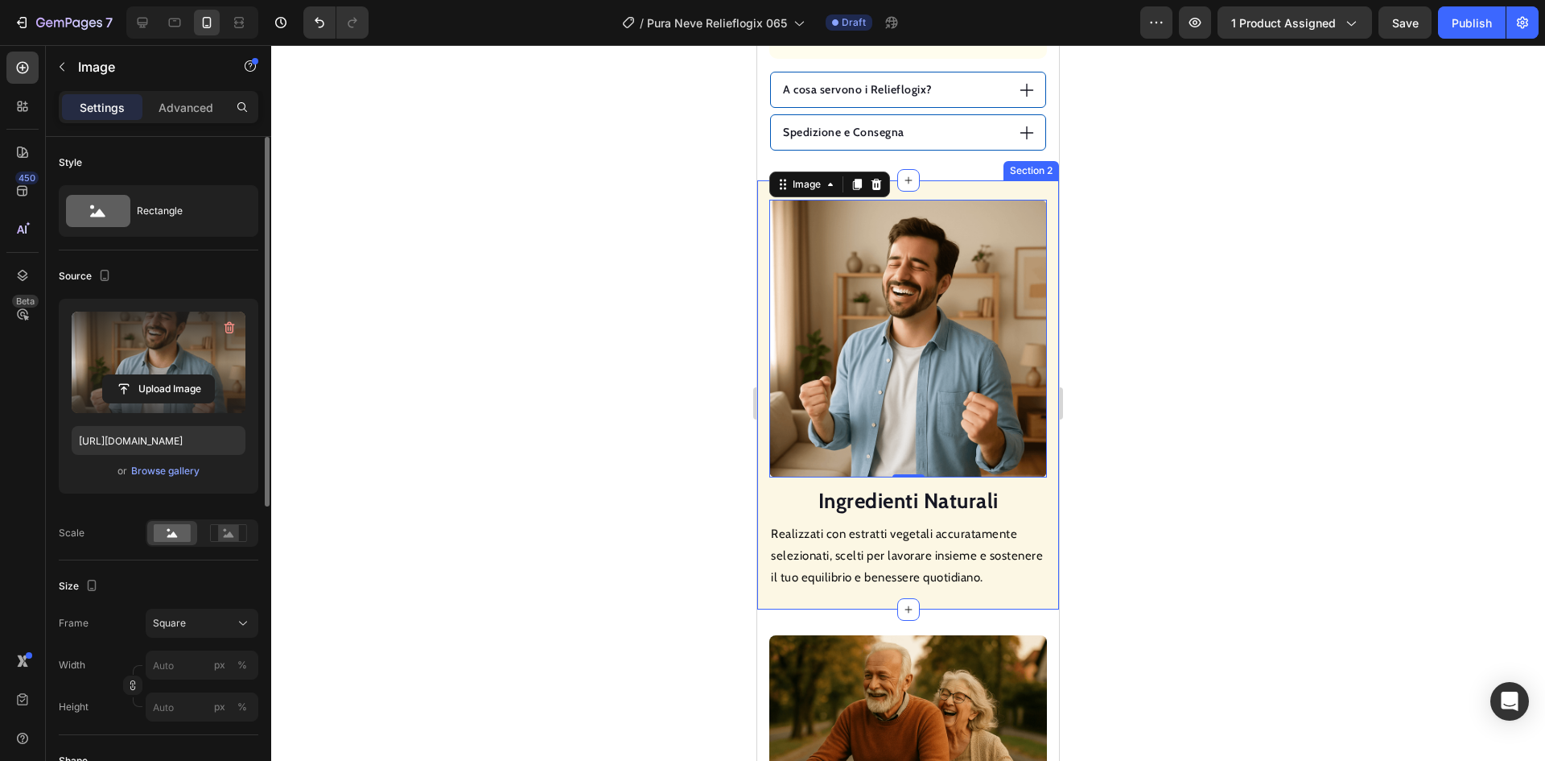
scroll to position [1668, 0]
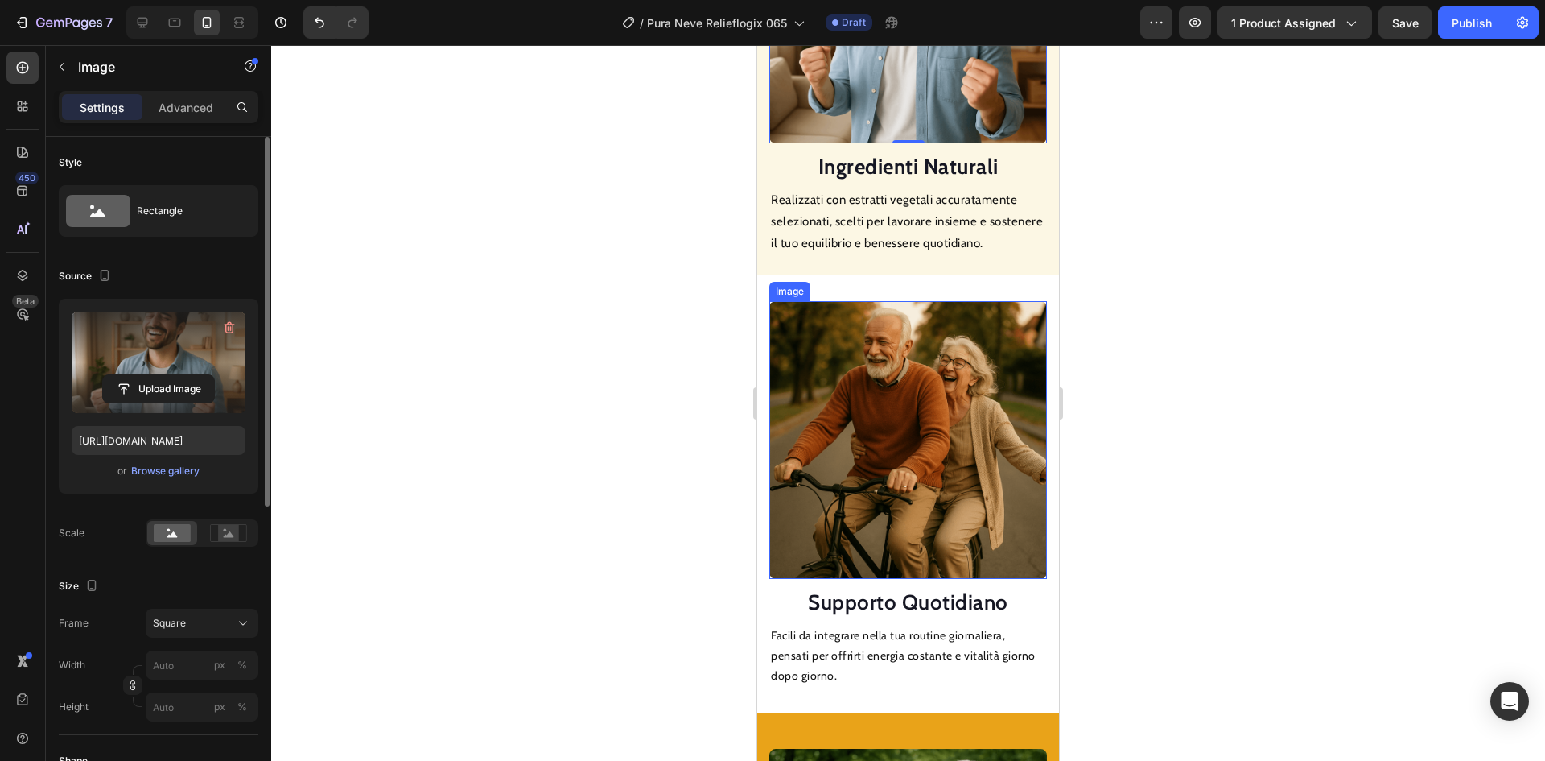
click at [906, 460] on img at bounding box center [908, 440] width 278 height 278
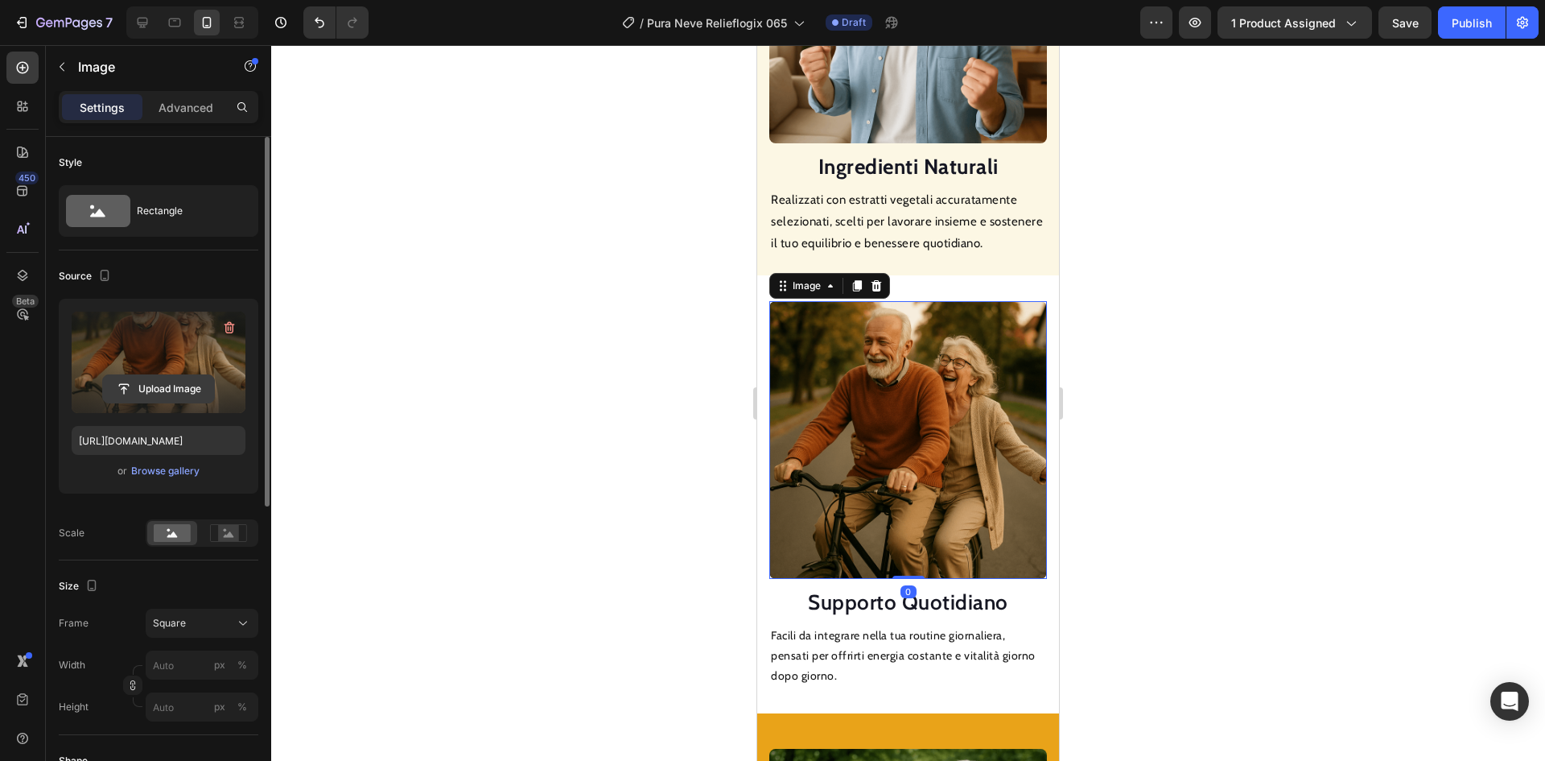
click at [166, 391] on input "file" at bounding box center [158, 388] width 111 height 27
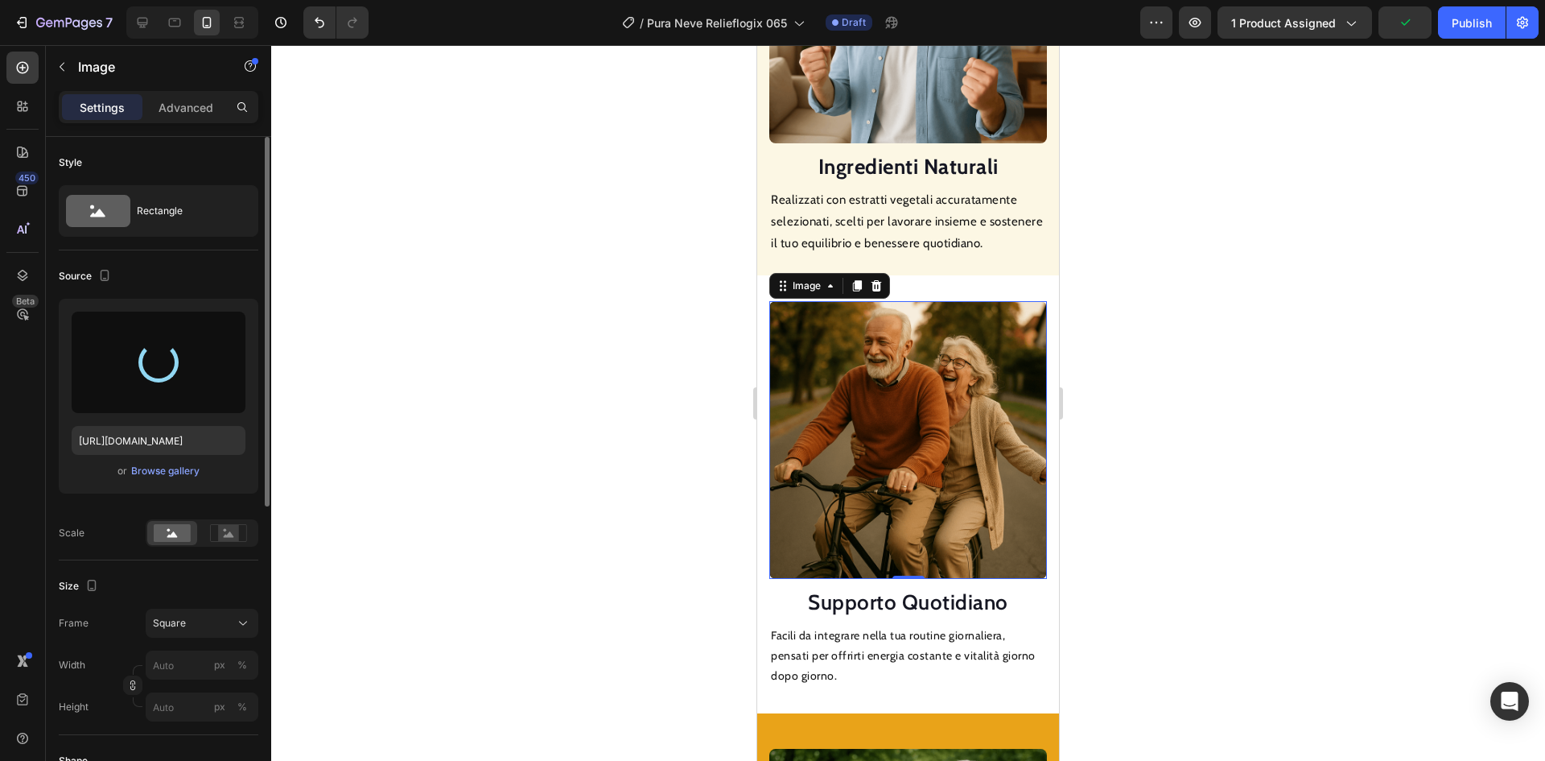
type input "[URL][DOMAIN_NAME]"
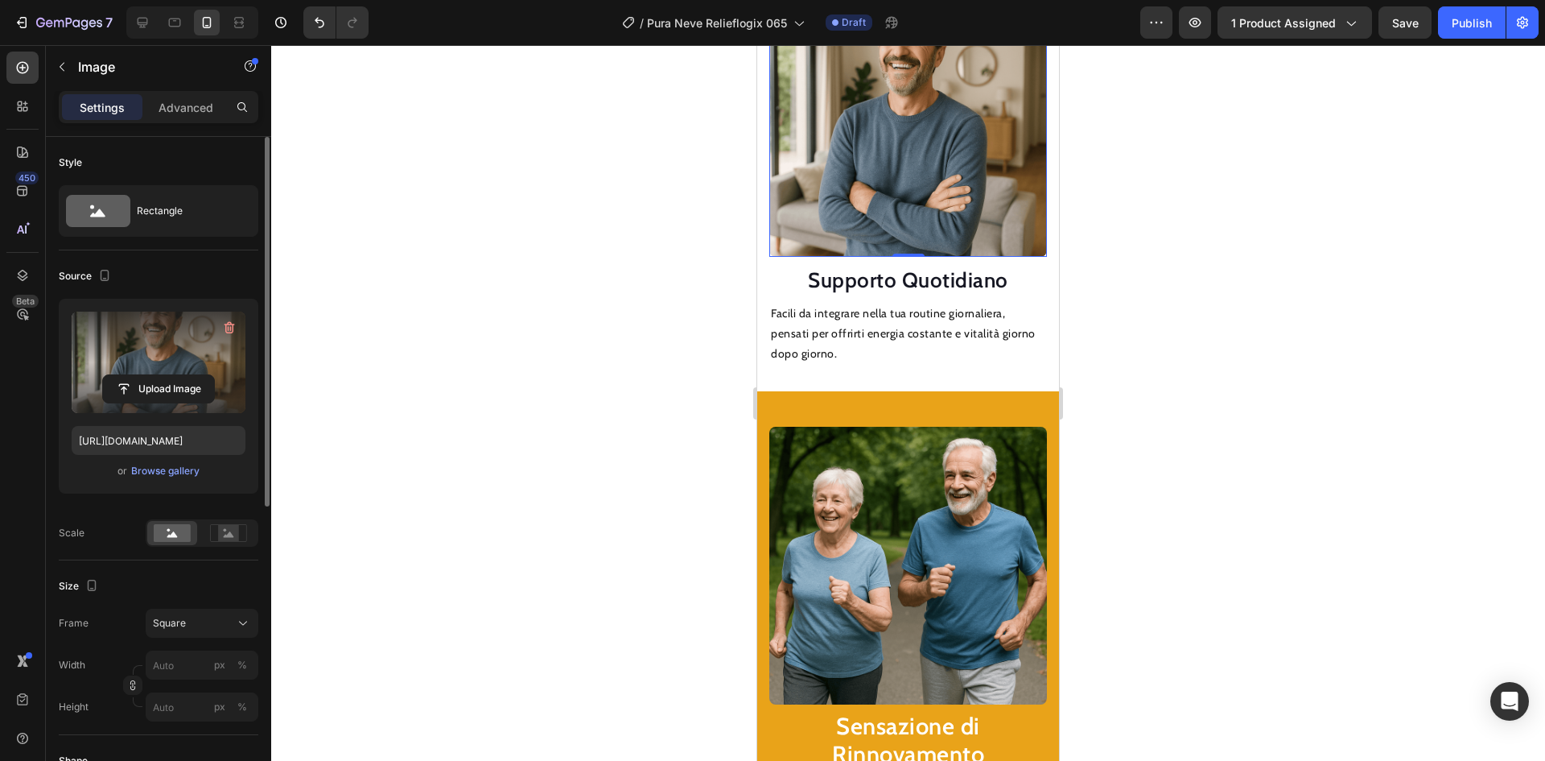
scroll to position [2070, 0]
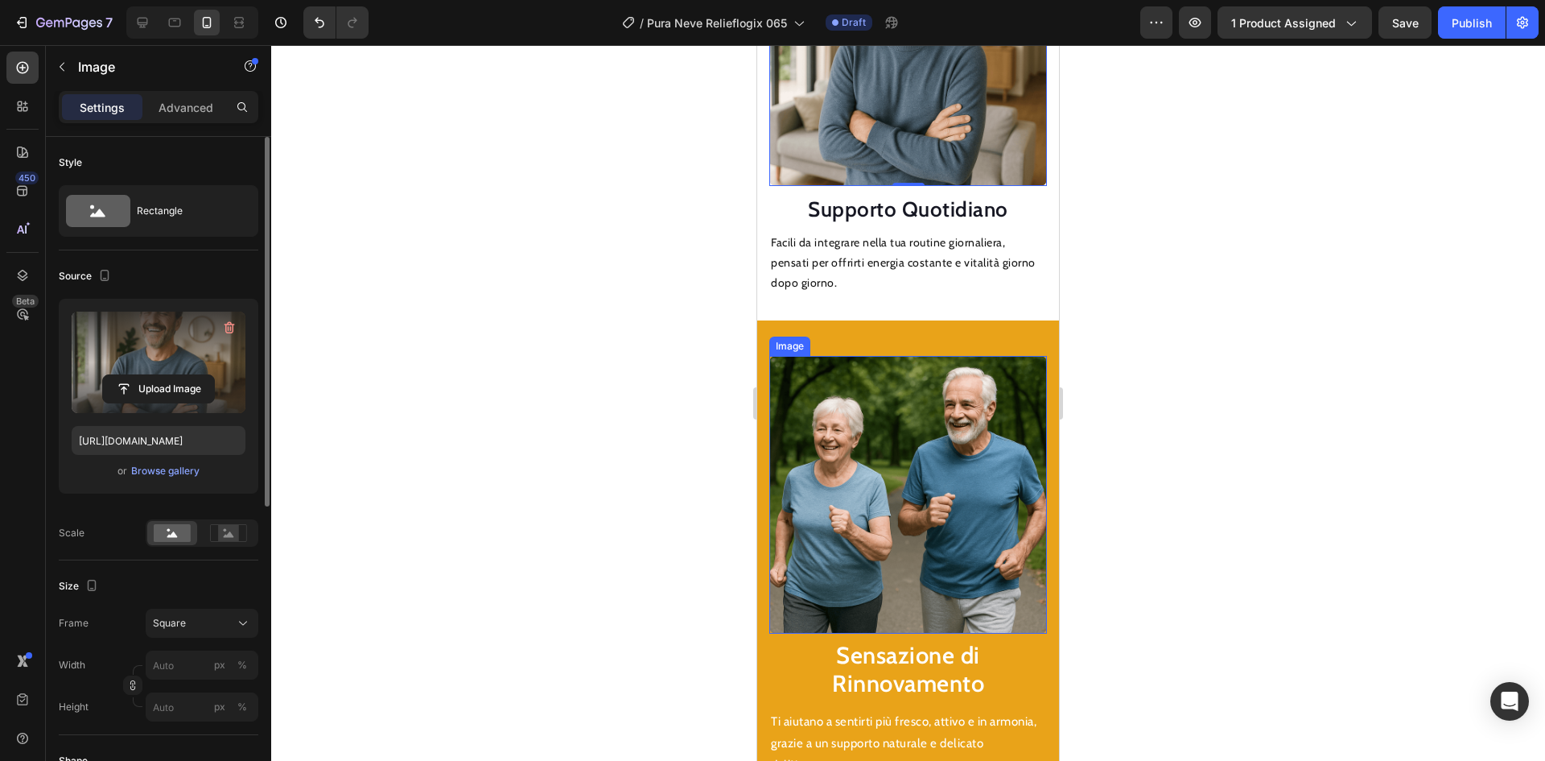
click at [844, 448] on img at bounding box center [908, 495] width 278 height 278
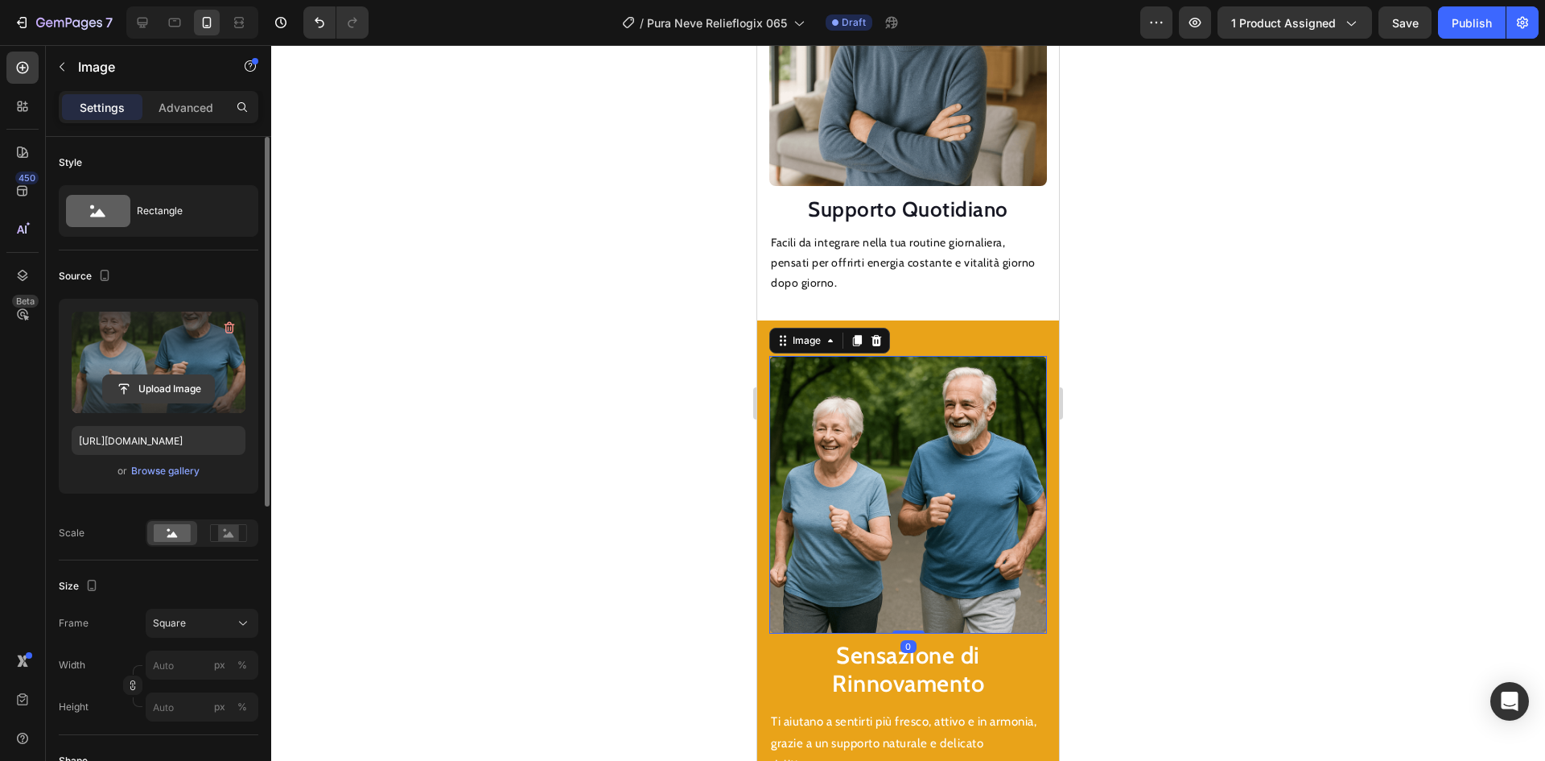
click at [166, 397] on input "file" at bounding box center [158, 388] width 111 height 27
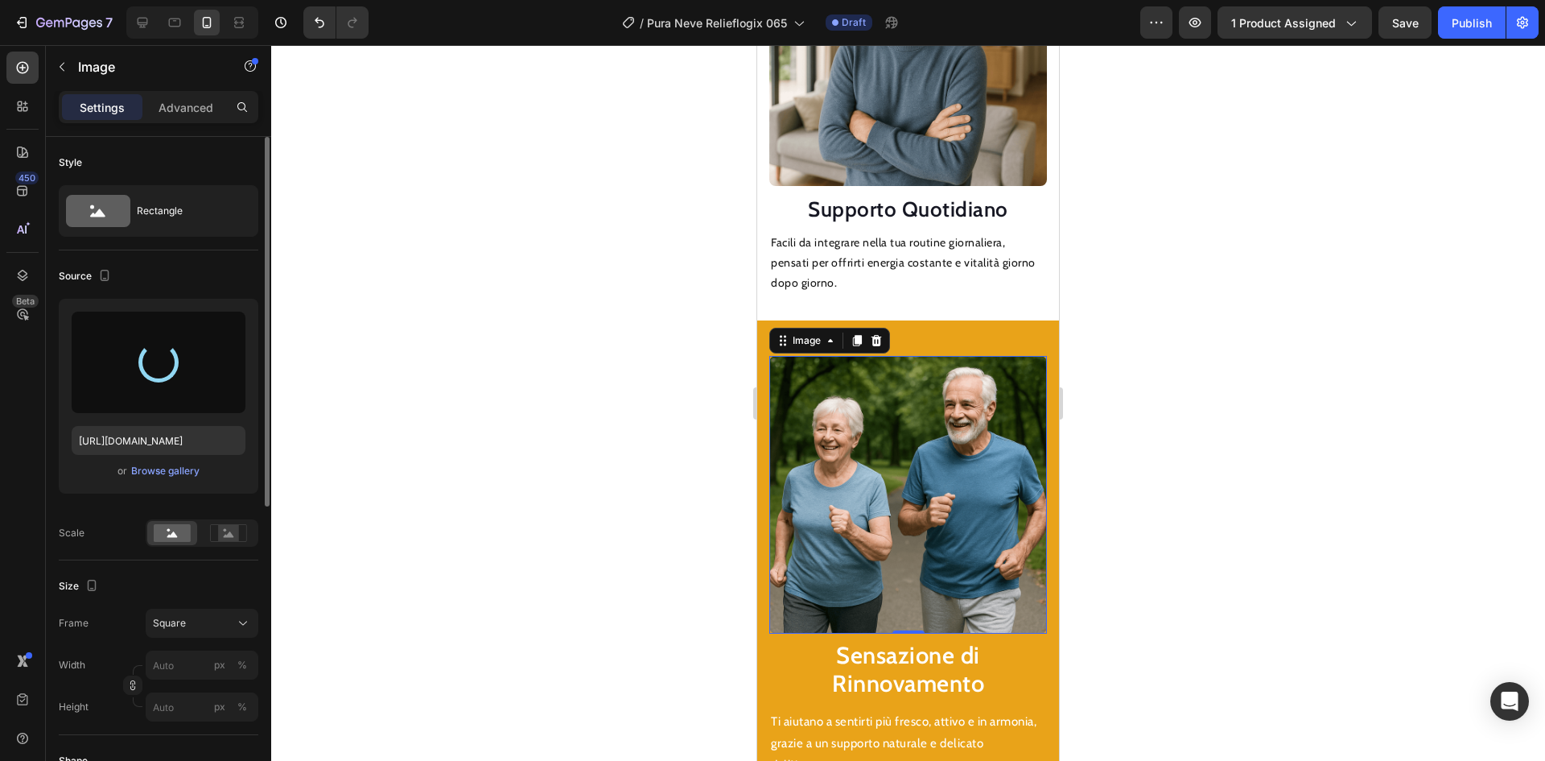
type input "[URL][DOMAIN_NAME]"
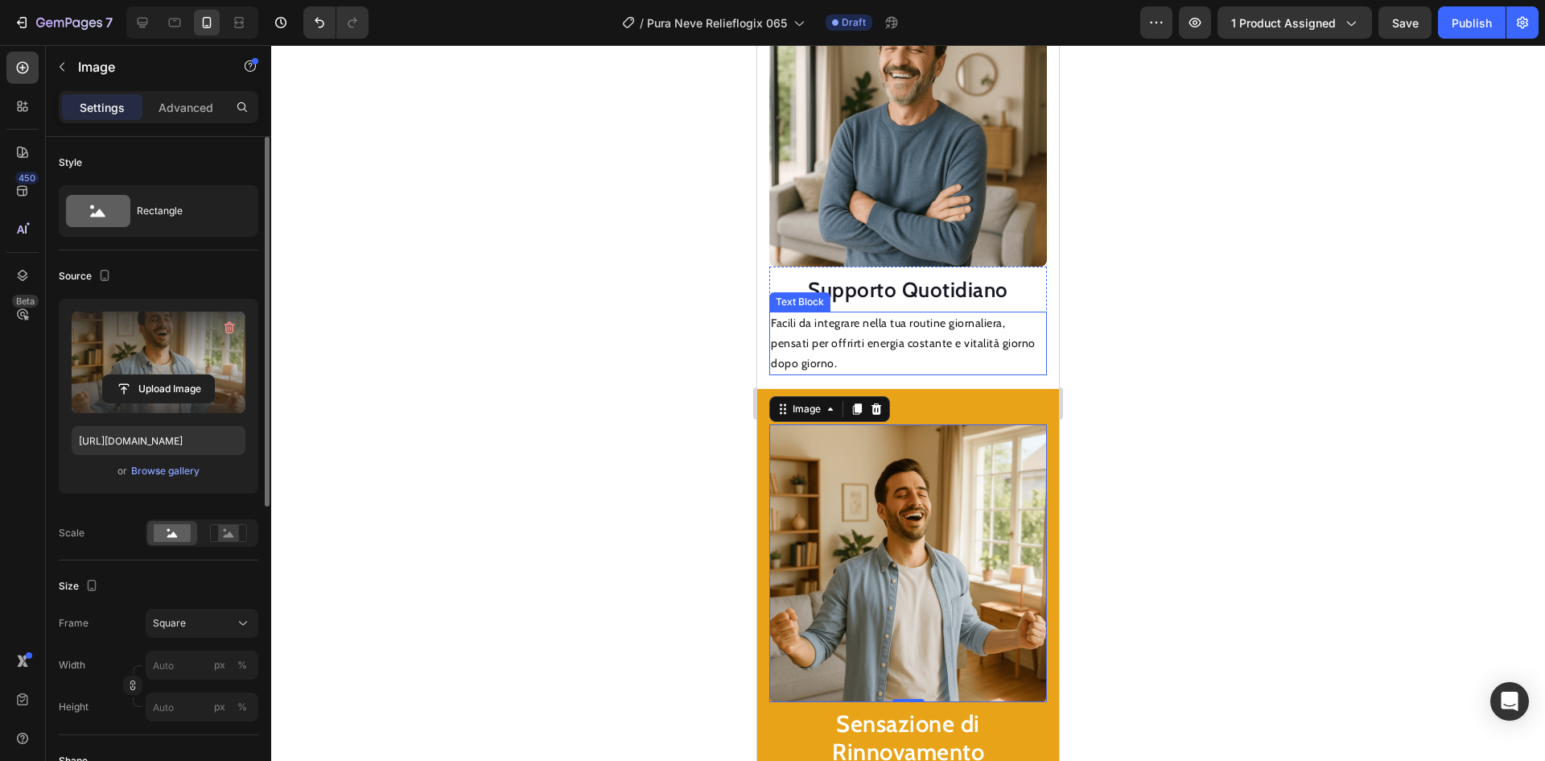
scroll to position [1909, 0]
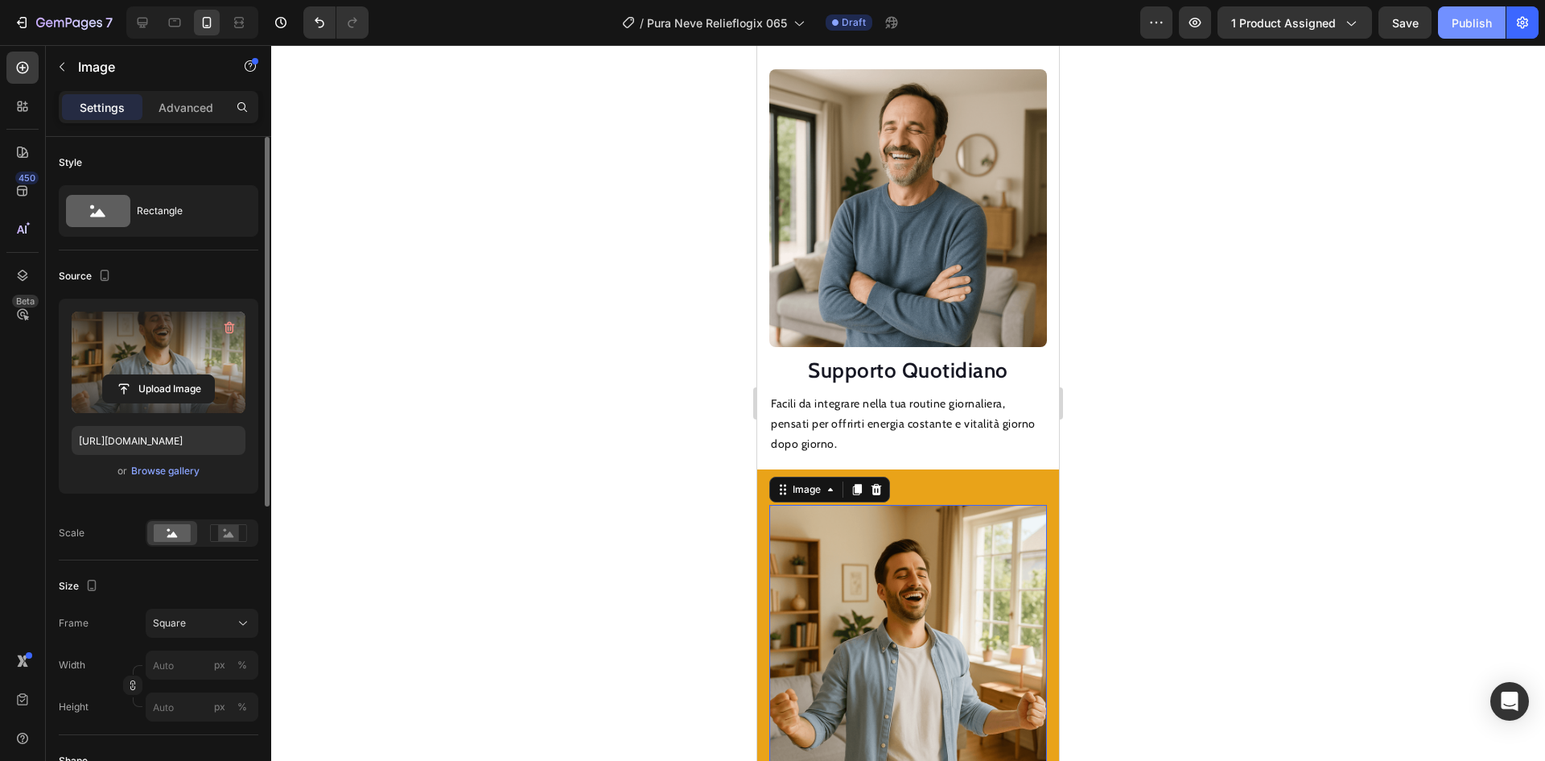
click at [1466, 27] on div "Publish" at bounding box center [1472, 22] width 40 height 17
